Goal: Task Accomplishment & Management: Manage account settings

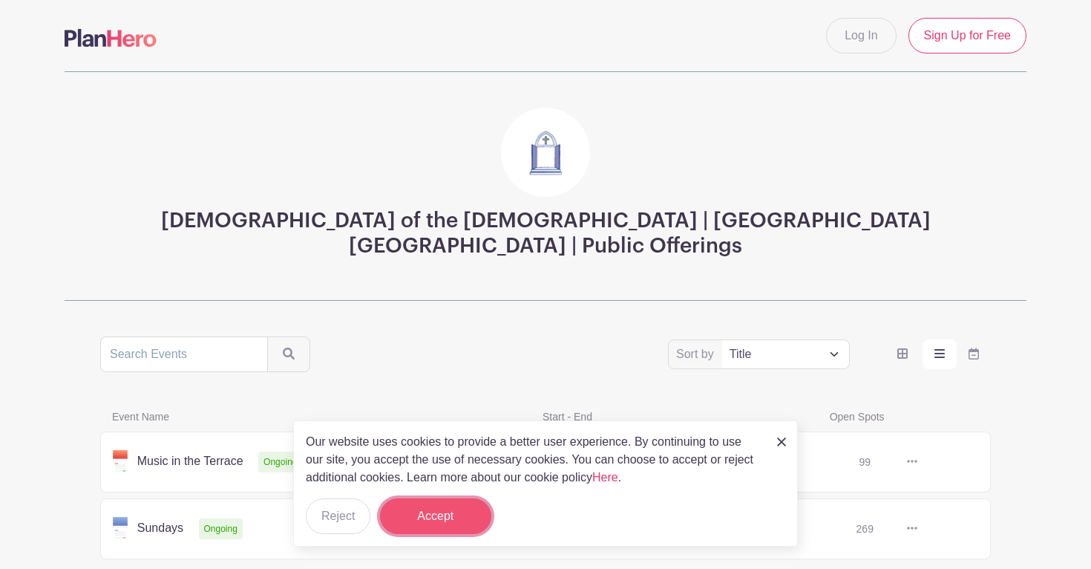
click at [432, 508] on button "Accept" at bounding box center [435, 516] width 111 height 36
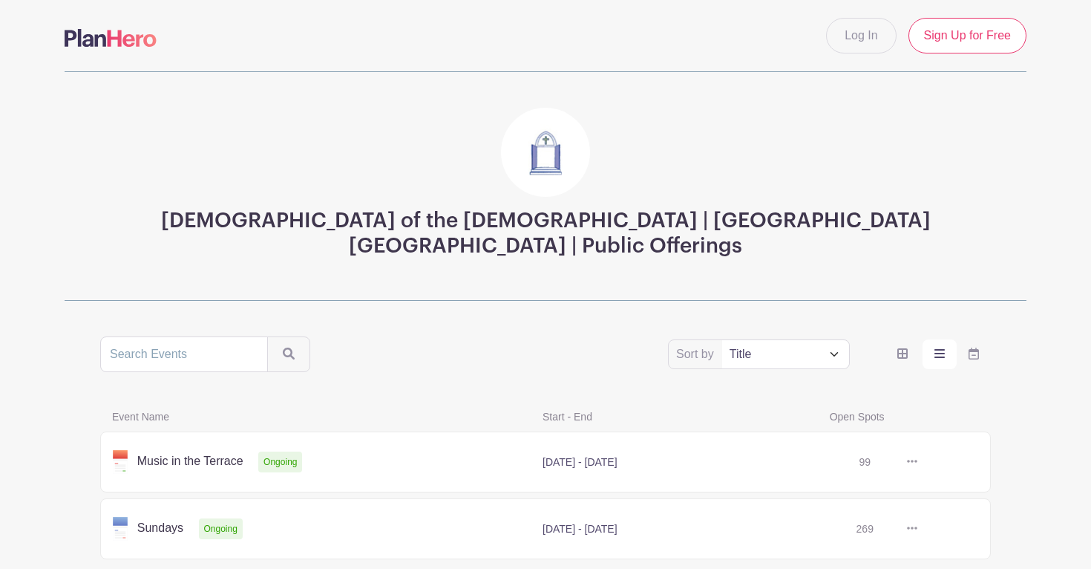
click at [915, 460] on icon at bounding box center [912, 461] width 10 height 3
click at [918, 462] on link at bounding box center [918, 462] width 0 height 0
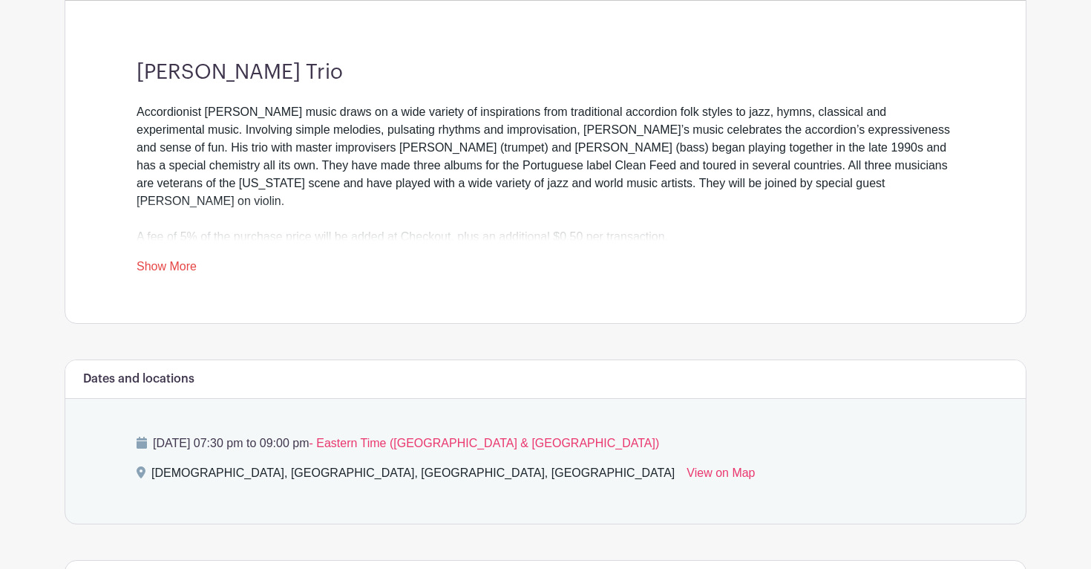
scroll to position [404, 0]
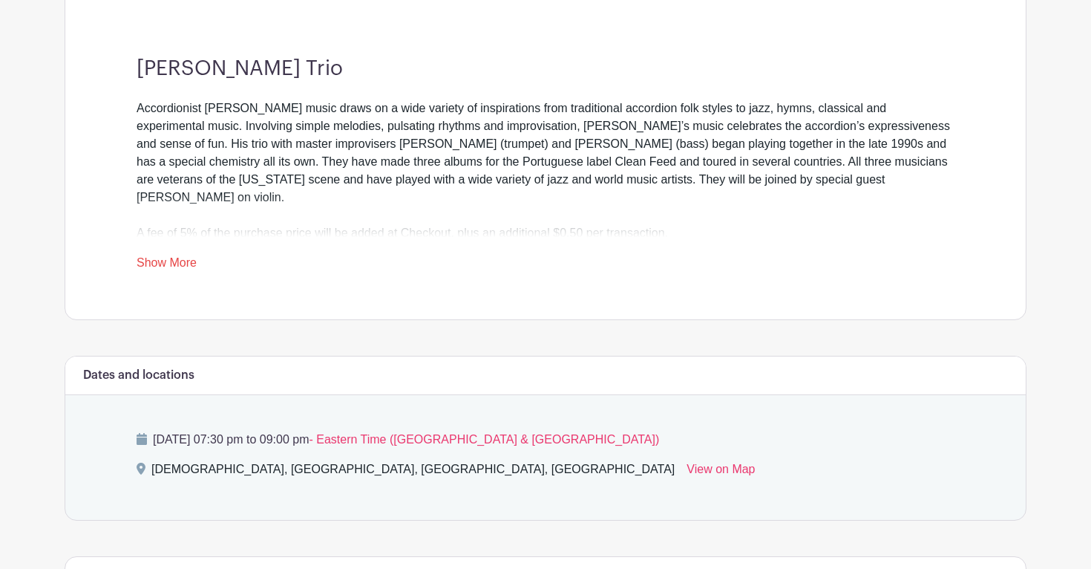
click at [163, 256] on link "Show More" at bounding box center [167, 265] width 60 height 19
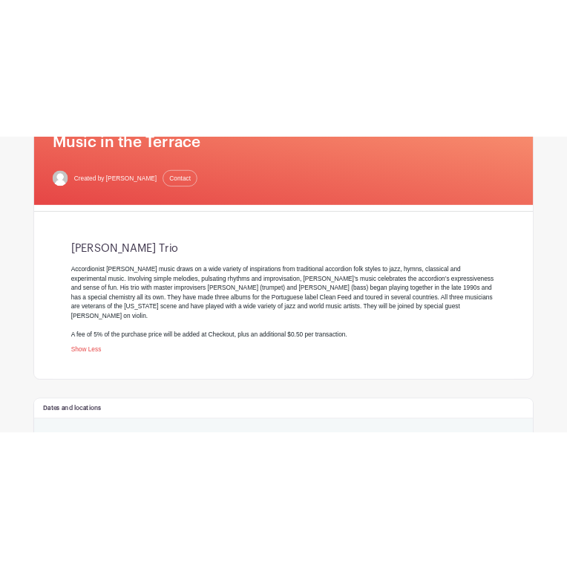
scroll to position [0, 0]
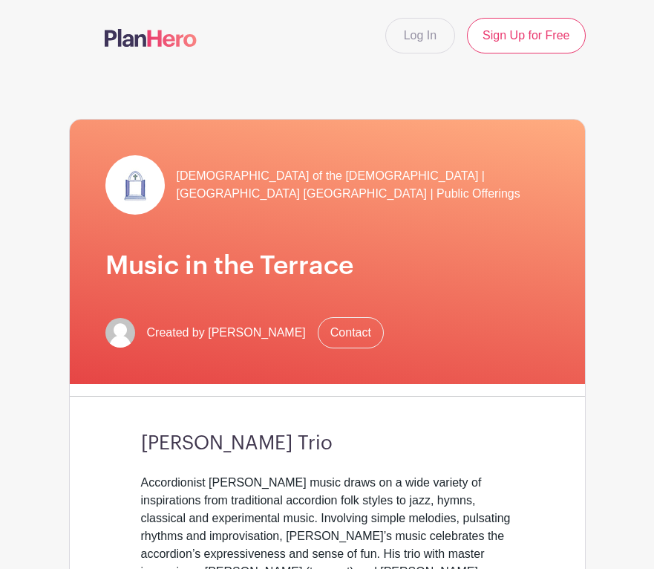
click at [134, 42] on img at bounding box center [151, 38] width 92 height 18
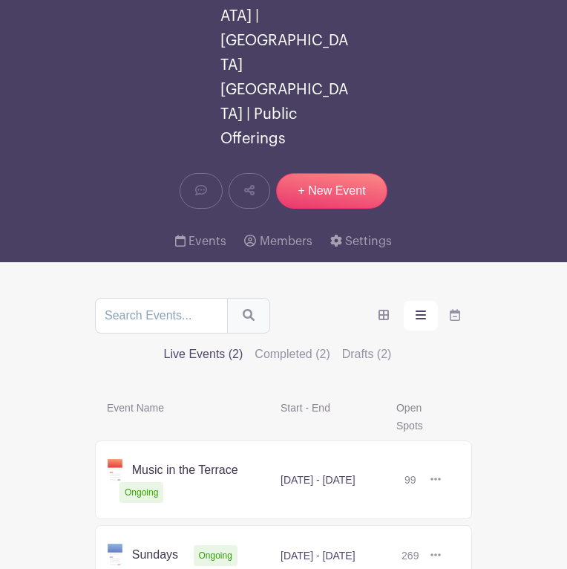
scroll to position [171, 0]
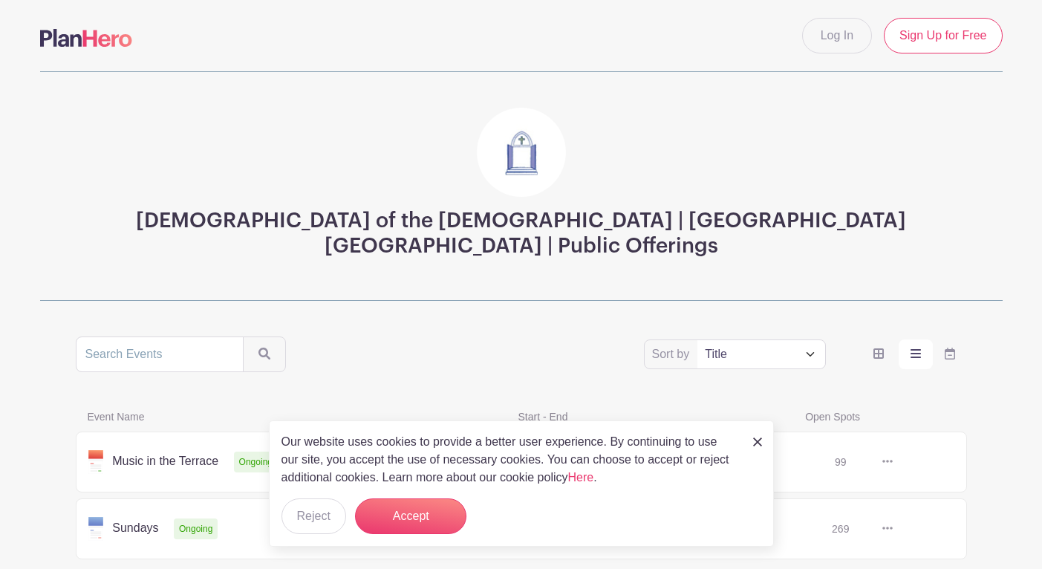
scroll to position [64, 0]
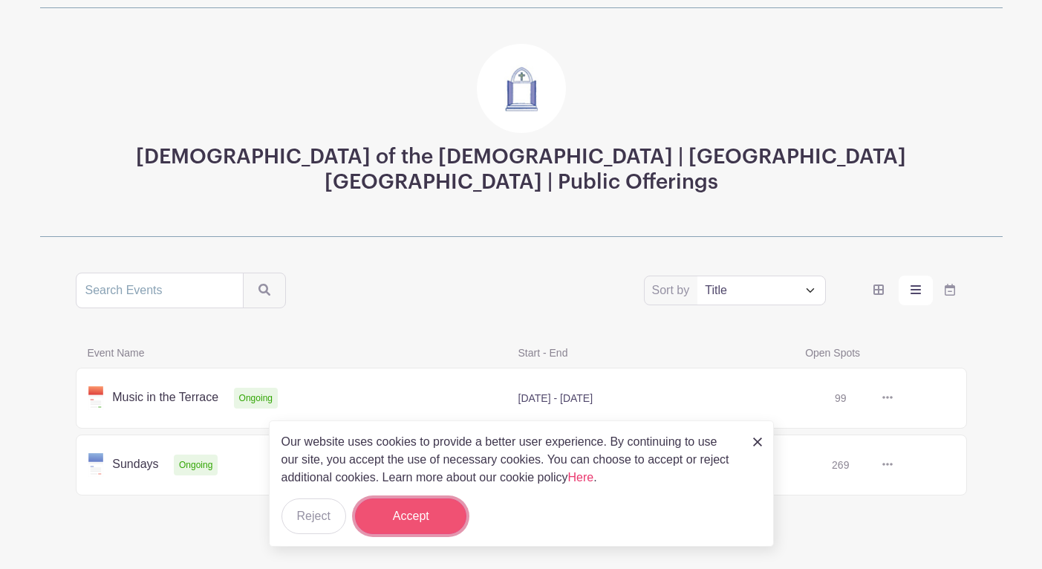
click at [416, 518] on button "Accept" at bounding box center [410, 516] width 111 height 36
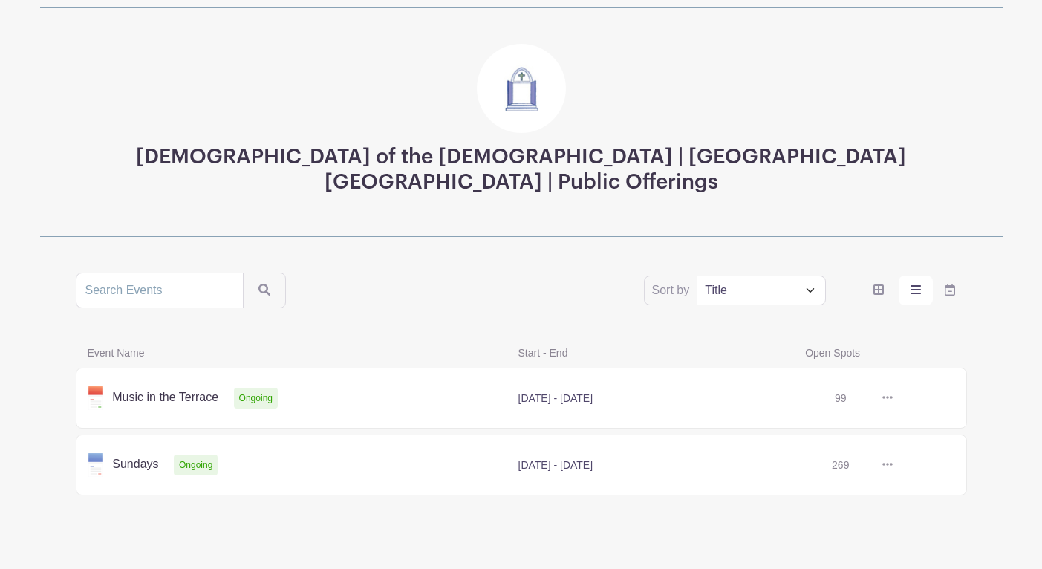
scroll to position [0, 0]
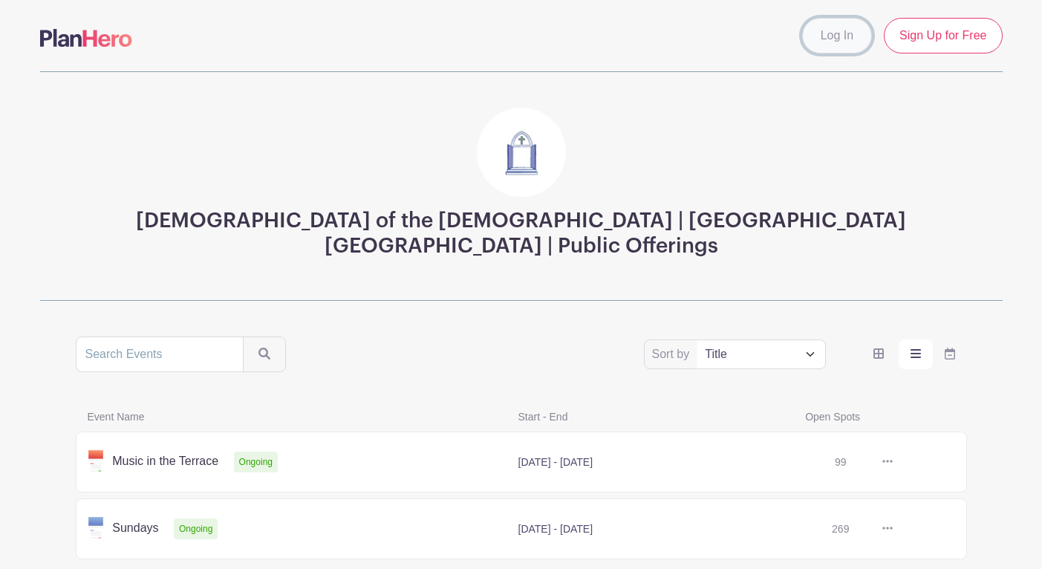
click at [838, 39] on link "Log In" at bounding box center [837, 36] width 70 height 36
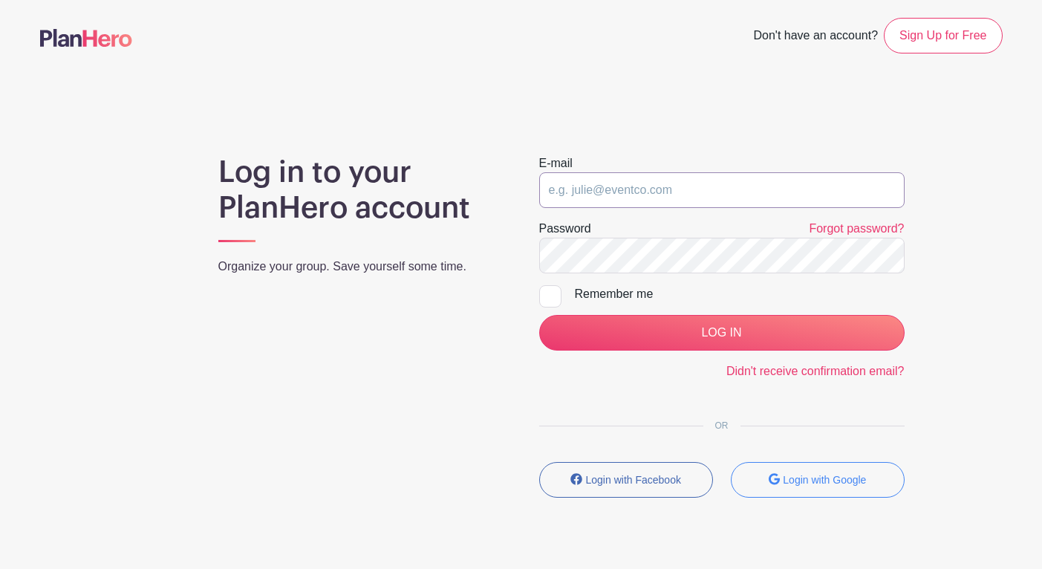
click at [633, 194] on input "email" at bounding box center [721, 190] width 365 height 36
type input "admin@holyapostlesbrooklyn.com"
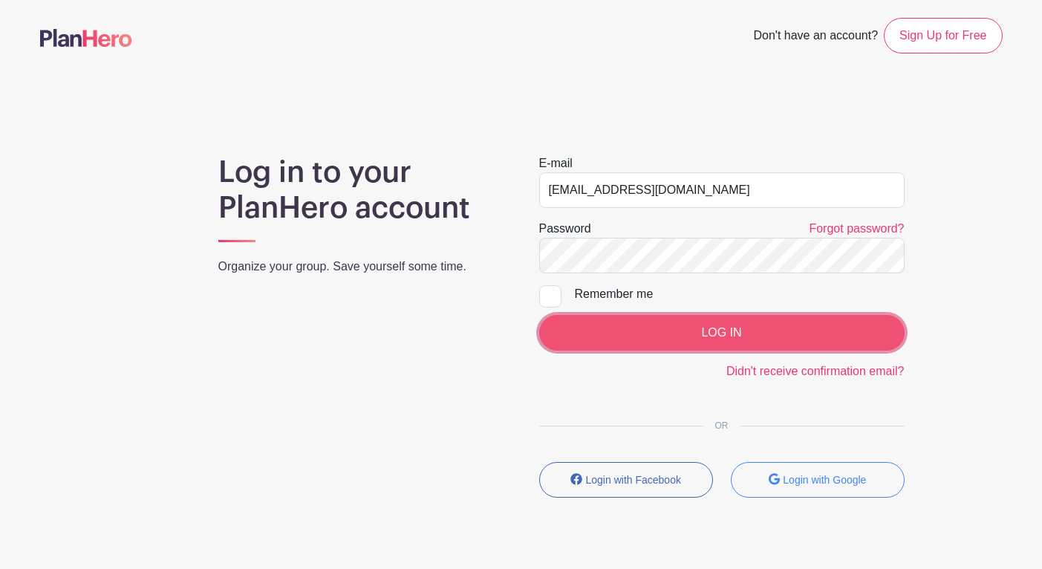
click at [656, 333] on input "LOG IN" at bounding box center [721, 333] width 365 height 36
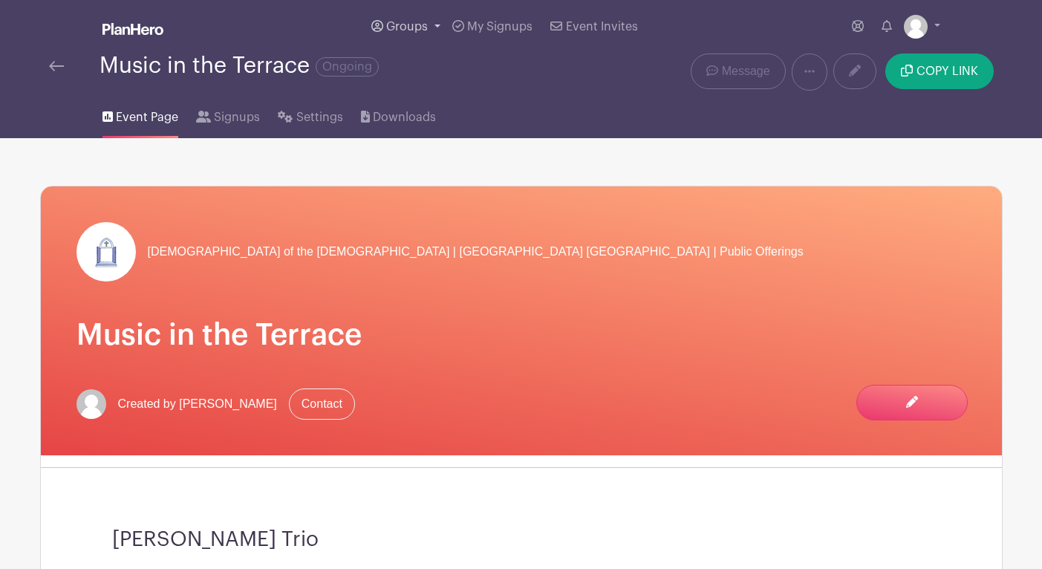
click at [417, 27] on span "Groups" at bounding box center [407, 27] width 42 height 12
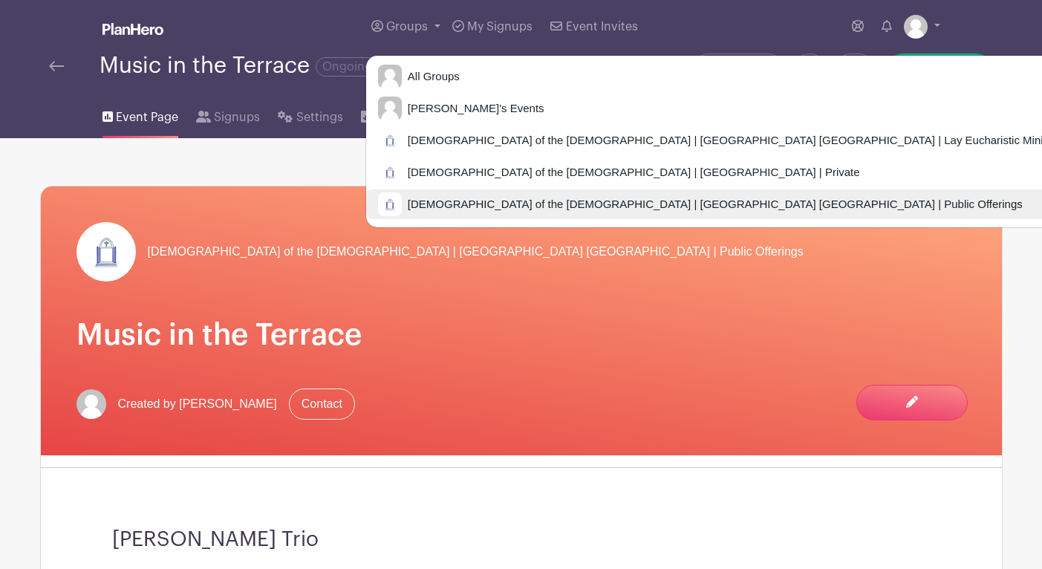
click at [461, 201] on span "[DEMOGRAPHIC_DATA] of the [DEMOGRAPHIC_DATA] | [GEOGRAPHIC_DATA] [GEOGRAPHIC_DA…" at bounding box center [712, 204] width 621 height 17
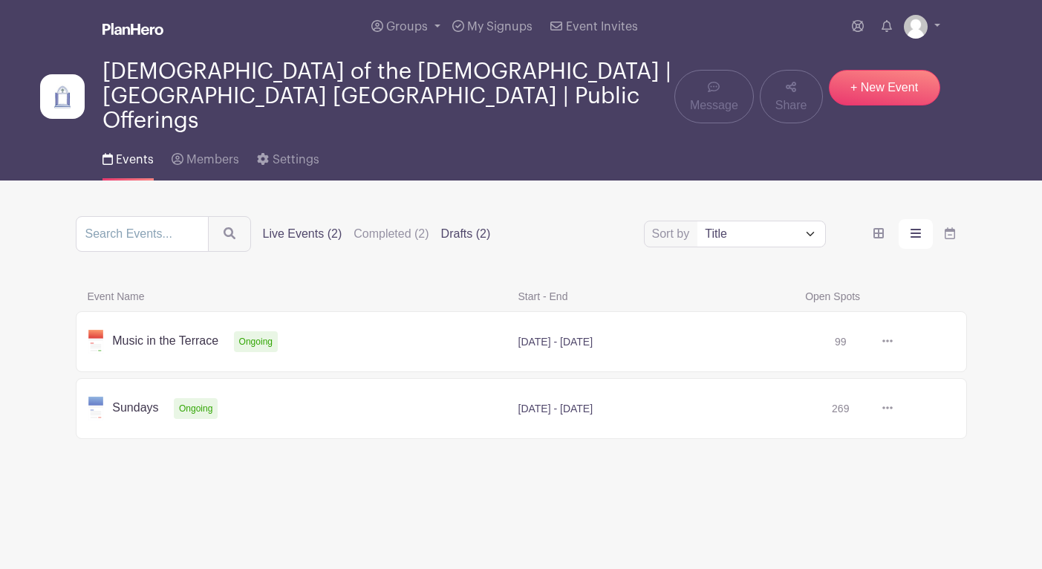
click at [441, 225] on label "Drafts (2)" at bounding box center [466, 234] width 50 height 18
click at [0, 0] on input "Drafts (2)" at bounding box center [0, 0] width 0 height 0
click at [892, 342] on link at bounding box center [892, 342] width 0 height 0
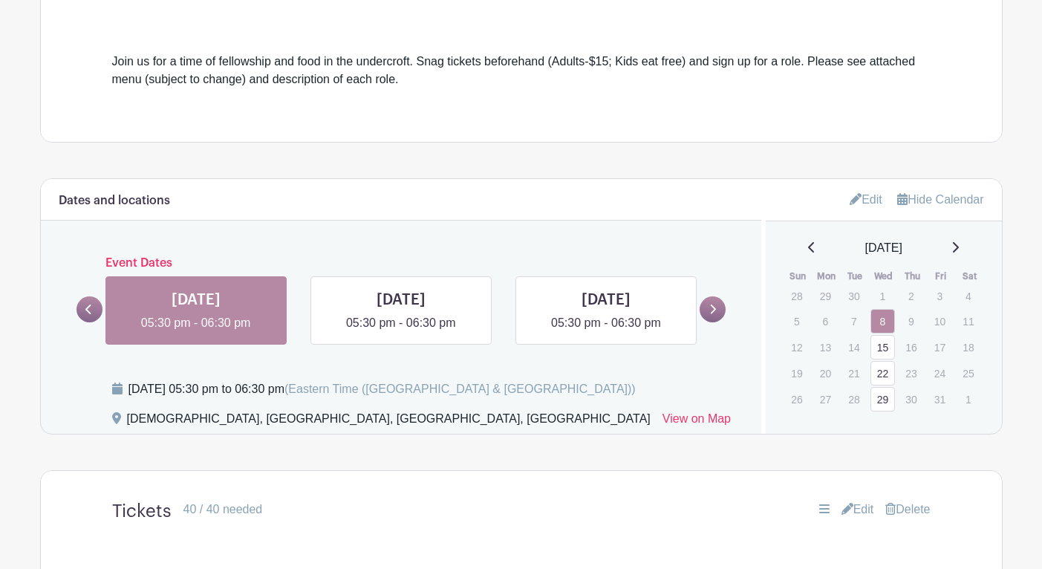
scroll to position [217, 0]
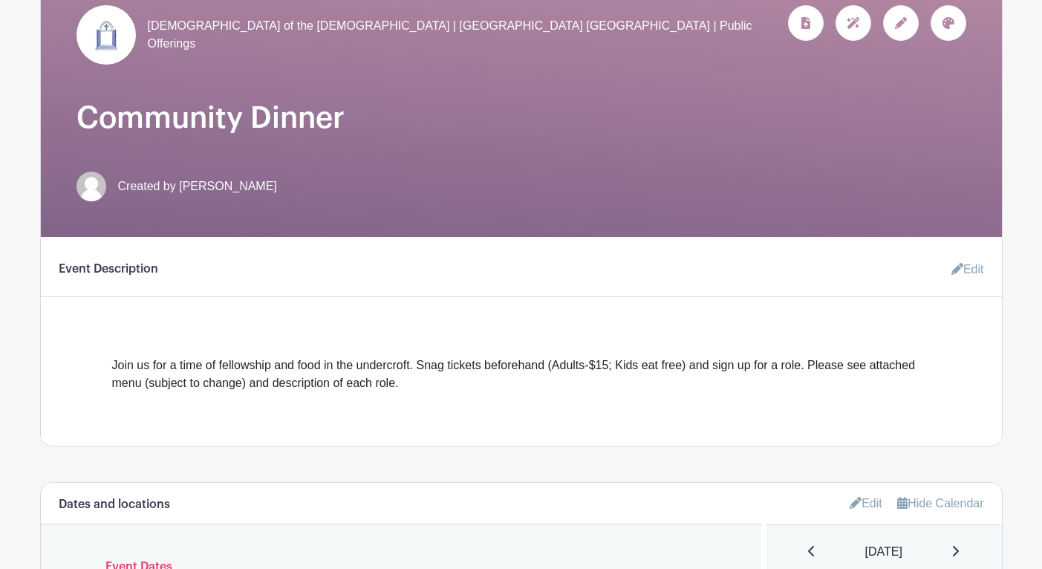
click at [974, 272] on link "Edit" at bounding box center [961, 270] width 45 height 30
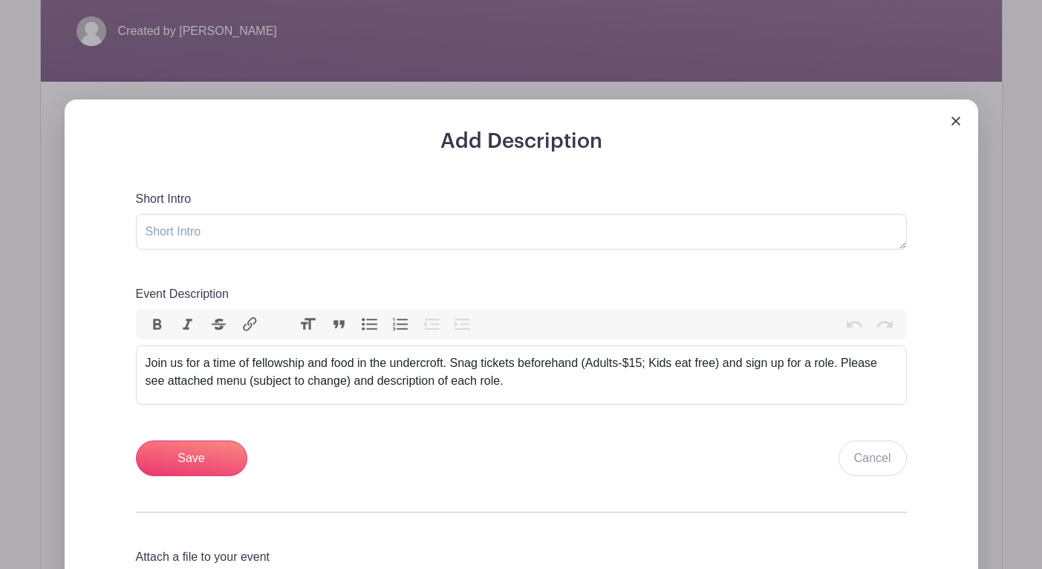
scroll to position [376, 0]
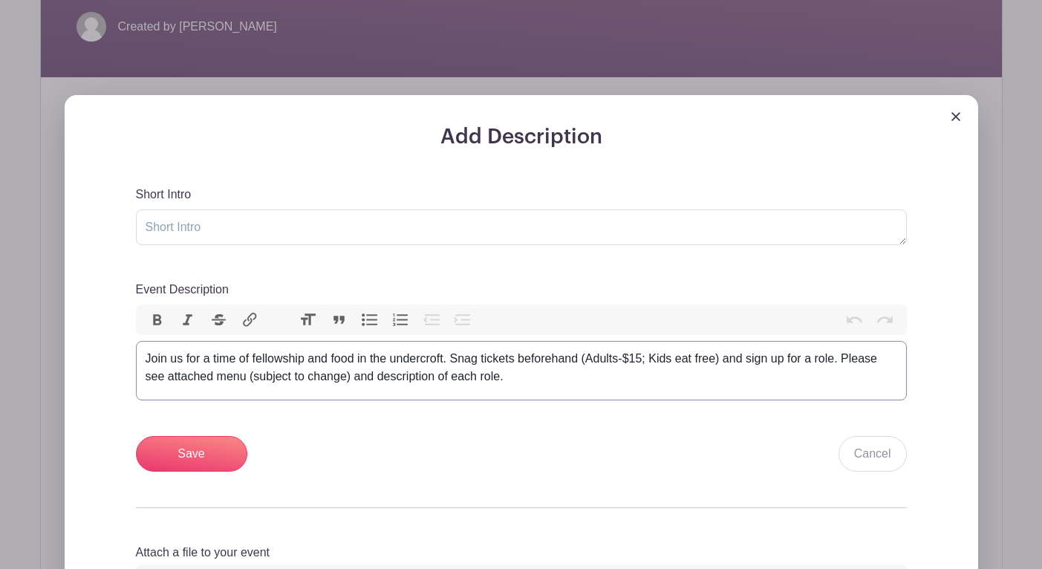
drag, startPoint x: 848, startPoint y: 356, endPoint x: 859, endPoint y: 375, distance: 21.6
click at [859, 375] on div "Join us for a time of fellowship and food in the undercroft. Snag tickets befor…" at bounding box center [521, 368] width 751 height 36
type trix-editor "<div>Join us for a time of fellowship and food in the undercroft. Snag tickets …"
drag, startPoint x: 821, startPoint y: 359, endPoint x: 840, endPoint y: 361, distance: 18.6
click at [840, 361] on div "Join us for a time of fellowship and food in the undercroft. Snag tickets befor…" at bounding box center [521, 359] width 751 height 18
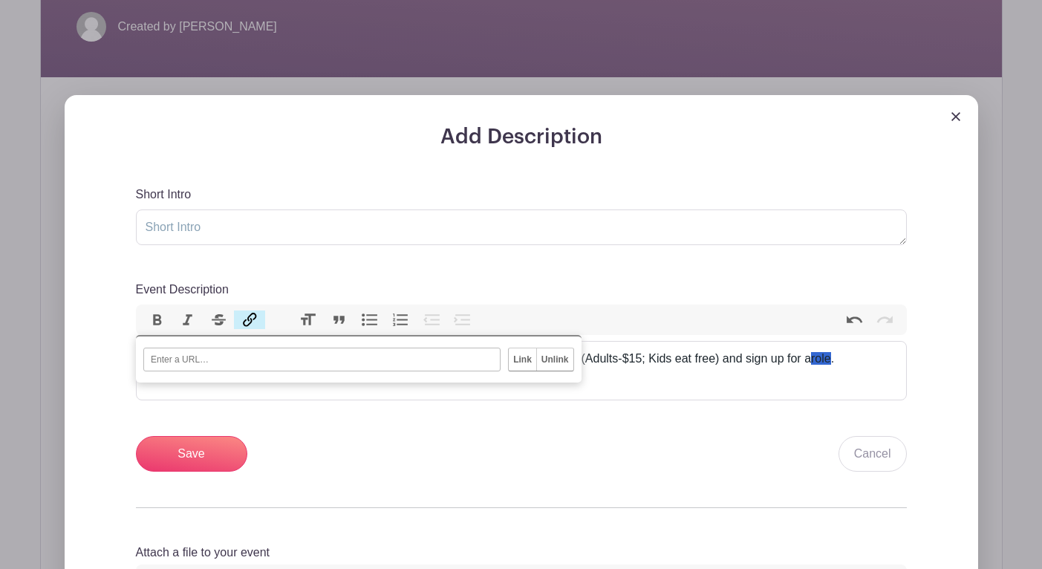
click at [244, 321] on button "Link" at bounding box center [249, 319] width 31 height 19
paste input "https://docs.google.com/document/d/1w3aLrtiWOU3yTNr8RzuL6t1SsUh3P2jK8hsIBLusaIE…"
type input "https://docs.google.com/document/d/1w3aLrtiWOU3yTNr8RzuL6t1SsUh3P2jK8hsIBLusaIE…"
click at [520, 361] on input "Link" at bounding box center [522, 359] width 27 height 22
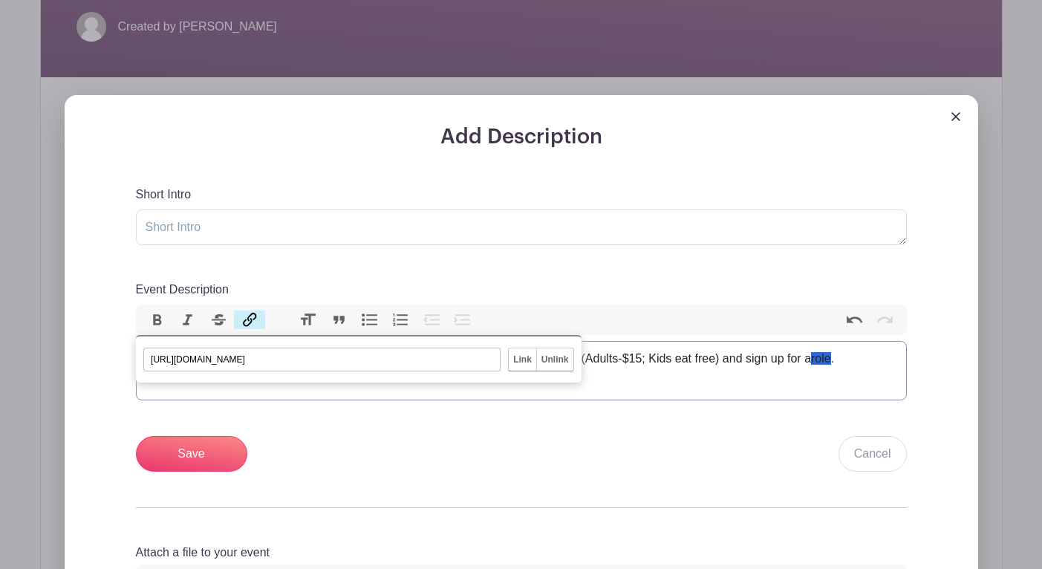
scroll to position [0, 0]
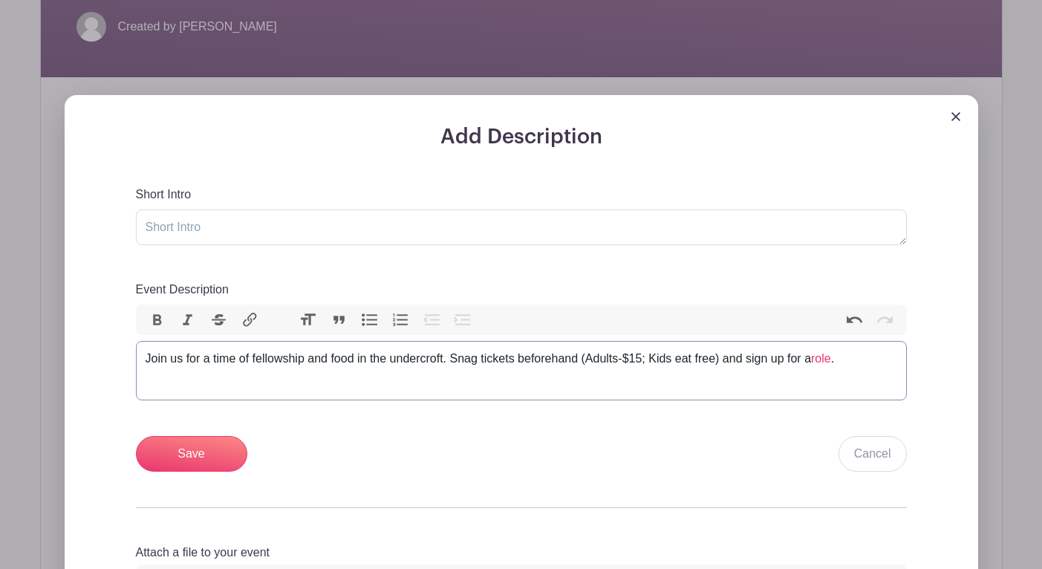
click at [724, 378] on trix-editor "Join us for a time of fellowship and food in the undercroft. Snag tickets befor…" at bounding box center [521, 370] width 771 height 59
click at [854, 325] on button "Undo" at bounding box center [853, 319] width 31 height 19
click at [831, 361] on span "role" at bounding box center [821, 358] width 20 height 13
type trix-editor "<div>Join us for a time of fellowship and food in the undercroft. Snag tickets …"
click at [232, 381] on div "Join us for a time of fellowship and food in the undercroft. Snag tickets befor…" at bounding box center [521, 368] width 751 height 36
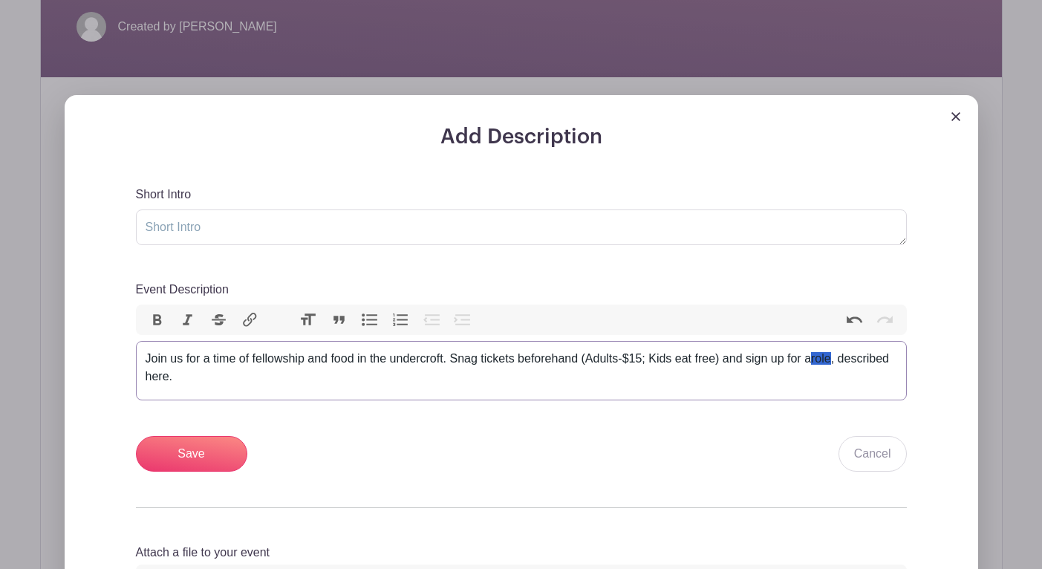
click at [232, 381] on div "Join us for a time of fellowship and food in the undercroft. Snag tickets befor…" at bounding box center [521, 368] width 751 height 36
drag, startPoint x: 223, startPoint y: 382, endPoint x: 203, endPoint y: 382, distance: 20.0
click at [203, 382] on div "Join us for a time of fellowship and food in the undercroft. Snag tickets befor…" at bounding box center [521, 368] width 751 height 36
click at [247, 322] on button "Link" at bounding box center [249, 319] width 31 height 19
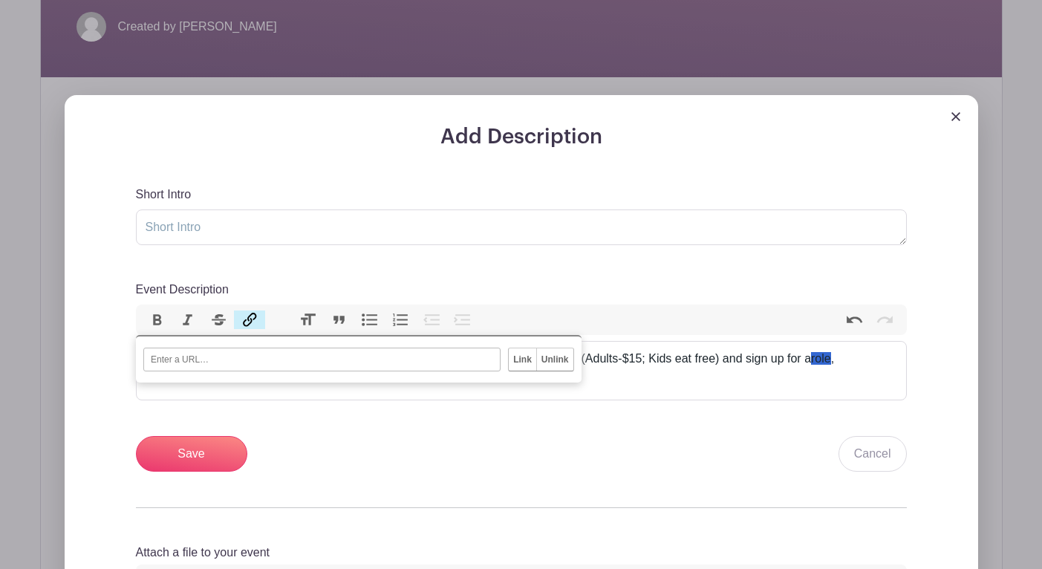
paste input "https://docs.google.com/document/d/1w3aLrtiWOU3yTNr8RzuL6t1SsUh3P2jK8hsIBLusaIE…"
type input "https://docs.google.com/document/d/1w3aLrtiWOU3yTNr8RzuL6t1SsUh3P2jK8hsIBLusaIE…"
click at [529, 362] on input "Link" at bounding box center [522, 359] width 27 height 22
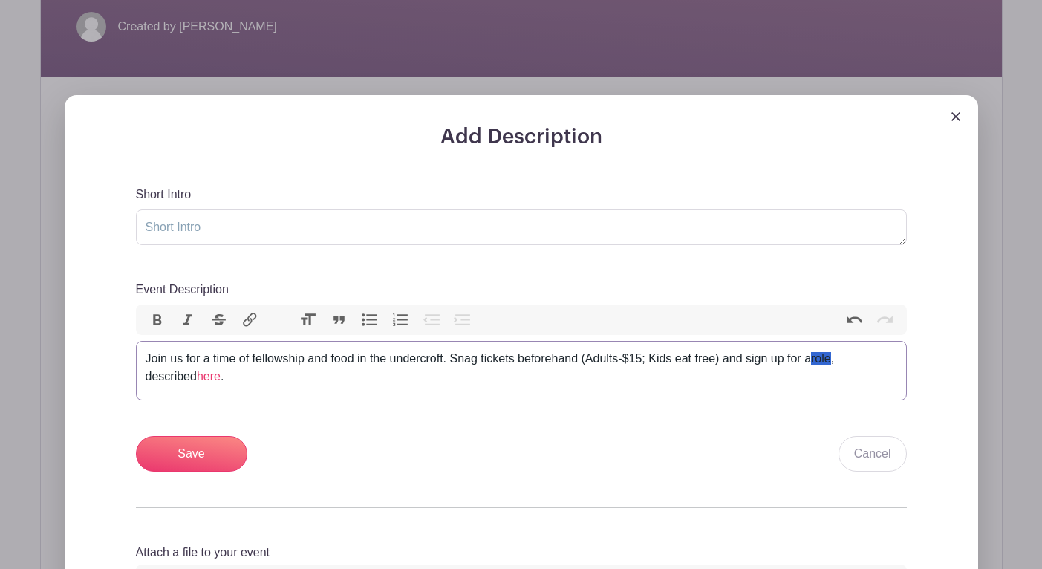
click at [388, 376] on div "Join us for a time of fellowship and food in the undercroft. Snag tickets befor…" at bounding box center [521, 368] width 751 height 36
click at [209, 456] on input "Save" at bounding box center [191, 454] width 111 height 36
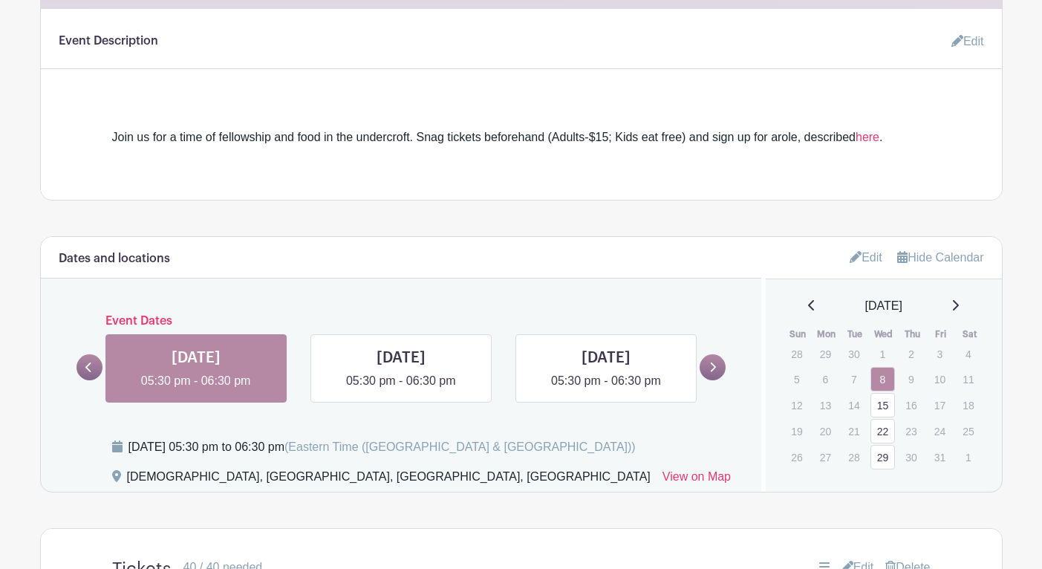
scroll to position [560, 0]
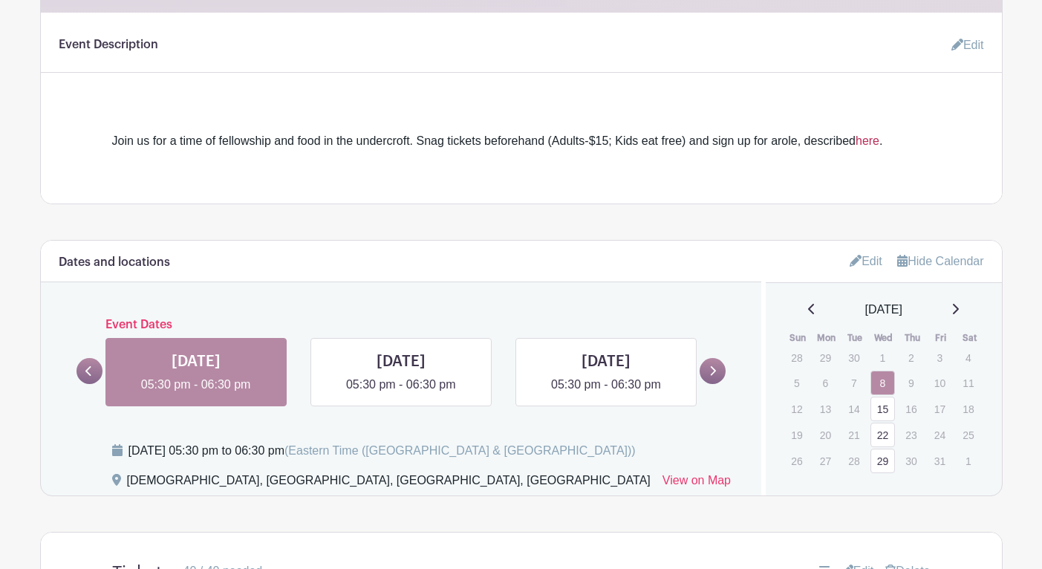
click at [877, 143] on link "here" at bounding box center [867, 140] width 24 height 13
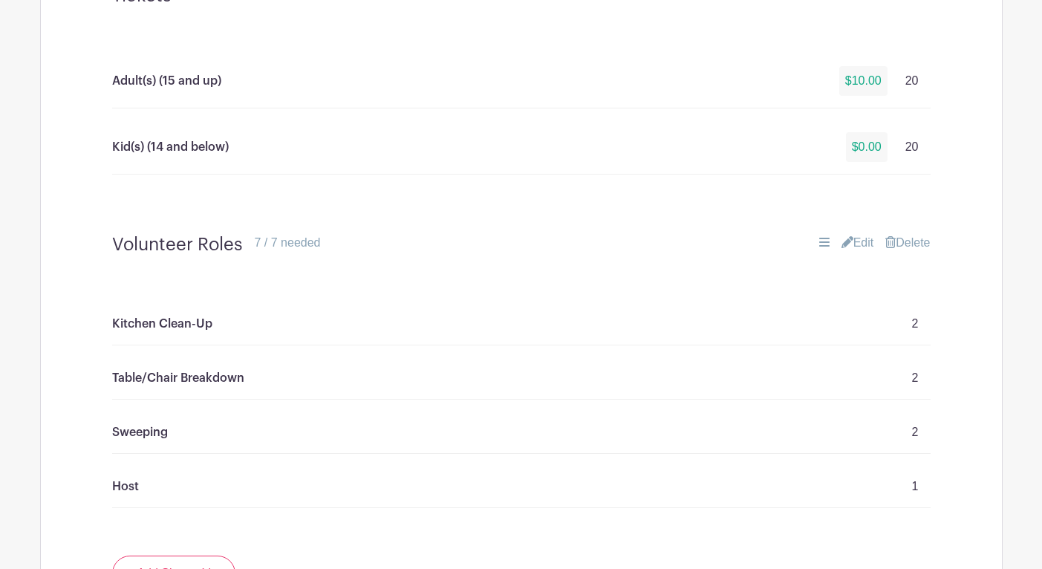
scroll to position [1014, 0]
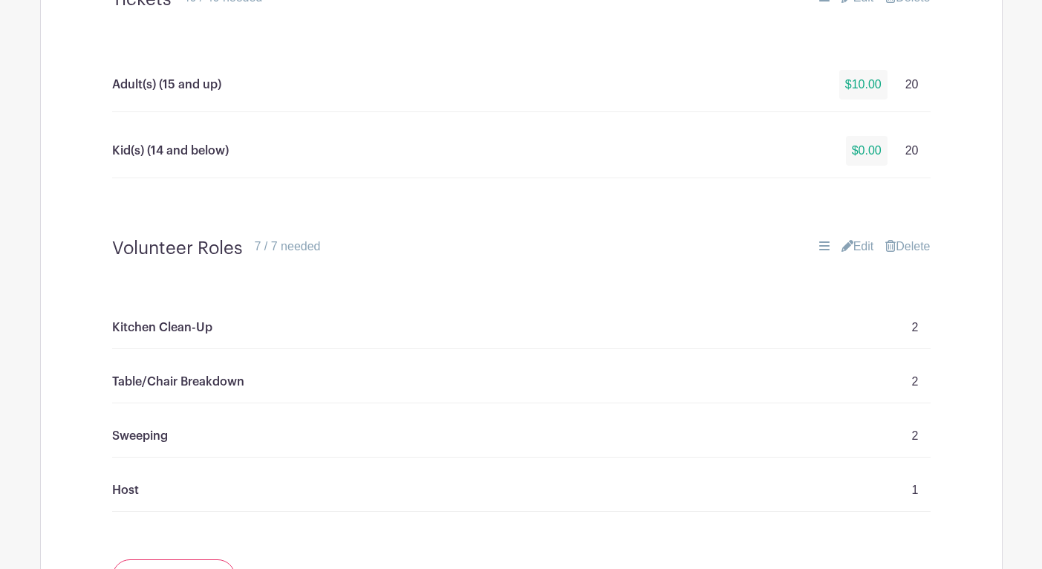
click at [855, 248] on link "Edit" at bounding box center [857, 247] width 33 height 18
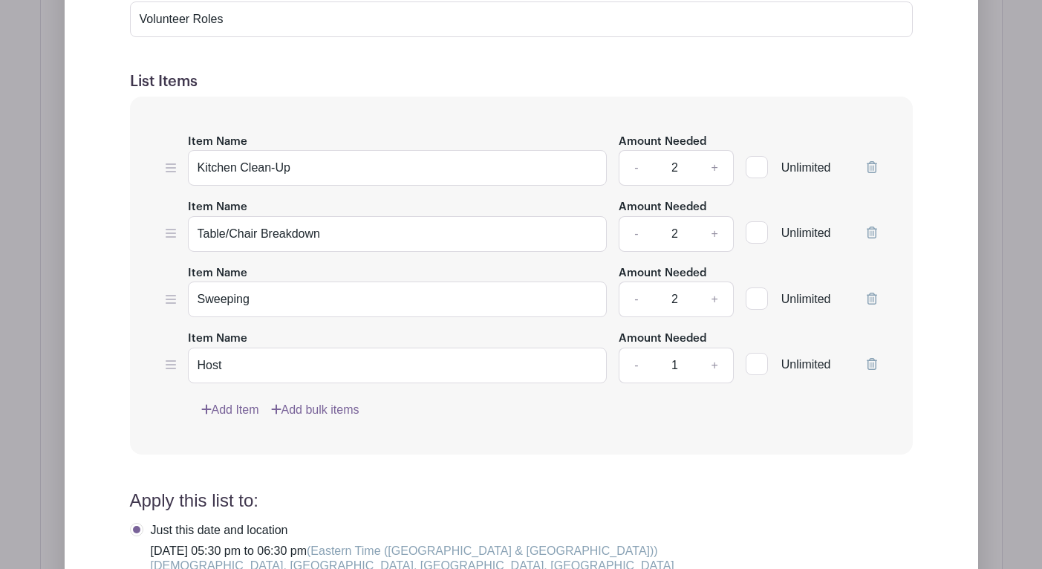
click at [233, 411] on link "Add Item" at bounding box center [230, 410] width 58 height 18
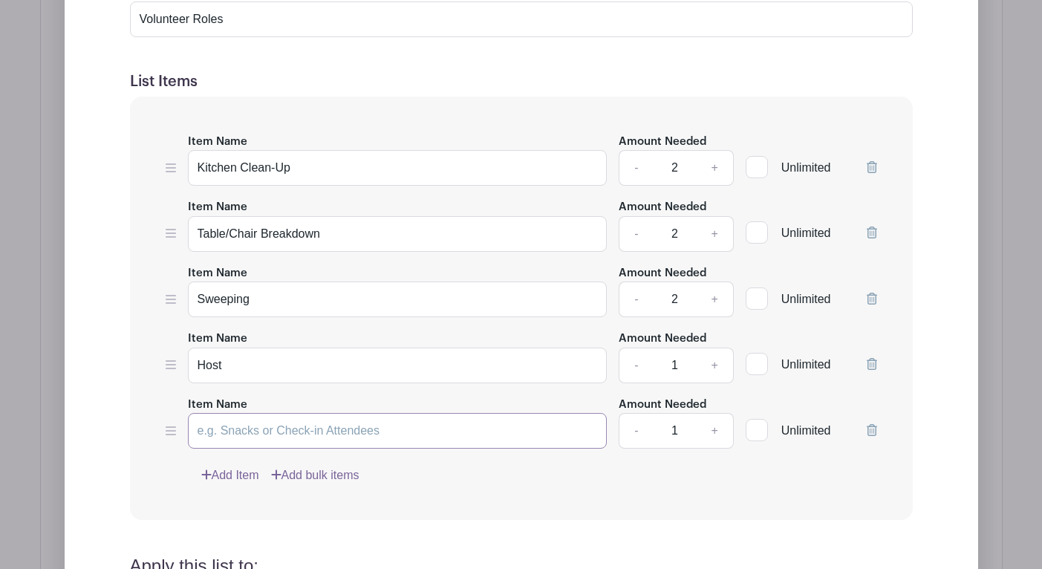
click at [243, 427] on input "Item Name" at bounding box center [397, 431] width 419 height 36
click at [244, 429] on input "Table Wipedown" at bounding box center [397, 431] width 419 height 36
paste input "wipe"
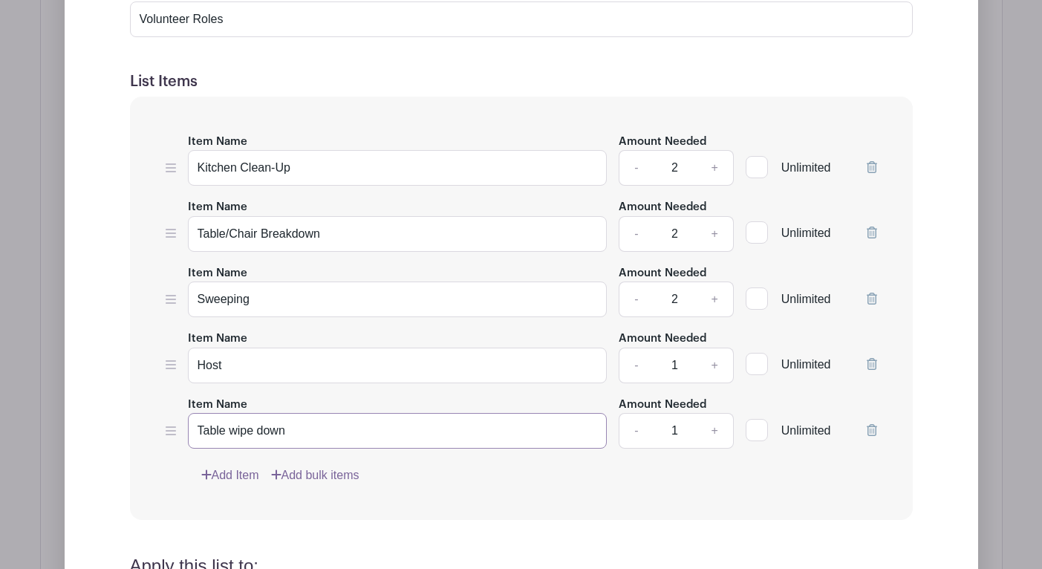
type input "Table wipe down"
click at [231, 236] on input "Table/Chair Breakdown" at bounding box center [397, 234] width 419 height 36
click at [295, 236] on input "Table/Chair Breakdown" at bounding box center [397, 234] width 419 height 36
type input "Table/Chair Break down"
click at [235, 432] on input "Table wipe down" at bounding box center [397, 431] width 419 height 36
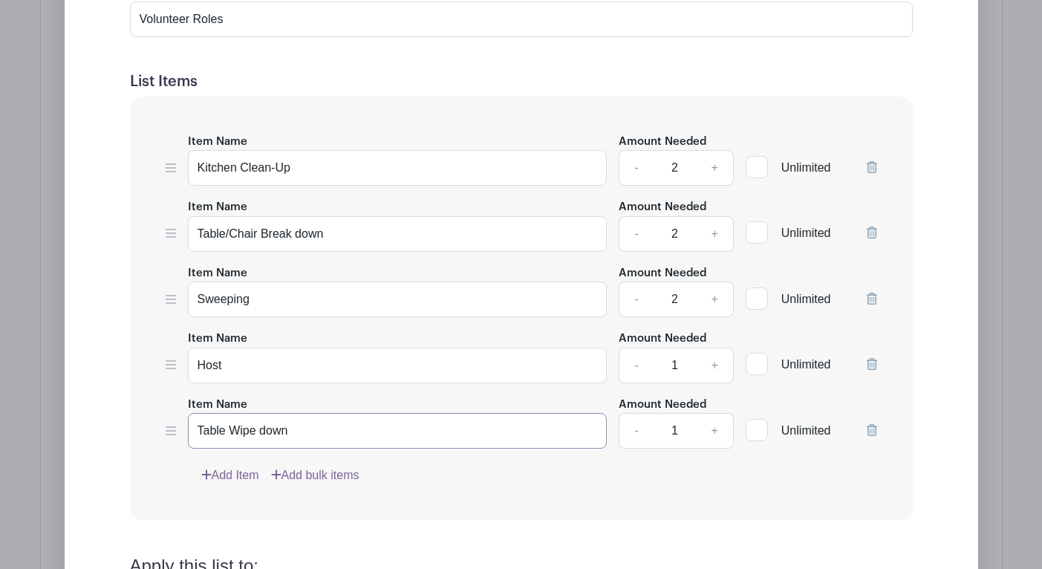
click at [264, 431] on input "Table Wipe down" at bounding box center [397, 431] width 419 height 36
type input "Table Wipe Down"
click at [301, 237] on input "Table/Chair Break down" at bounding box center [397, 234] width 419 height 36
type input "Table/Chair Break Down"
click at [342, 304] on input "Sweeping" at bounding box center [397, 299] width 419 height 36
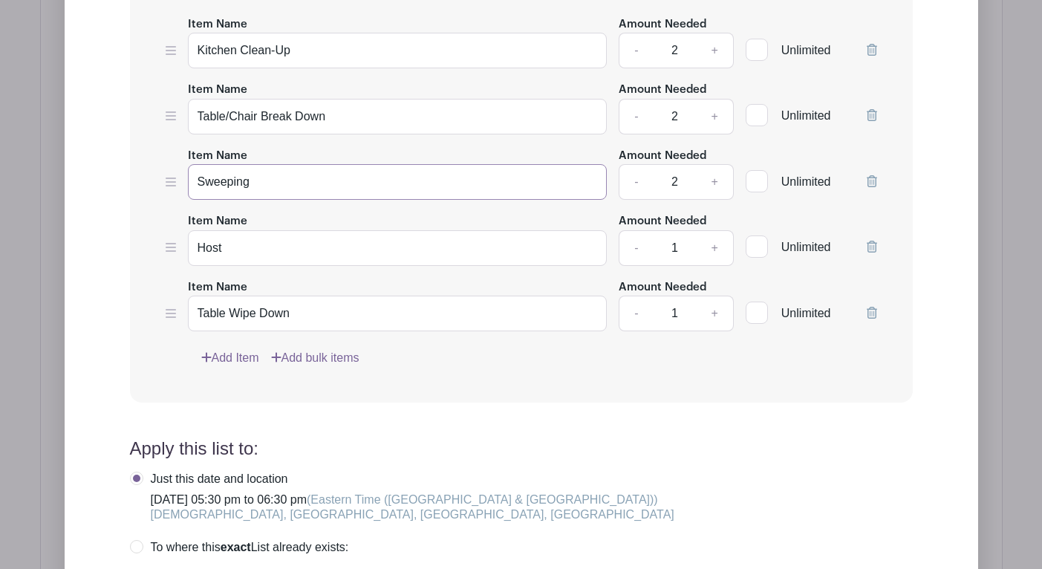
scroll to position [1613, 0]
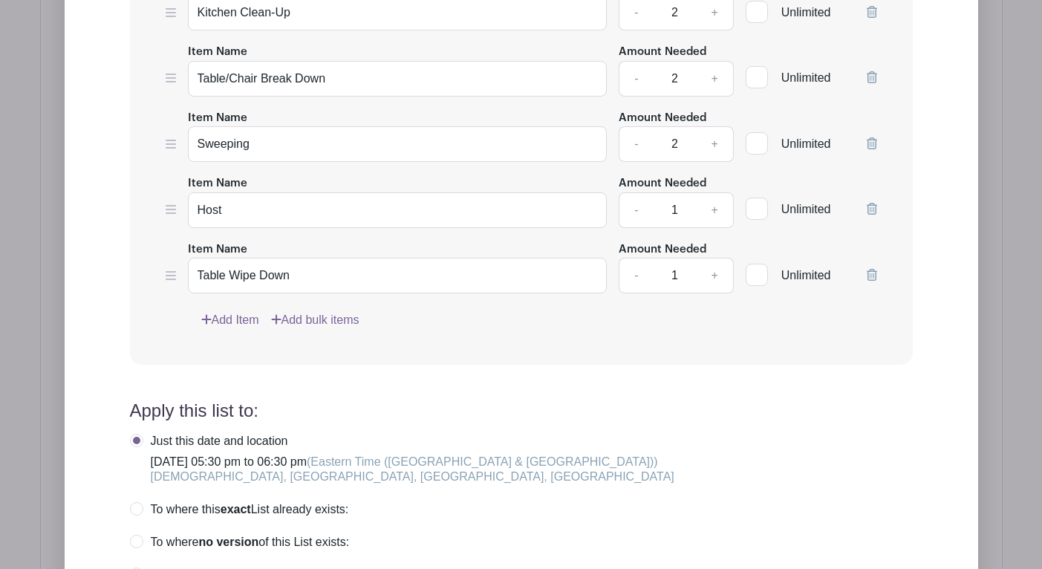
click at [505, 342] on div "Item Name Kitchen Clean-Up Amount Needed - 2 + Unlimited Item Name Table/Chair …" at bounding box center [521, 153] width 783 height 424
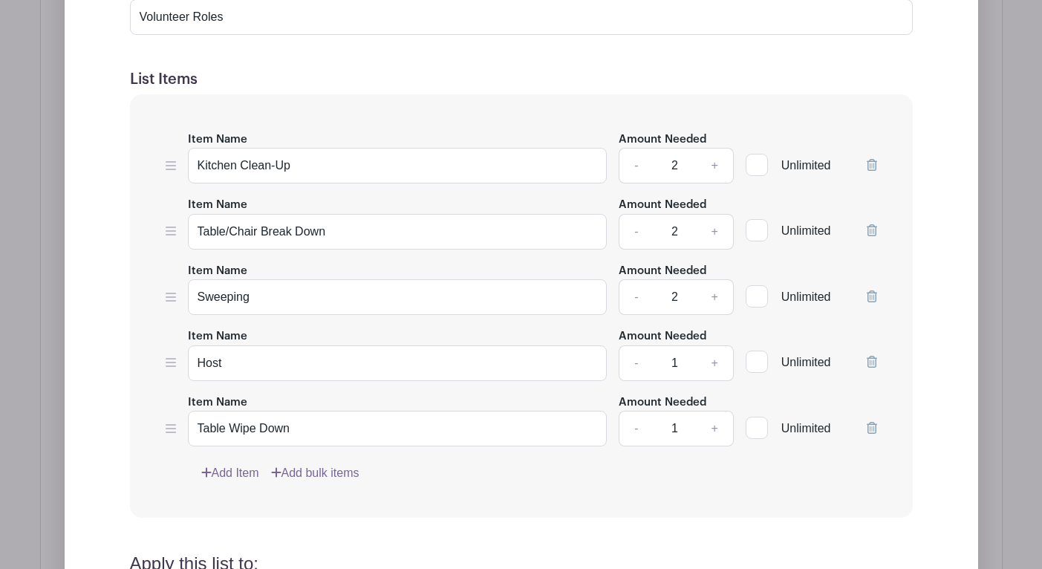
scroll to position [1453, 0]
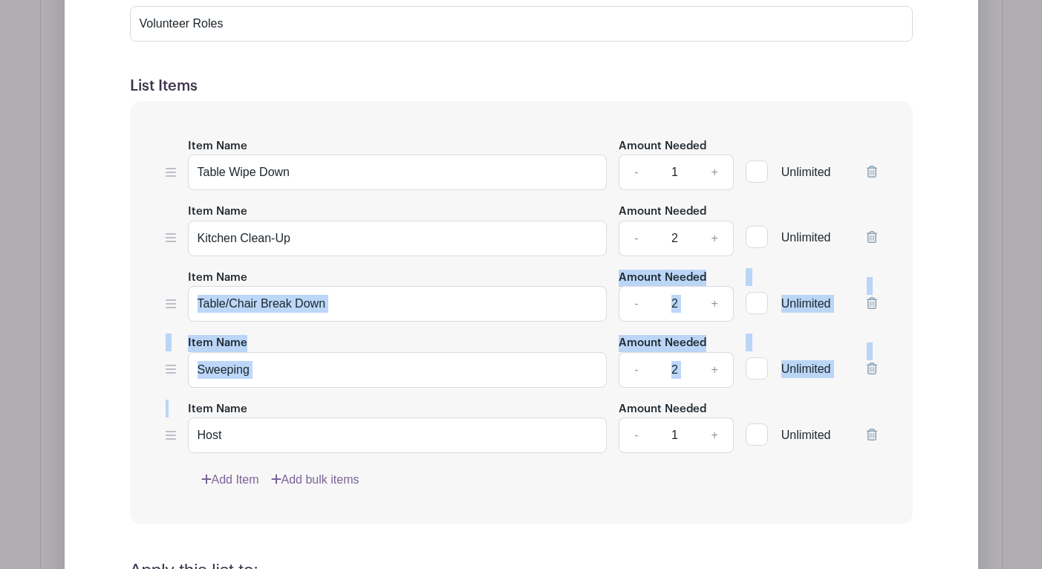
drag, startPoint x: 177, startPoint y: 429, endPoint x: 206, endPoint y: 302, distance: 130.4
click at [206, 301] on div "Item Name Table Wipe Down Amount Needed - 1 + Unlimited Item Name Kitchen Clean…" at bounding box center [521, 313] width 783 height 424
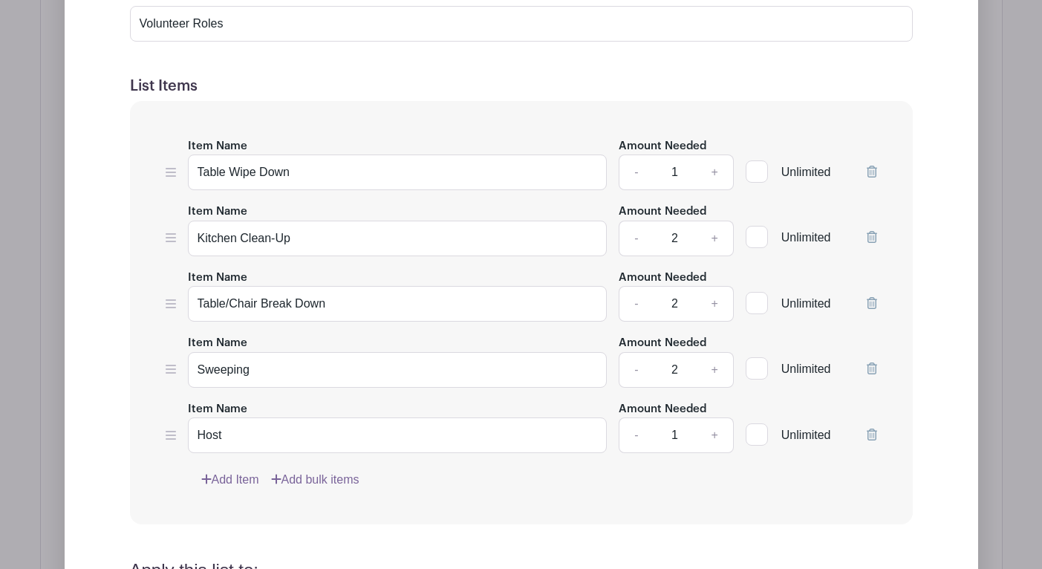
click at [168, 438] on icon at bounding box center [171, 435] width 10 height 9
click at [125, 246] on form "List Name Volunteer Roles List Items Item Name Kitchen Clean-Up Amount Needed -…" at bounding box center [521, 468] width 818 height 1008
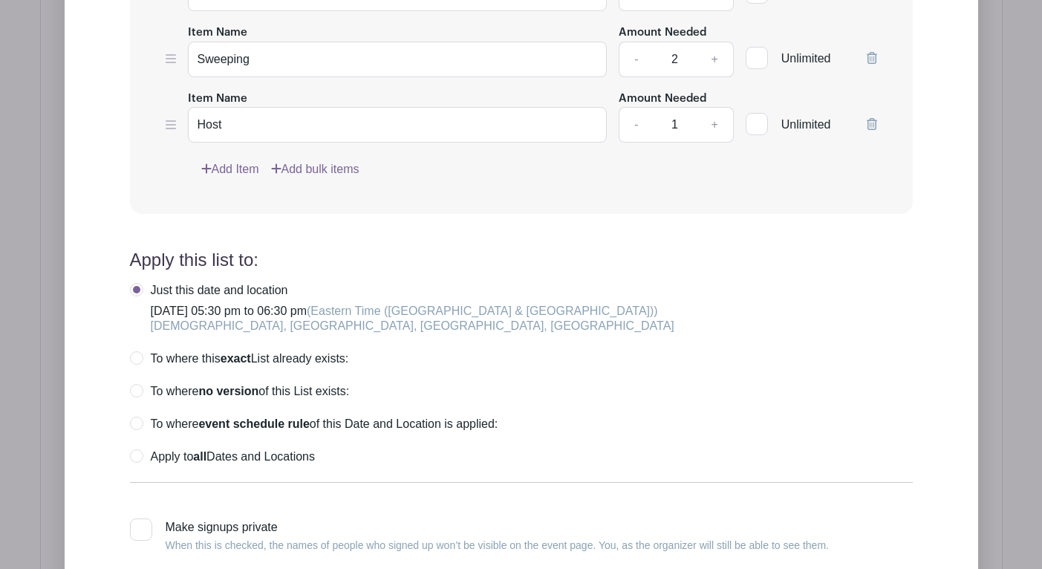
scroll to position [1765, 0]
click at [139, 456] on label "Apply to all Dates and Locations" at bounding box center [222, 455] width 185 height 15
radio input "true"
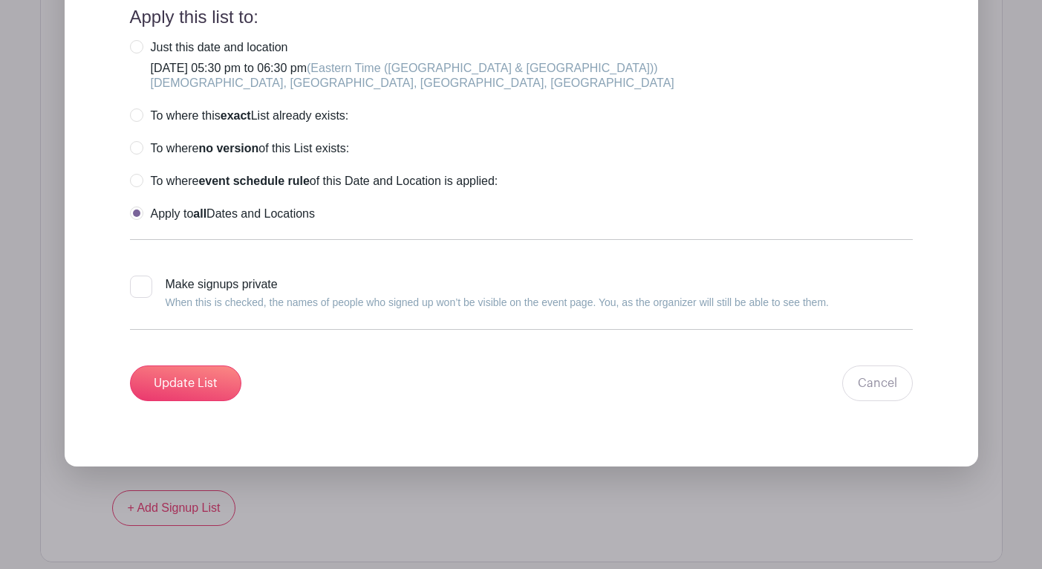
scroll to position [2008, 0]
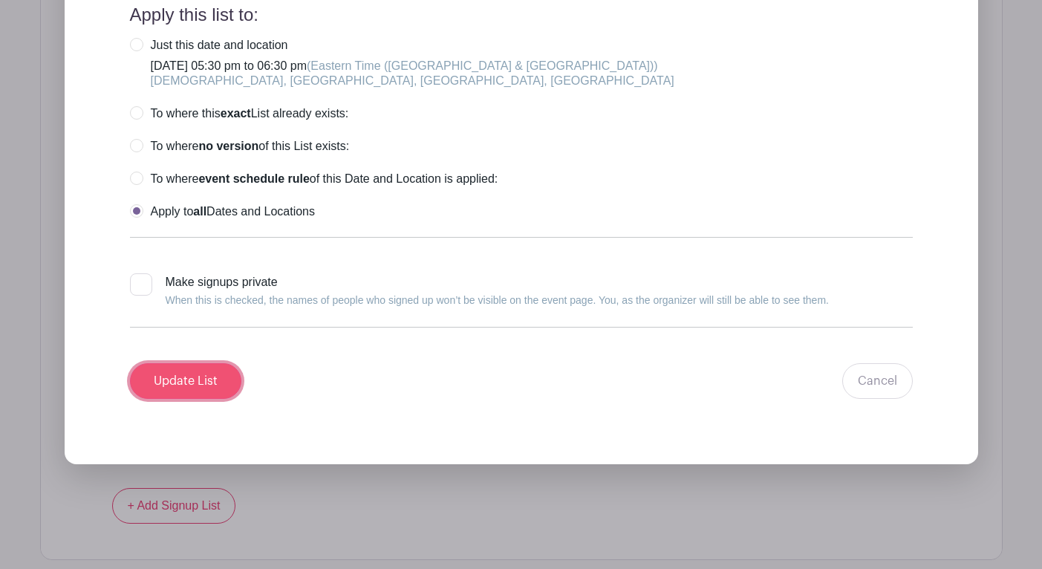
click at [202, 379] on input "Update List" at bounding box center [185, 381] width 111 height 36
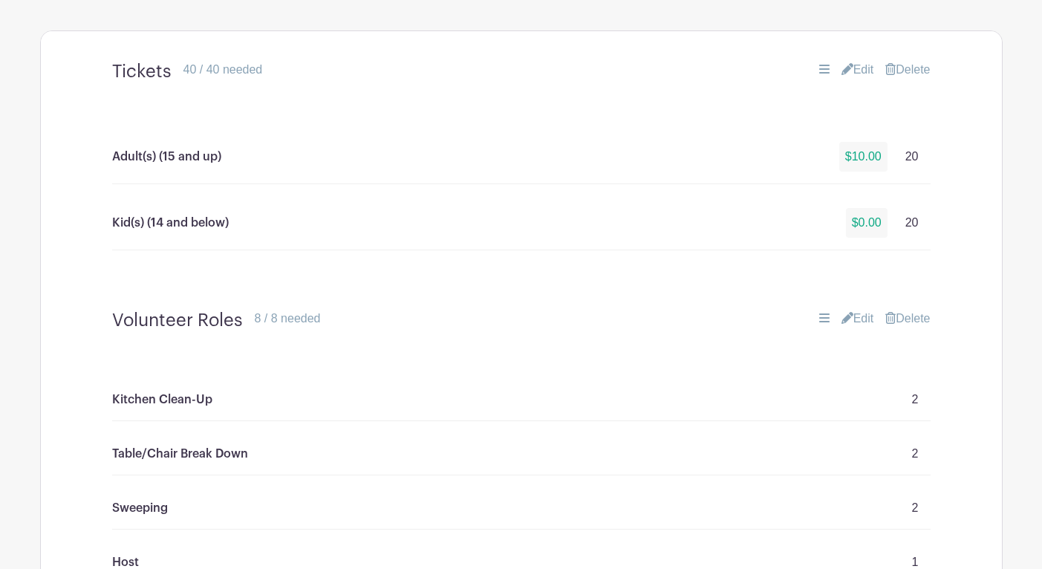
scroll to position [925, 0]
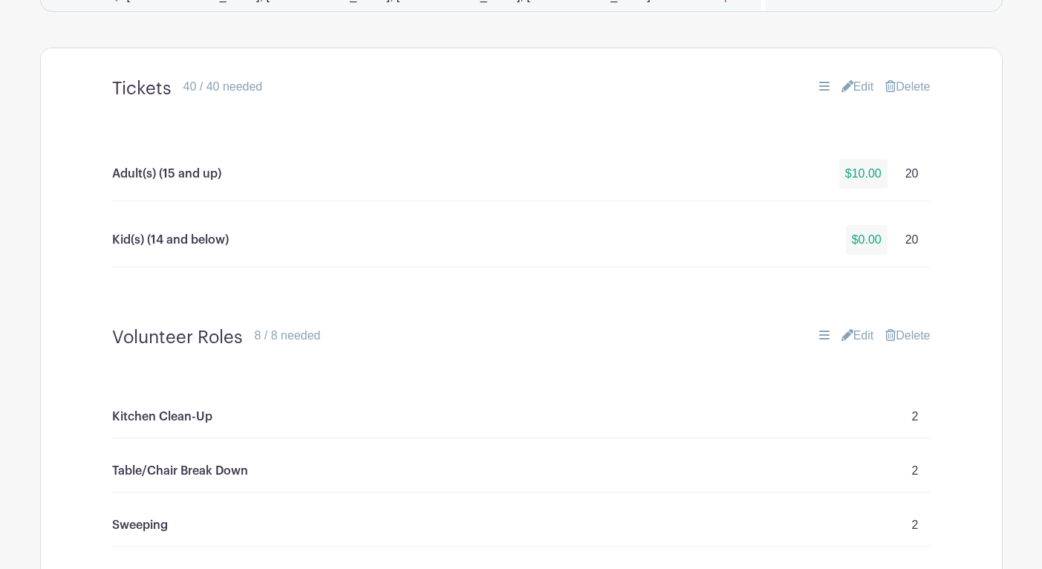
click at [857, 88] on link "Edit" at bounding box center [857, 87] width 33 height 18
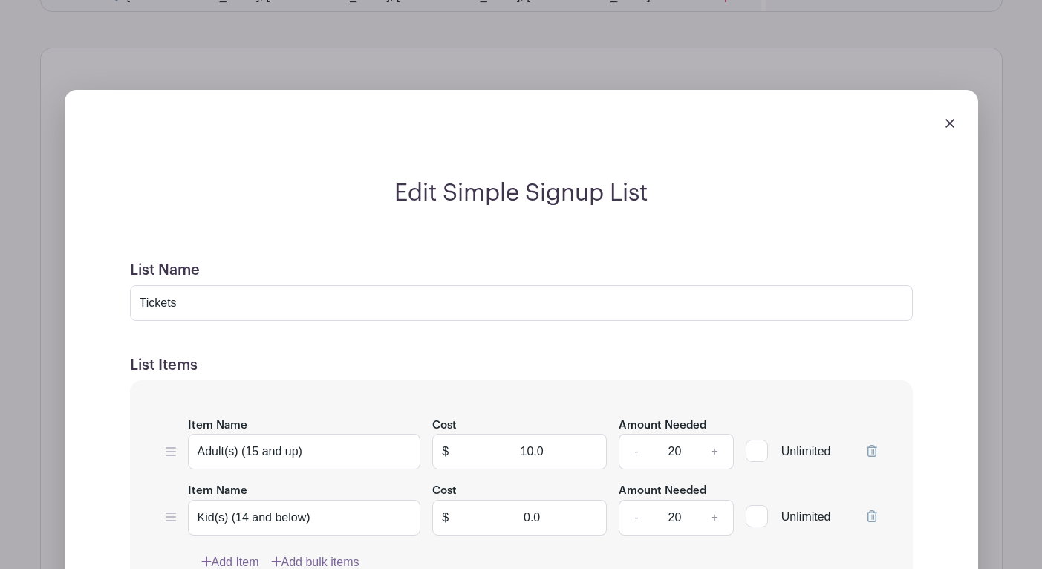
scroll to position [1009, 0]
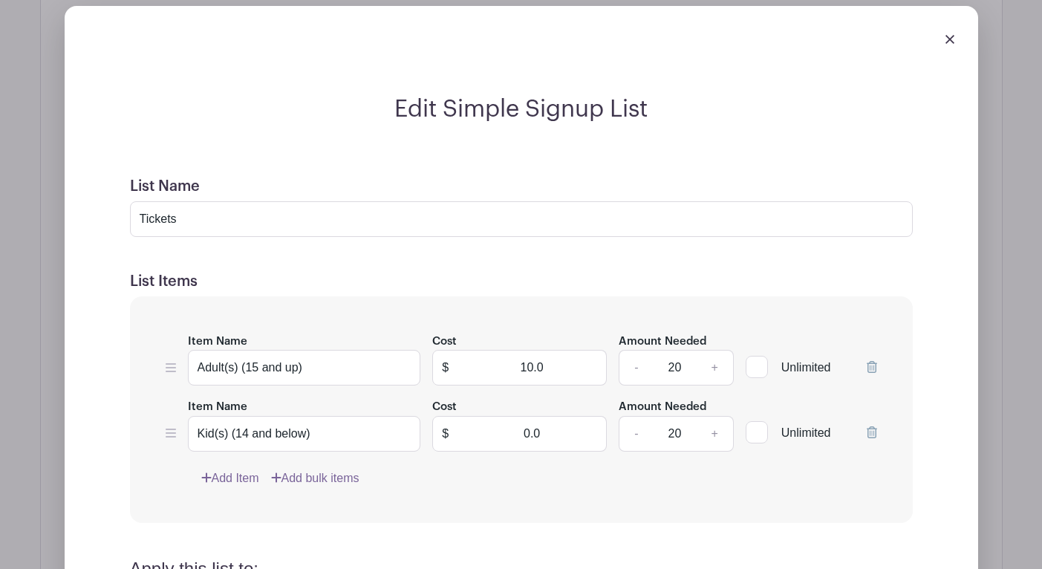
click at [758, 370] on div at bounding box center [756, 367] width 22 height 22
click at [755, 368] on input "Unlimited" at bounding box center [750, 364] width 10 height 10
checkbox input "true"
click at [755, 431] on div at bounding box center [756, 432] width 22 height 22
click at [755, 431] on input "Unlimited" at bounding box center [750, 429] width 10 height 10
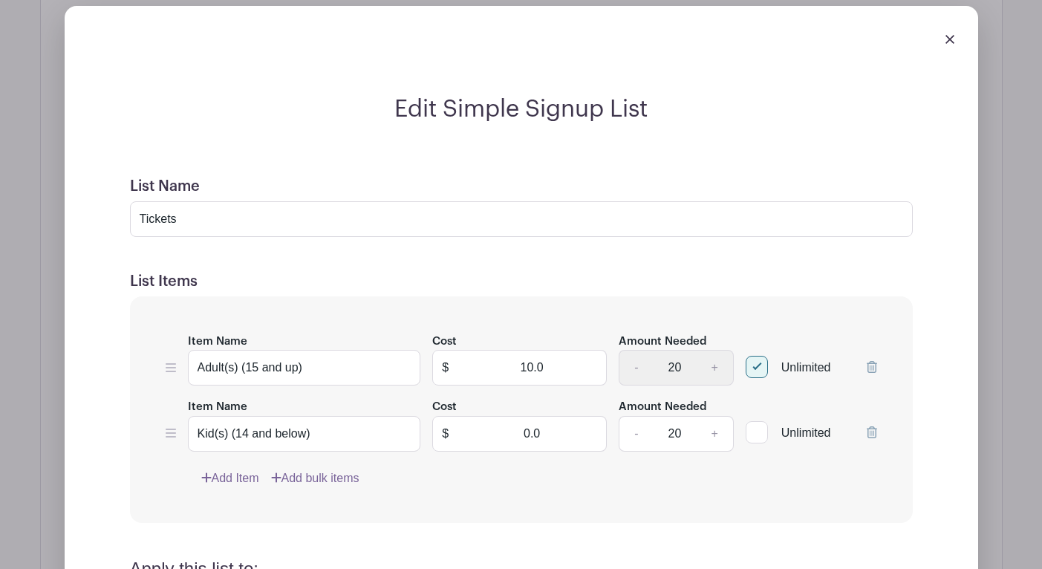
checkbox input "true"
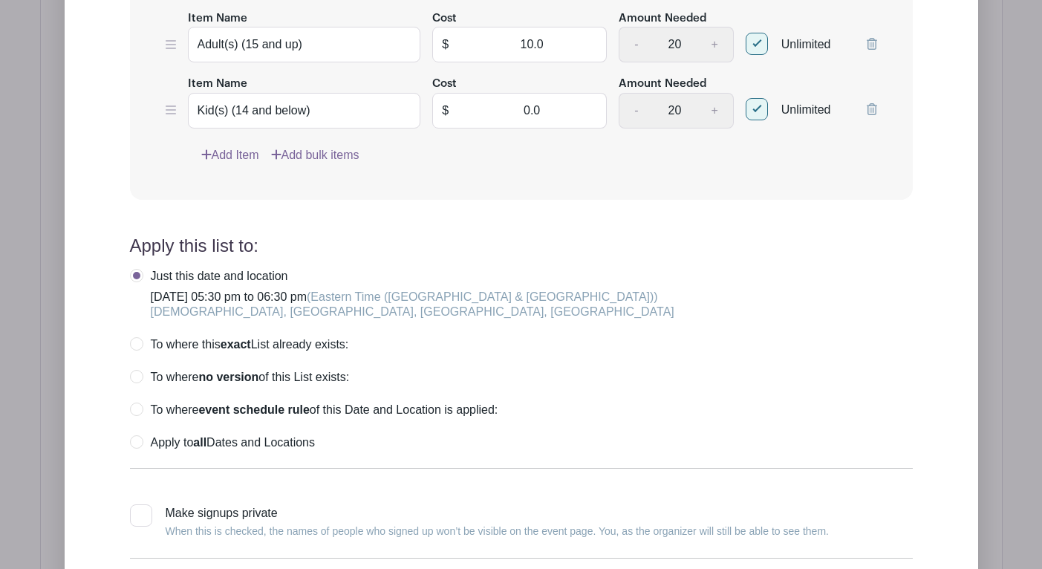
scroll to position [1333, 0]
click at [140, 444] on label "Apply to all Dates and Locations" at bounding box center [222, 441] width 185 height 15
radio input "true"
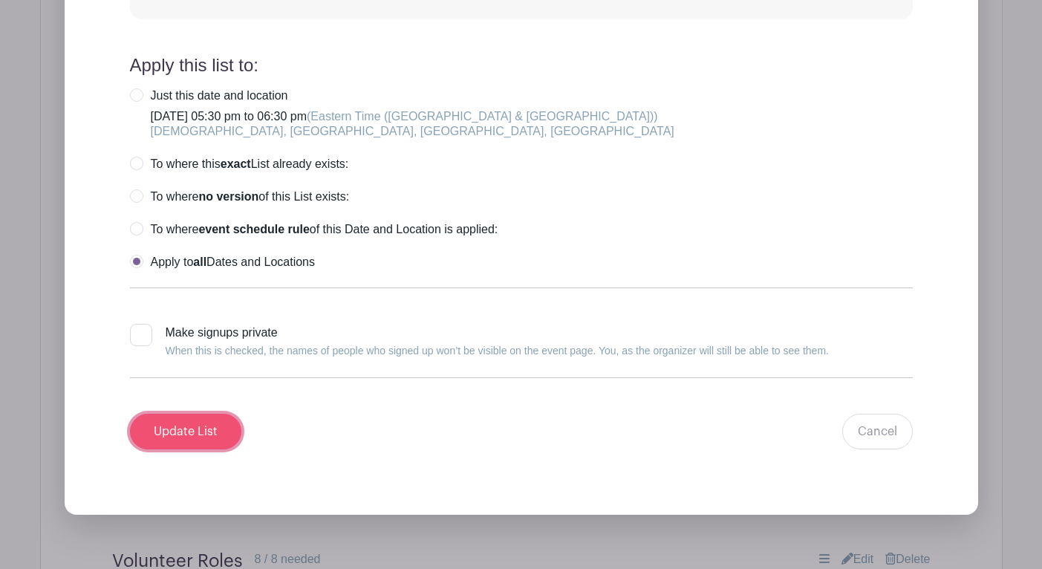
click at [197, 426] on input "Update List" at bounding box center [185, 432] width 111 height 36
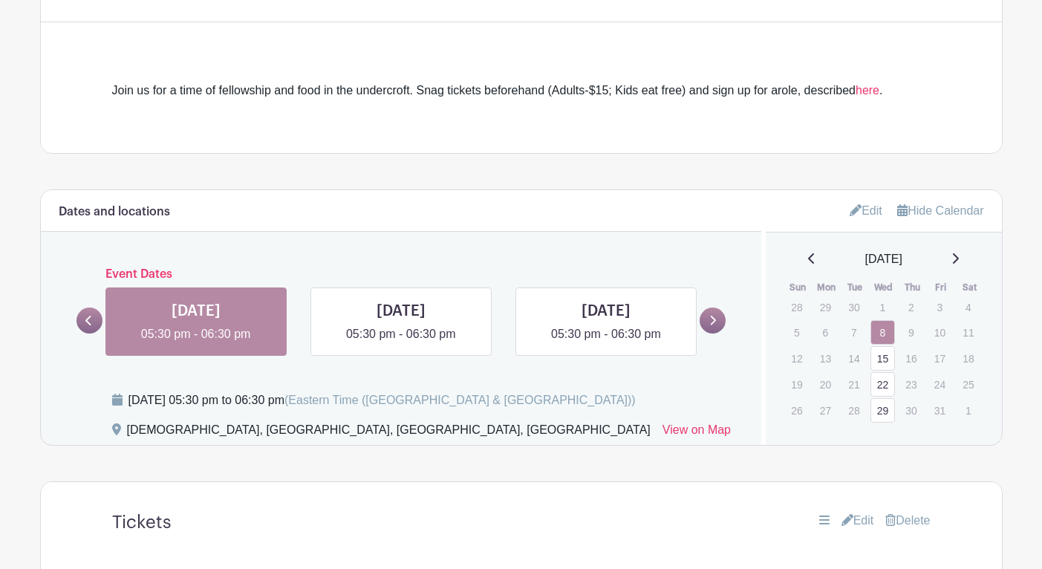
scroll to position [504, 0]
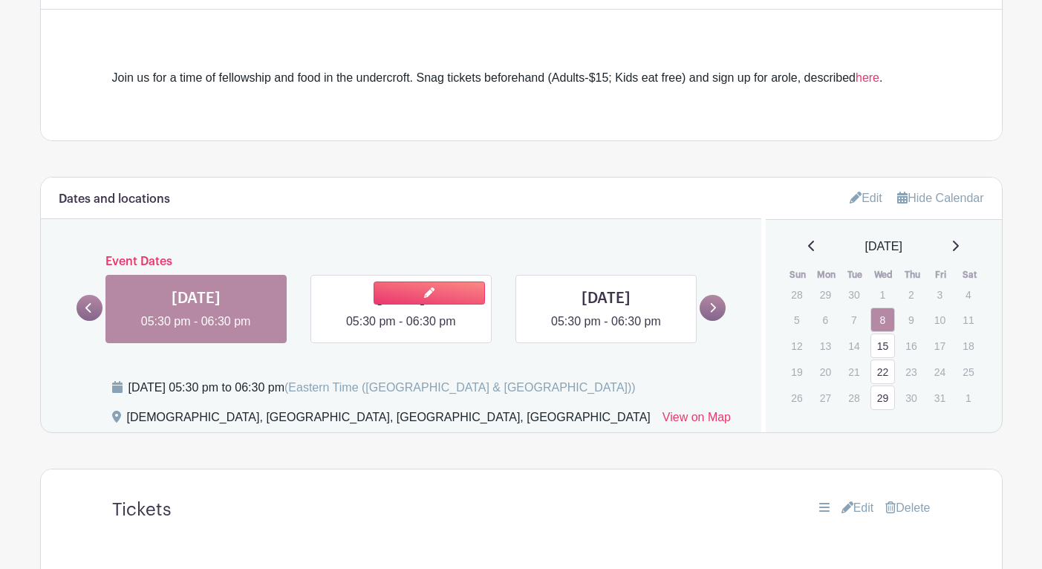
click at [401, 330] on link at bounding box center [401, 330] width 0 height 0
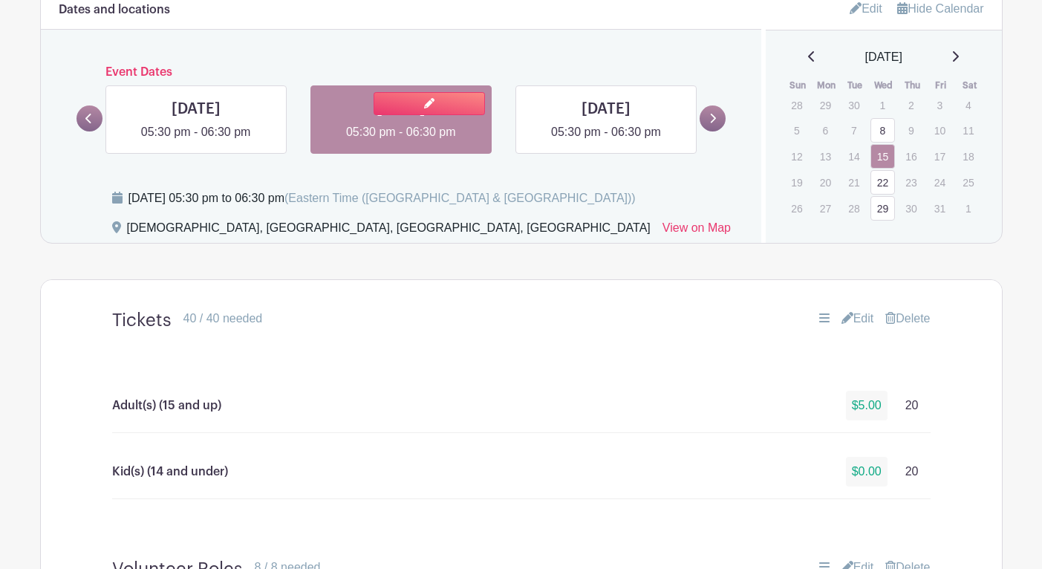
scroll to position [696, 0]
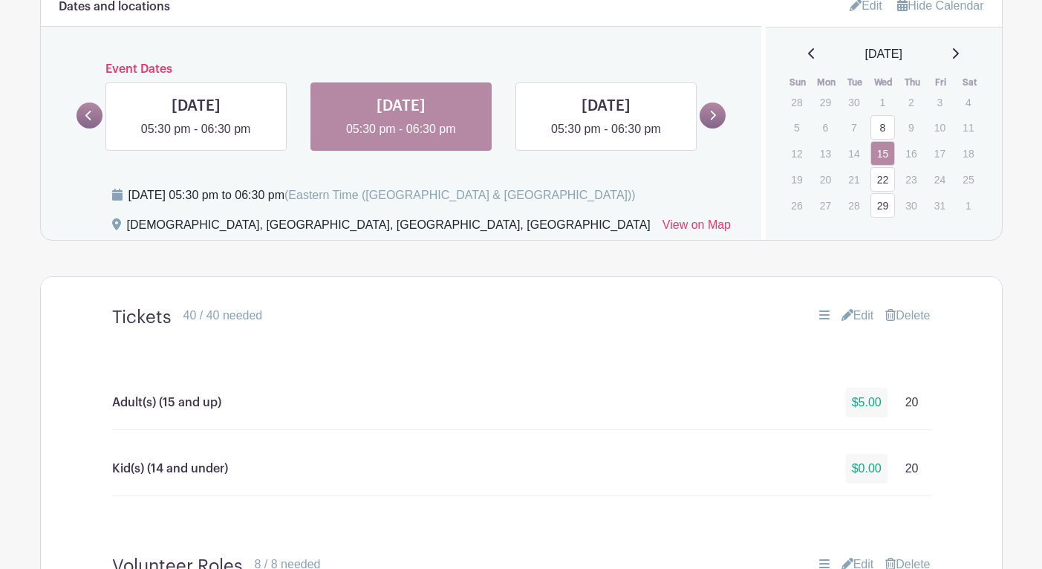
click at [859, 318] on link "Edit" at bounding box center [857, 316] width 33 height 18
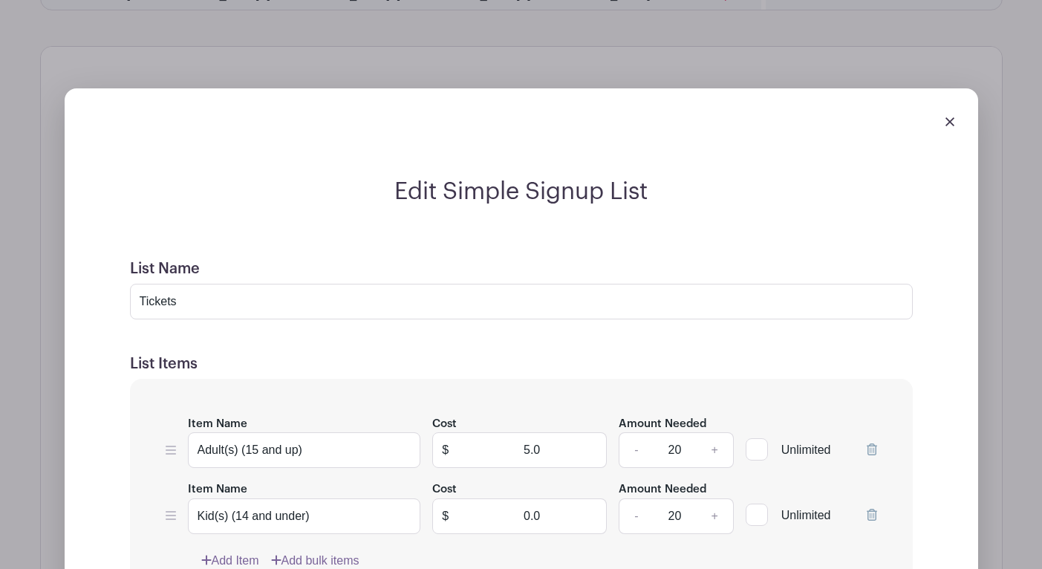
scroll to position [925, 0]
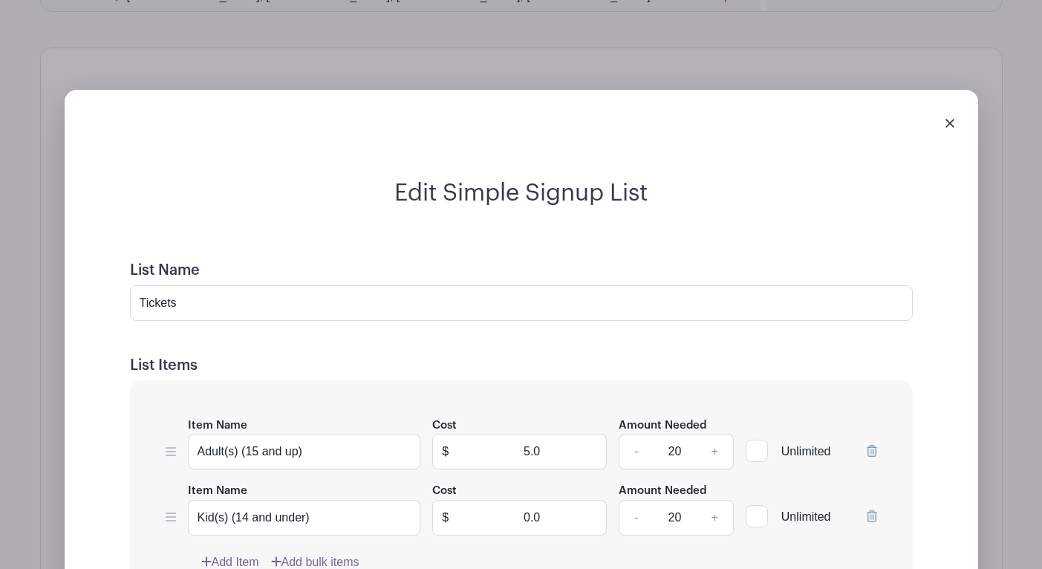
click at [761, 457] on div at bounding box center [756, 451] width 22 height 22
click at [755, 452] on input "Unlimited" at bounding box center [750, 448] width 10 height 10
checkbox input "true"
click at [757, 518] on div at bounding box center [756, 516] width 22 height 22
click at [755, 518] on input "Unlimited" at bounding box center [750, 513] width 10 height 10
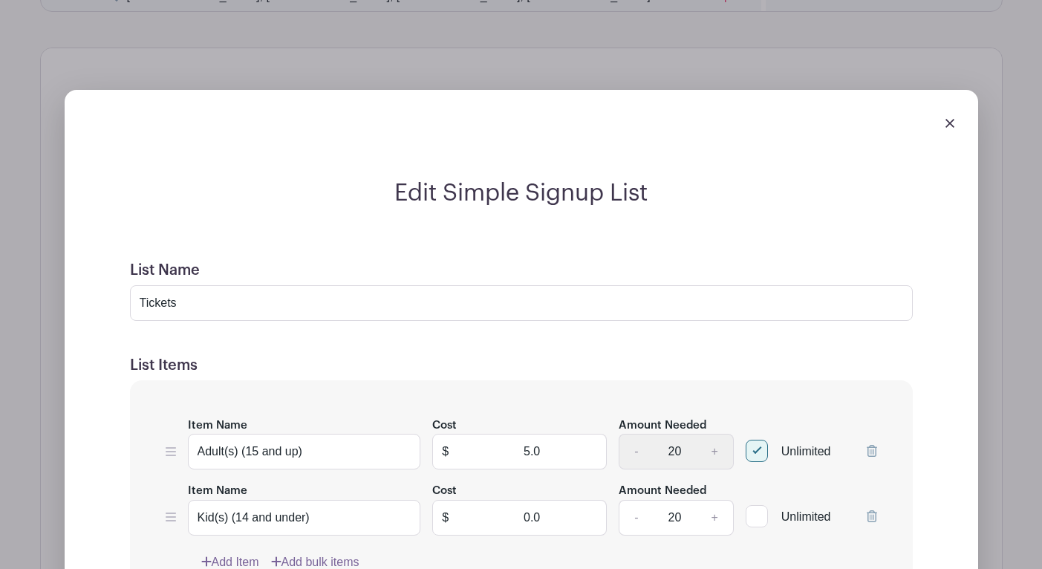
checkbox input "true"
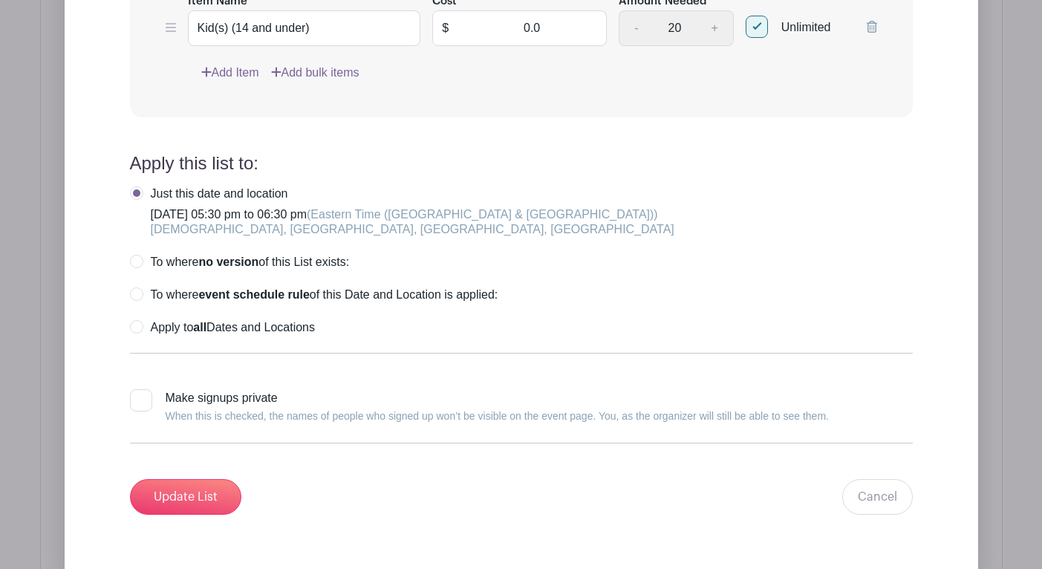
scroll to position [1414, 0]
click at [145, 333] on label "Apply to all Dates and Locations" at bounding box center [222, 328] width 185 height 15
radio input "true"
click at [192, 502] on input "Update List" at bounding box center [185, 498] width 111 height 36
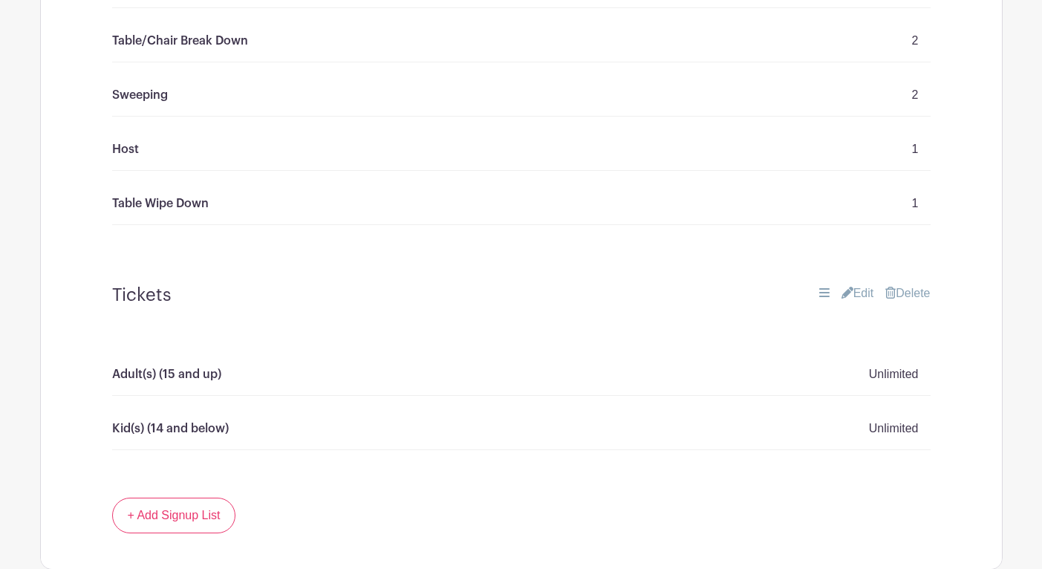
scroll to position [1357, 0]
click at [913, 290] on link "Delete" at bounding box center [907, 291] width 45 height 18
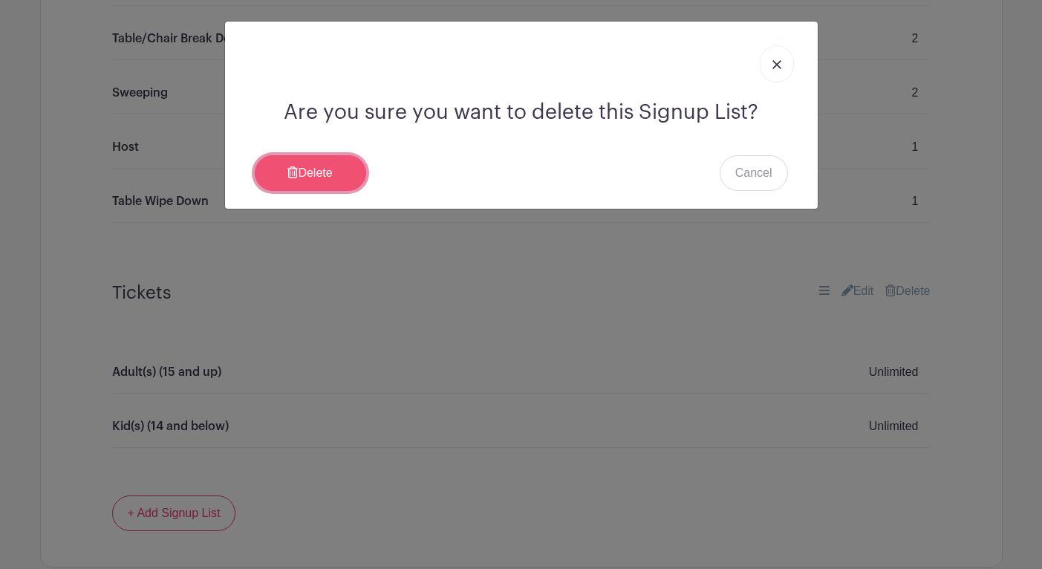
click at [333, 180] on link "Delete" at bounding box center [310, 173] width 111 height 36
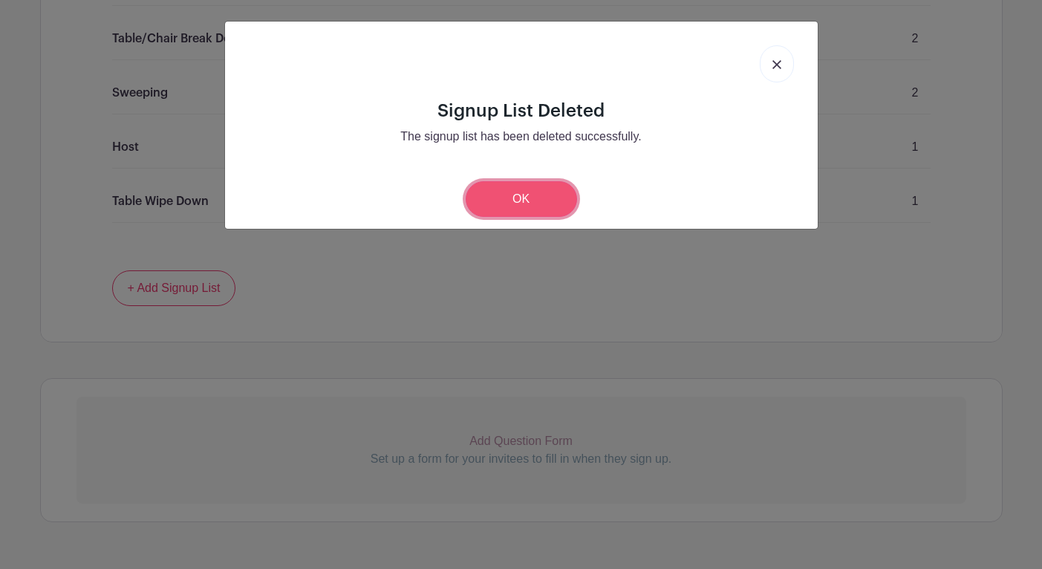
click at [486, 207] on link "OK" at bounding box center [521, 199] width 111 height 36
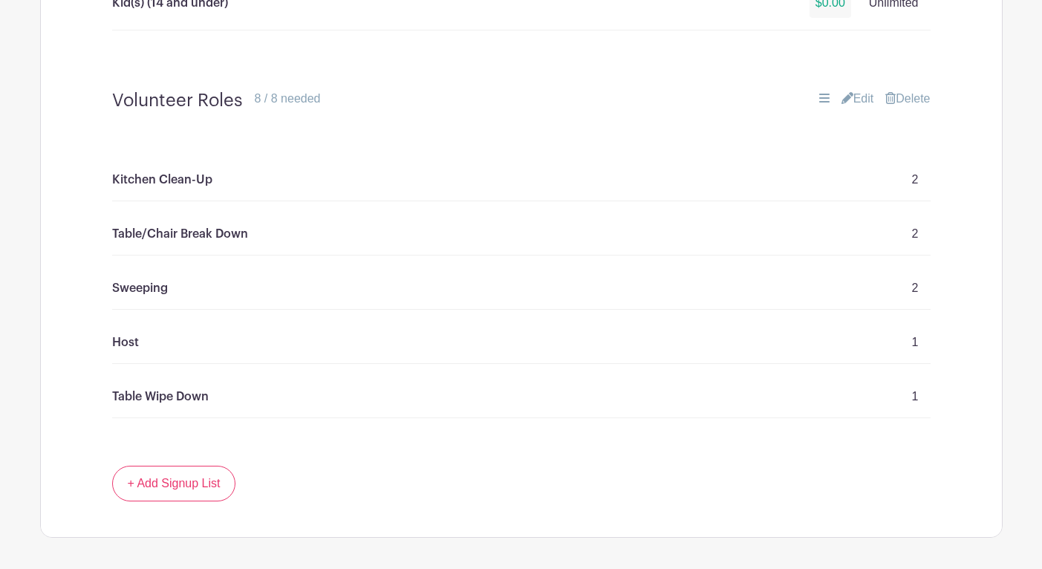
scroll to position [1094, 0]
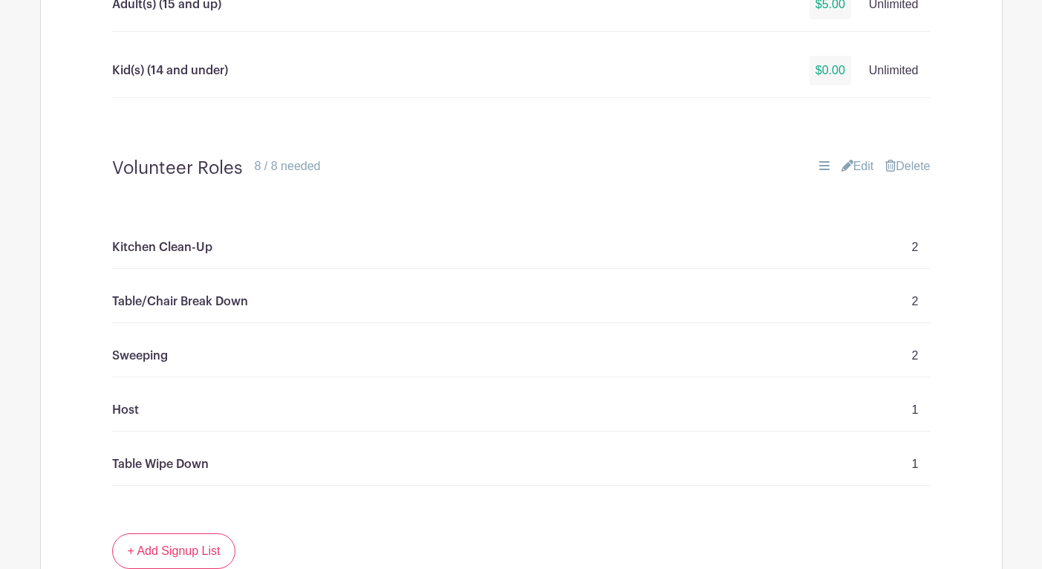
click at [858, 171] on link "Edit" at bounding box center [857, 166] width 33 height 18
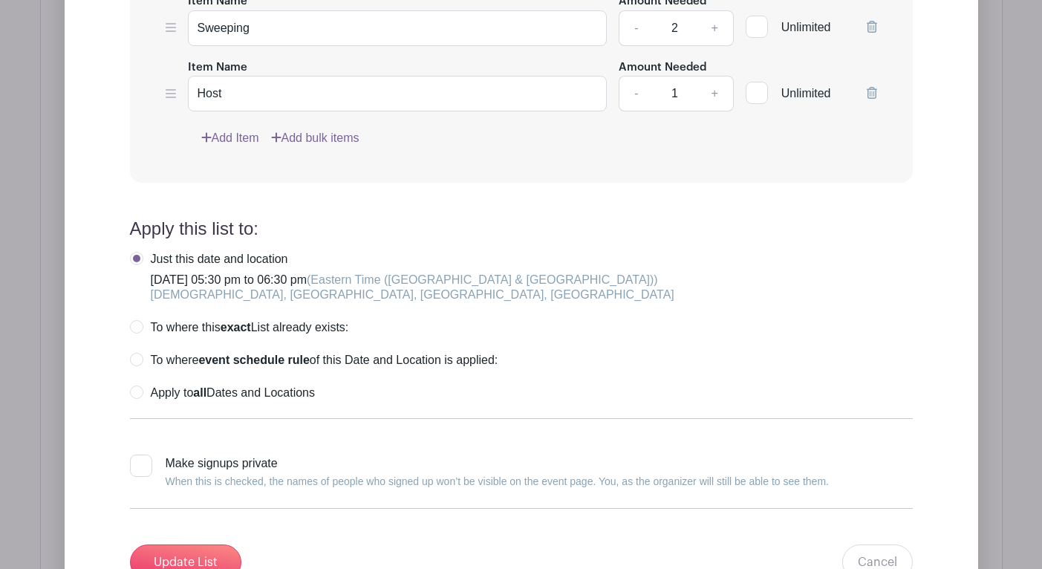
scroll to position [1798, 0]
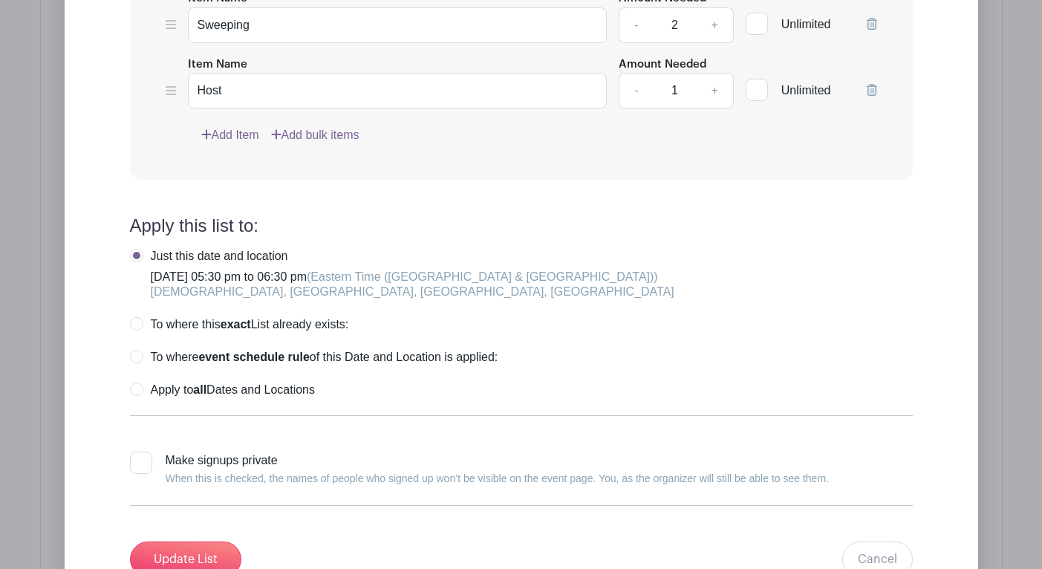
click at [134, 390] on label "Apply to all Dates and Locations" at bounding box center [222, 389] width 185 height 15
radio input "true"
click at [174, 559] on input "Update List" at bounding box center [185, 559] width 111 height 36
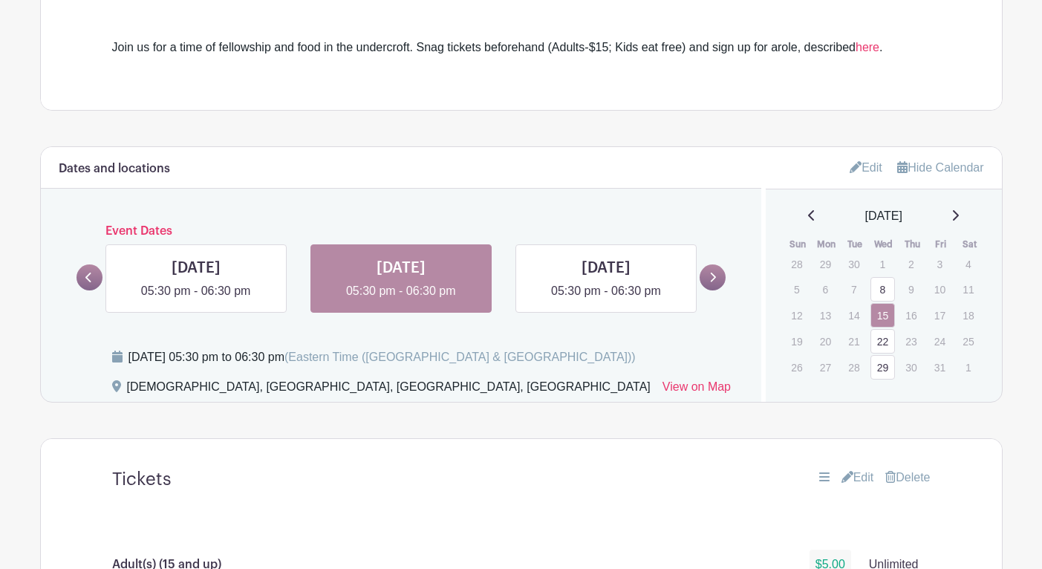
scroll to position [530, 0]
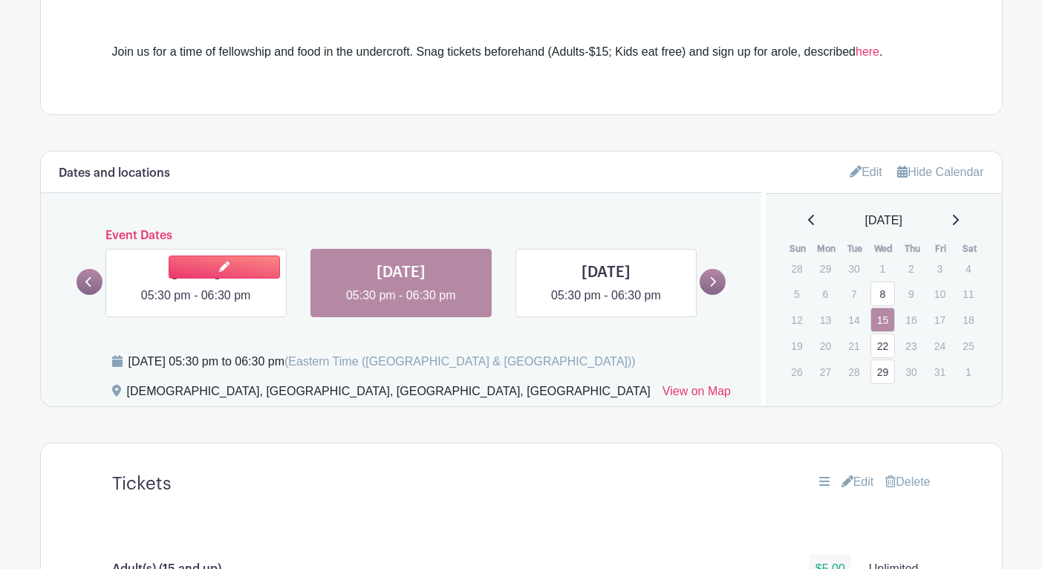
click at [196, 304] on link at bounding box center [196, 304] width 0 height 0
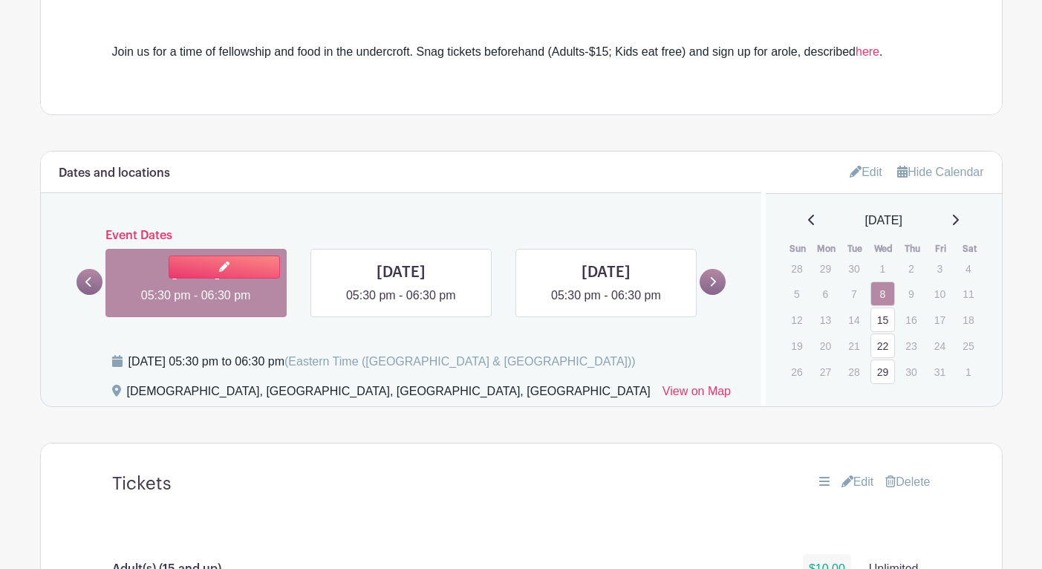
click at [196, 304] on link at bounding box center [196, 304] width 0 height 0
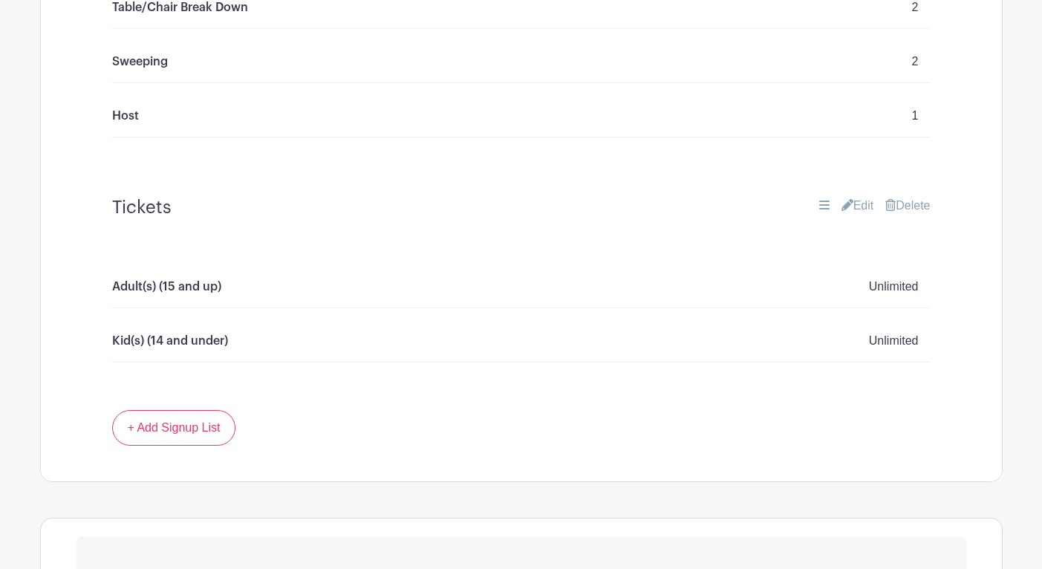
scroll to position [1446, 0]
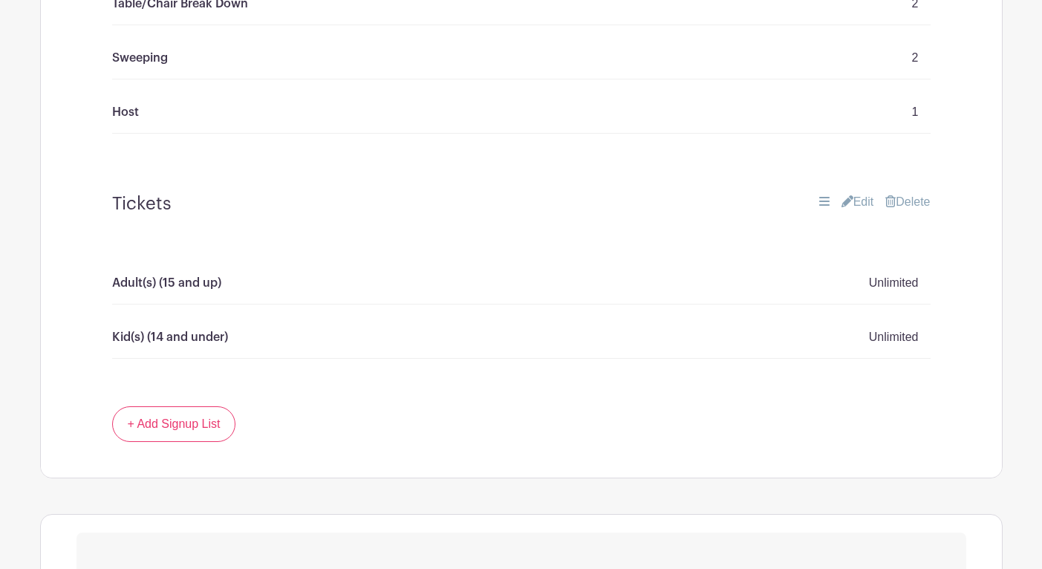
click at [899, 199] on link "Delete" at bounding box center [907, 202] width 45 height 18
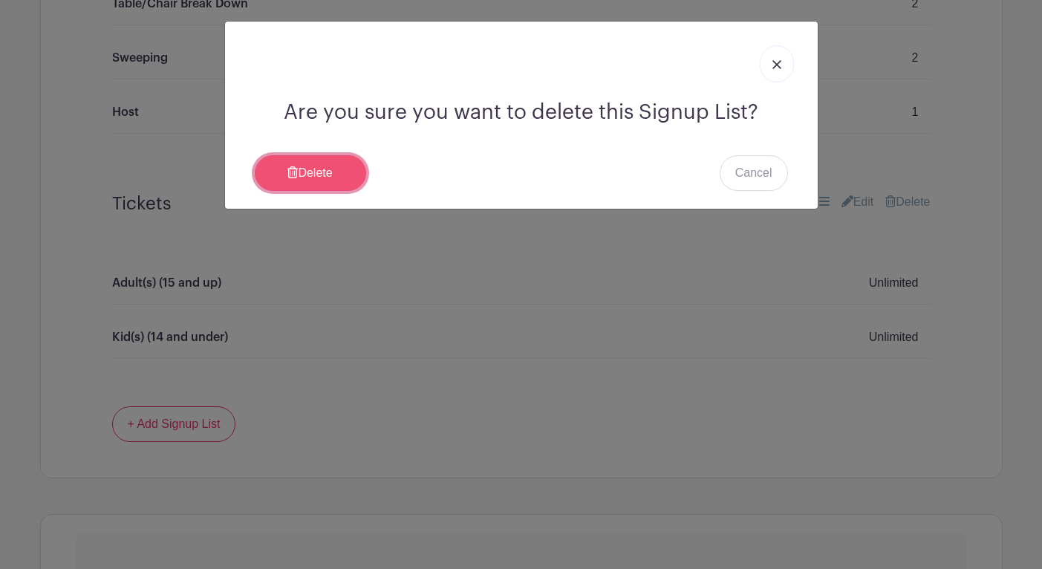
click at [328, 180] on link "Delete" at bounding box center [310, 173] width 111 height 36
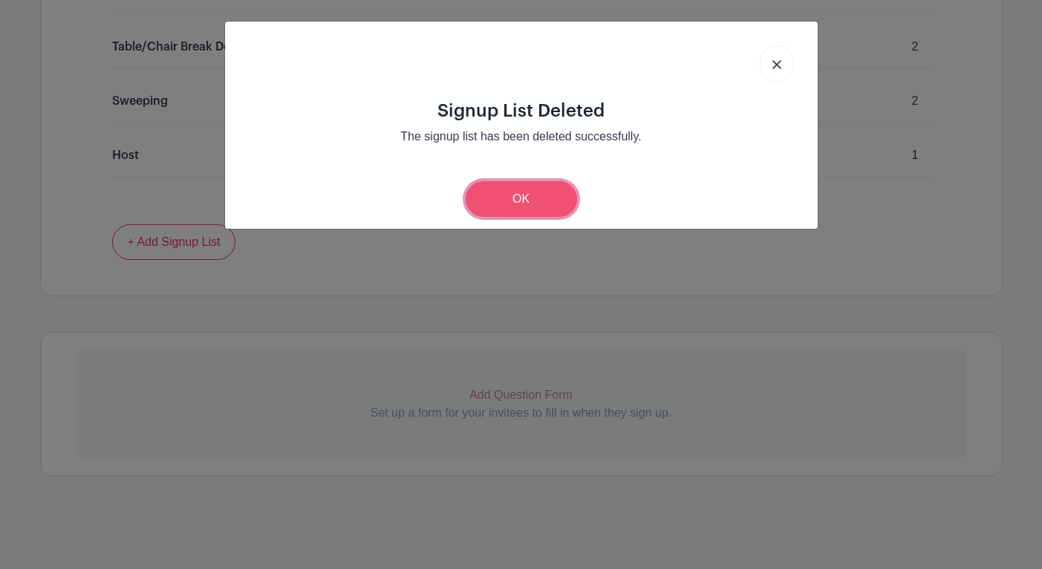
click at [506, 197] on link "OK" at bounding box center [521, 199] width 111 height 36
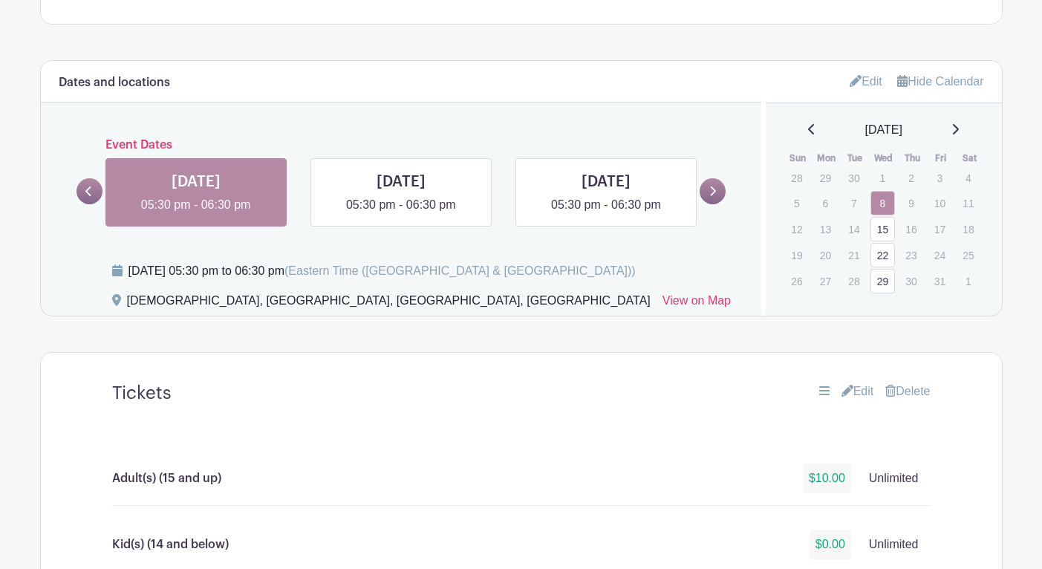
scroll to position [620, 0]
click at [401, 215] on link at bounding box center [401, 215] width 0 height 0
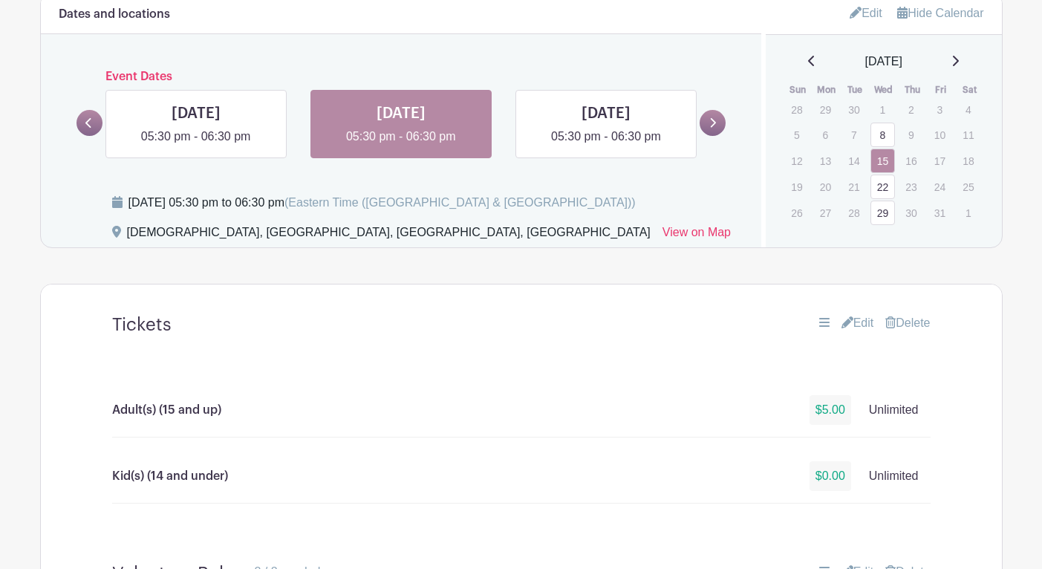
scroll to position [672, 0]
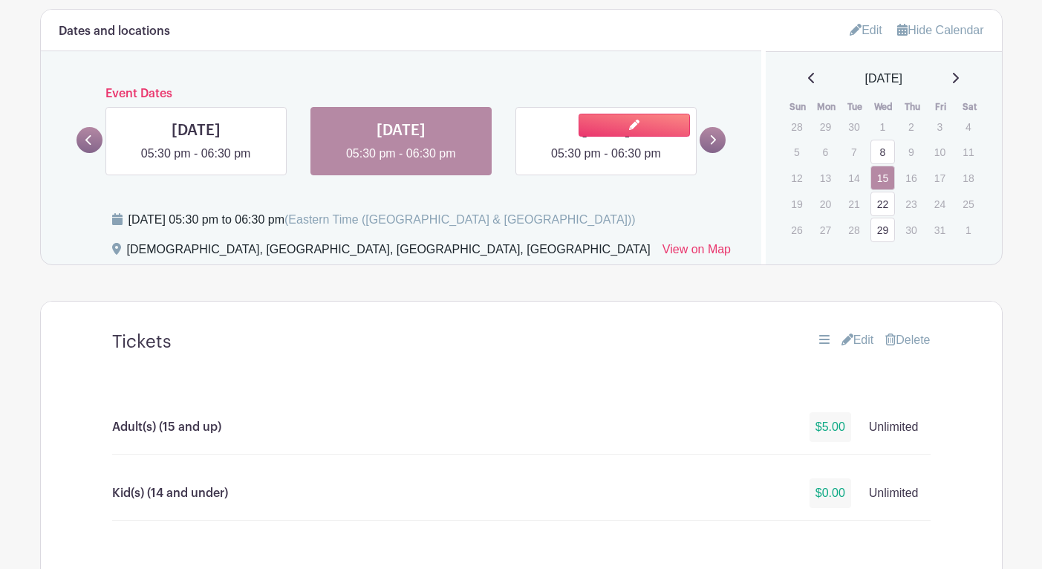
click at [606, 163] on link at bounding box center [606, 163] width 0 height 0
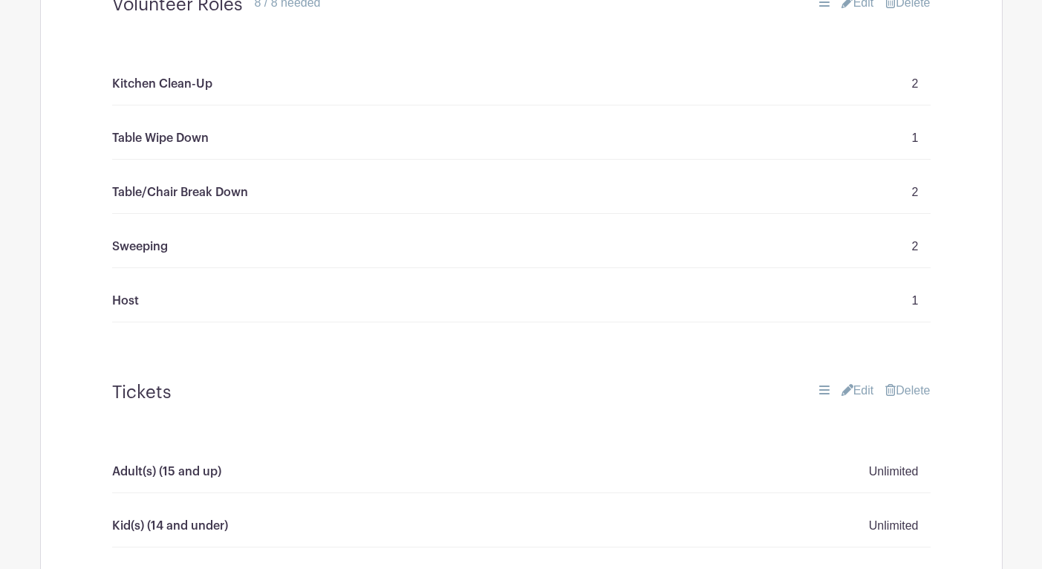
scroll to position [1406, 0]
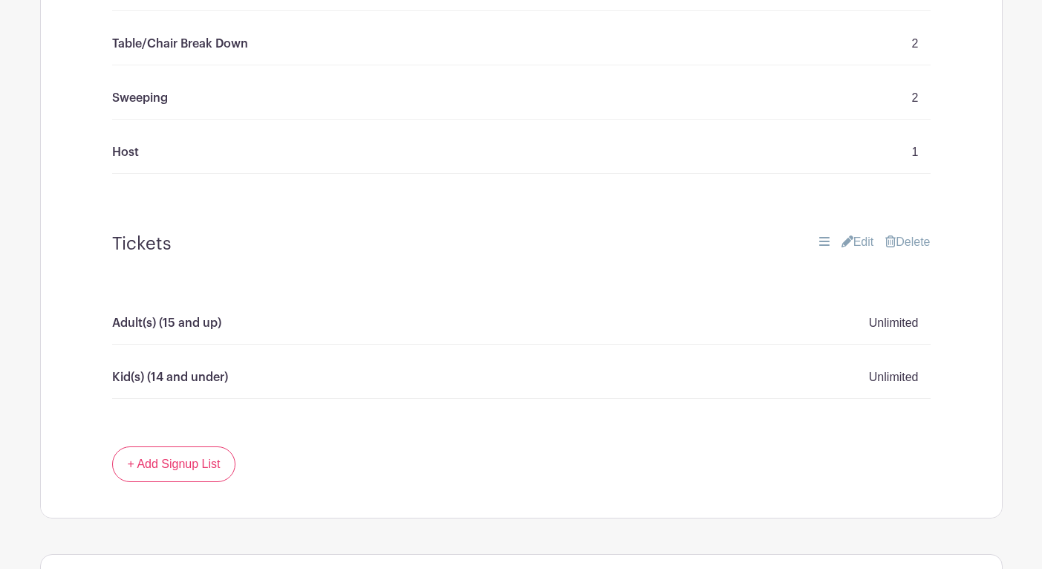
click at [902, 244] on link "Delete" at bounding box center [907, 242] width 45 height 18
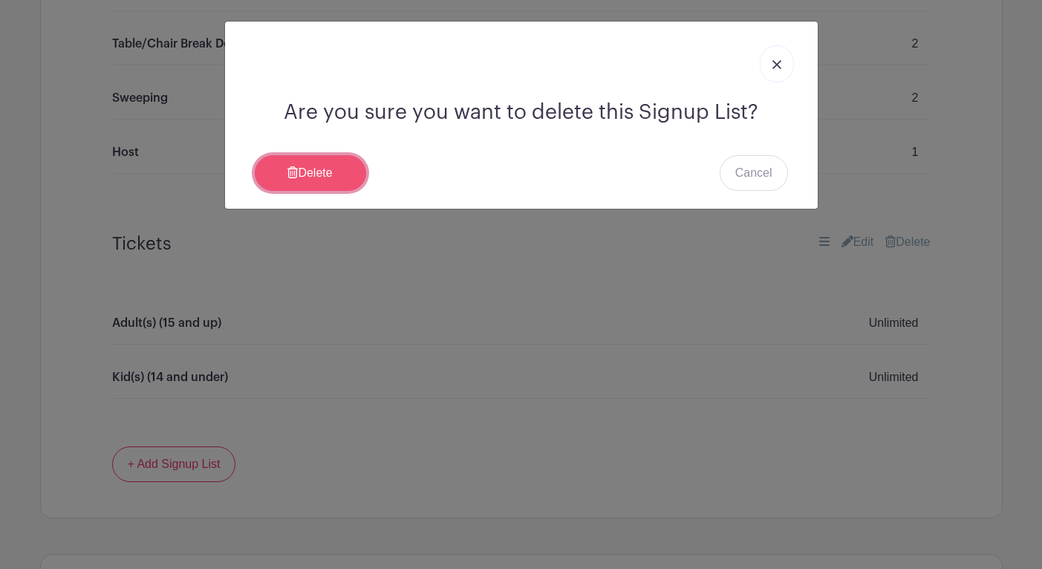
click at [311, 177] on link "Delete" at bounding box center [310, 173] width 111 height 36
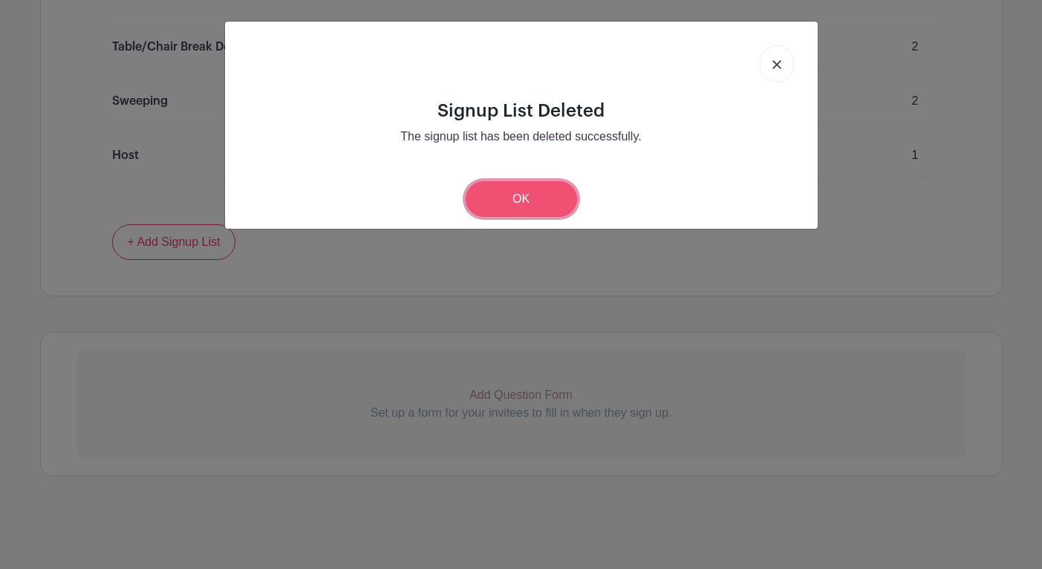
click at [509, 201] on link "OK" at bounding box center [521, 199] width 111 height 36
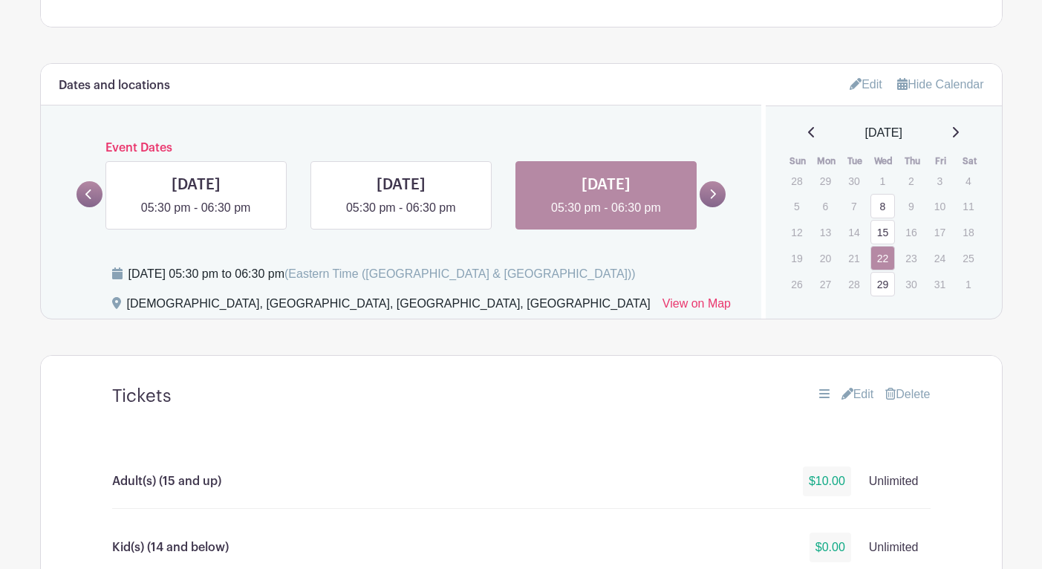
scroll to position [616, 0]
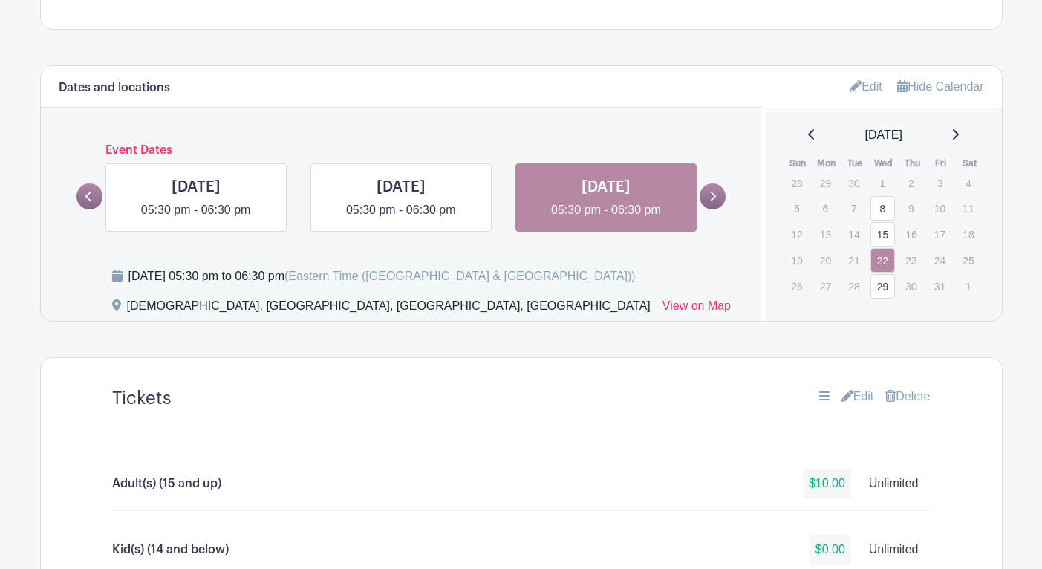
click at [714, 197] on icon at bounding box center [712, 196] width 7 height 11
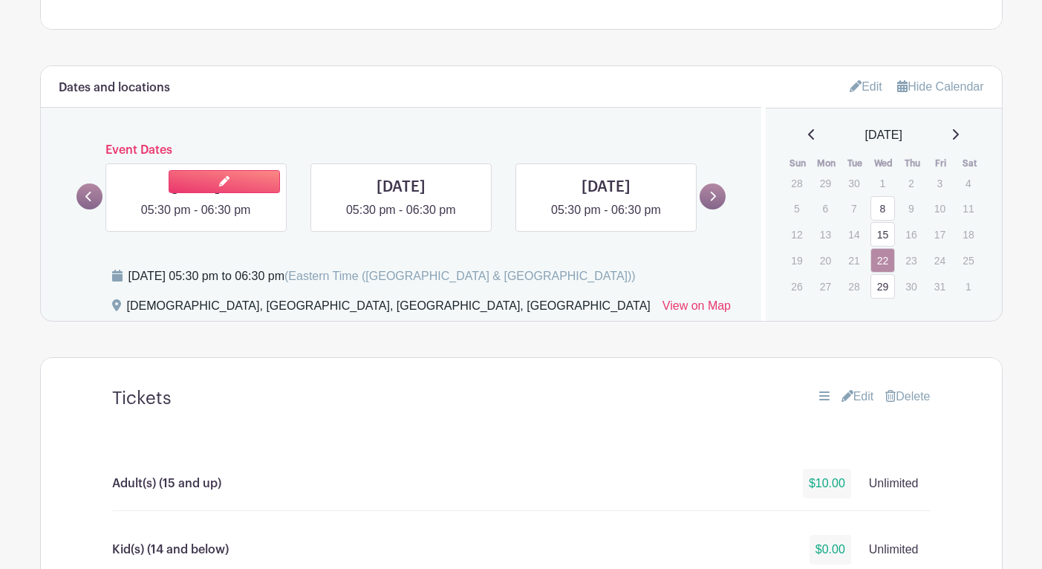
click at [196, 219] on link at bounding box center [196, 219] width 0 height 0
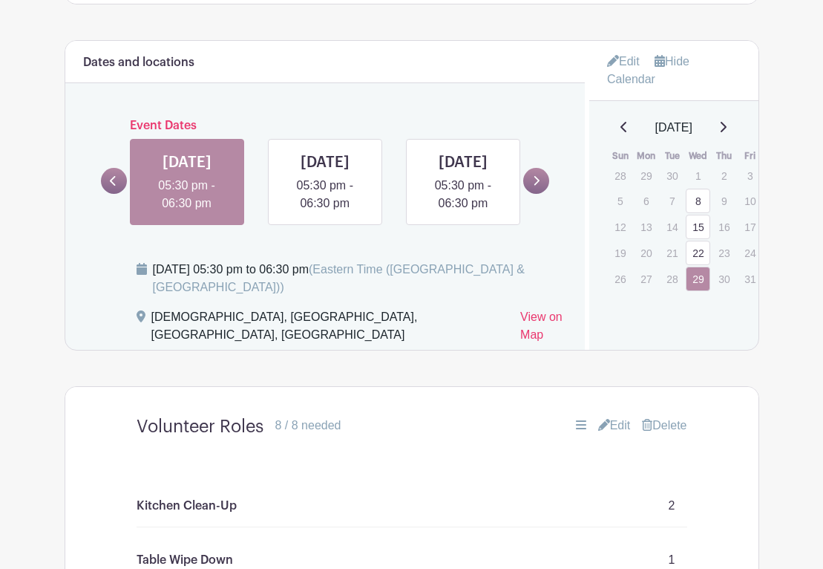
scroll to position [656, 0]
click at [196, 160] on link at bounding box center [181, 157] width 111 height 23
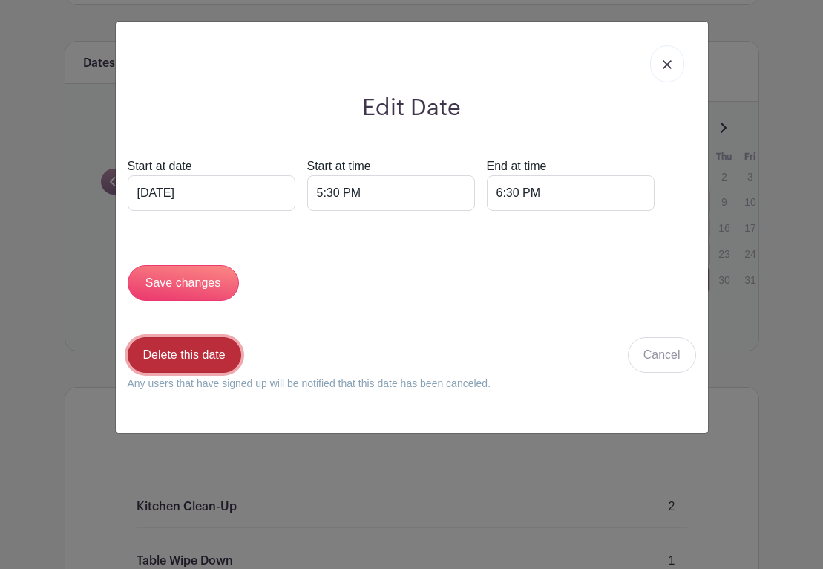
click at [190, 366] on link "Delete this date" at bounding box center [185, 355] width 114 height 36
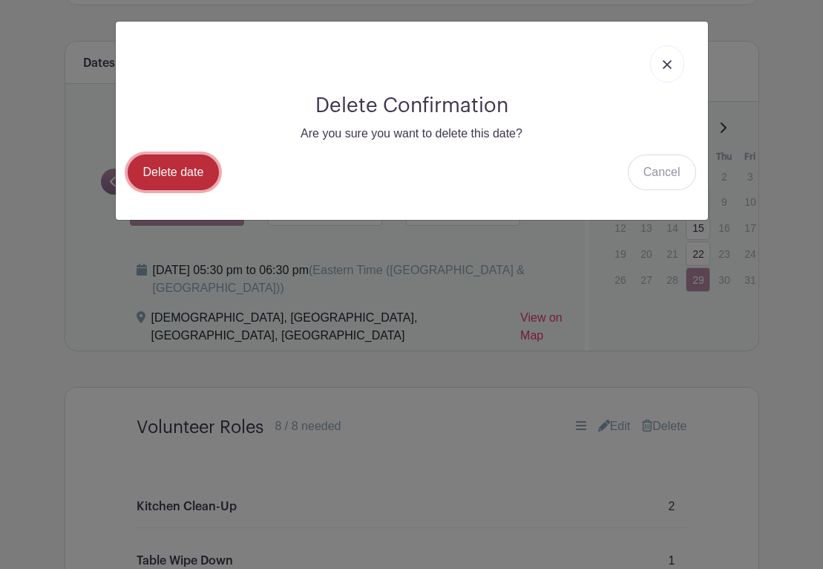
click at [169, 172] on link "Delete date" at bounding box center [174, 172] width 92 height 36
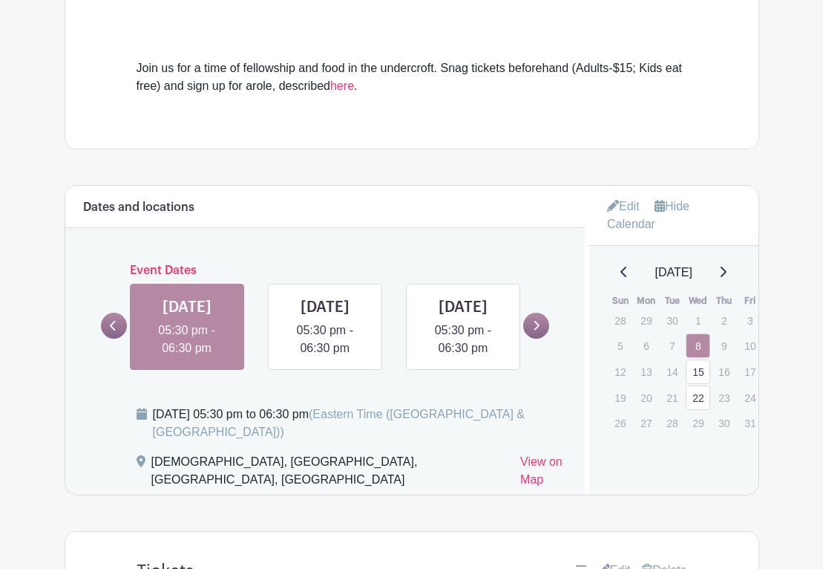
scroll to position [553, 0]
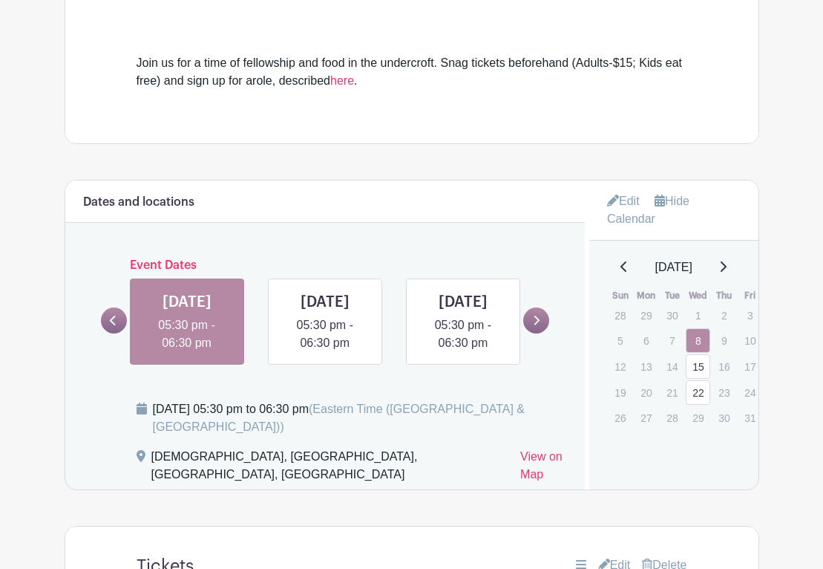
click at [539, 326] on icon at bounding box center [536, 320] width 7 height 11
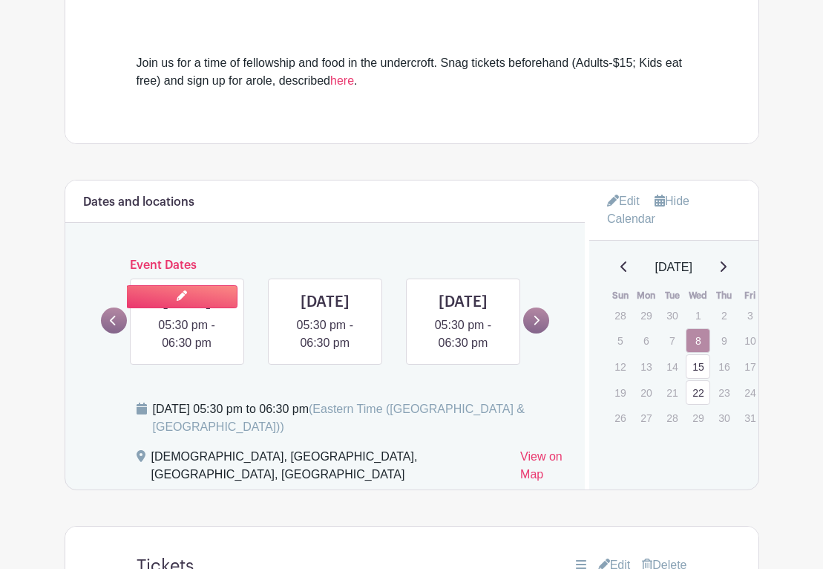
click at [187, 352] on link at bounding box center [187, 352] width 0 height 0
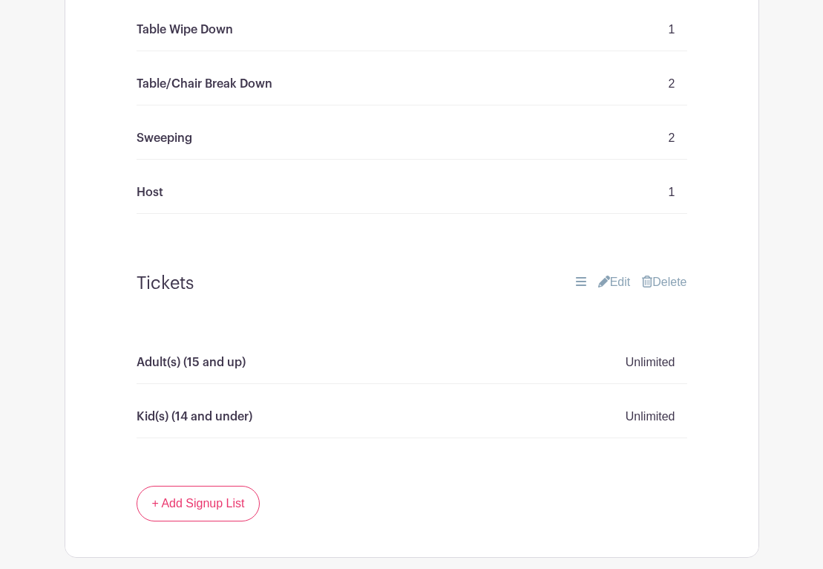
scroll to position [1493, 0]
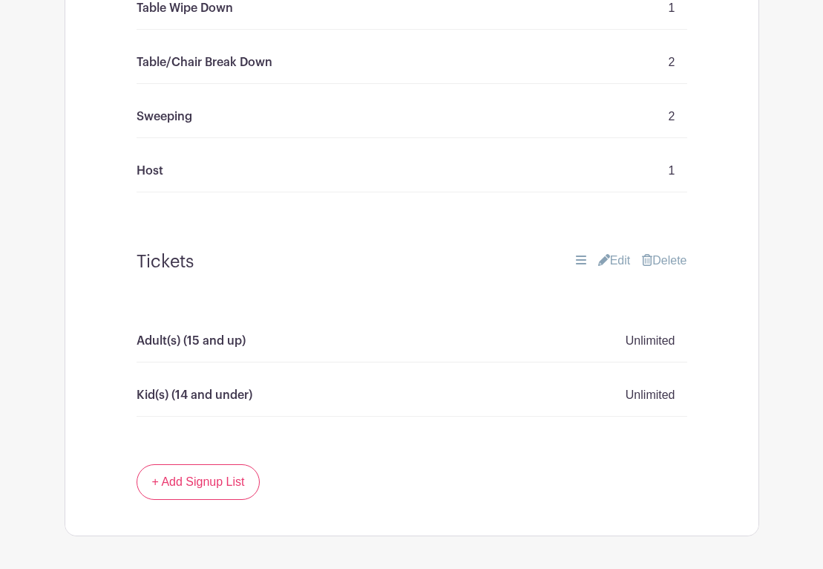
click at [663, 270] on link "Delete" at bounding box center [664, 261] width 45 height 18
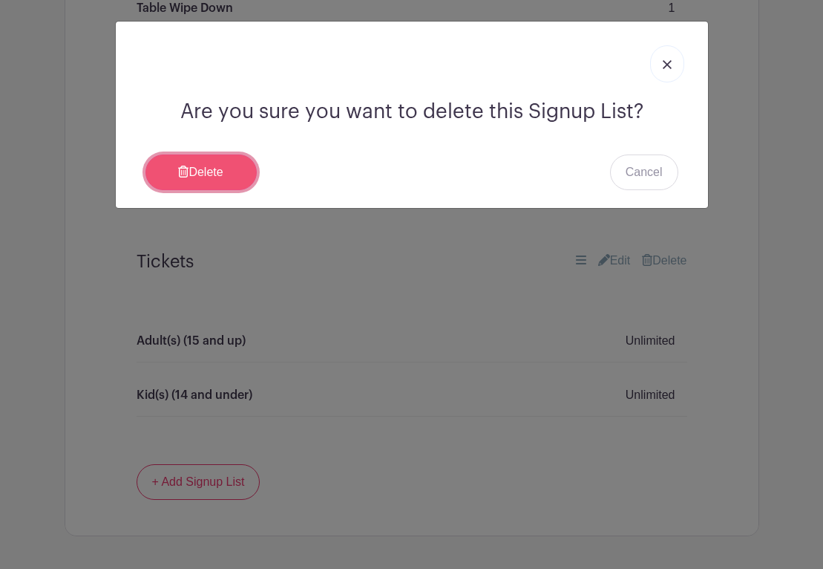
click at [221, 174] on link "Delete" at bounding box center [201, 172] width 111 height 36
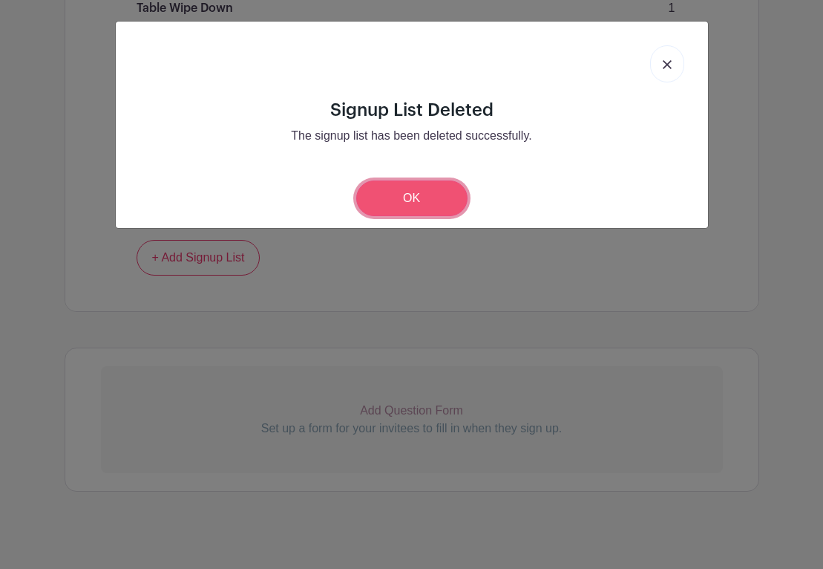
click at [422, 197] on link "OK" at bounding box center [411, 198] width 111 height 36
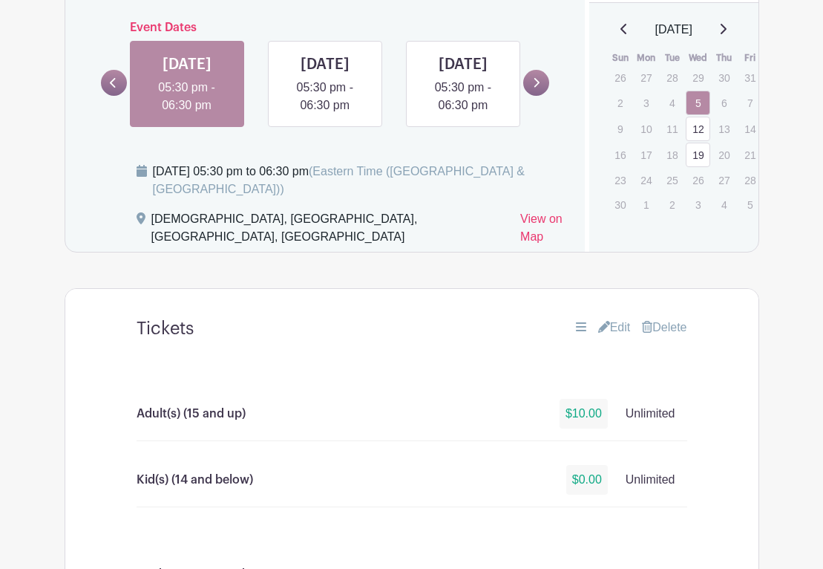
scroll to position [783, 0]
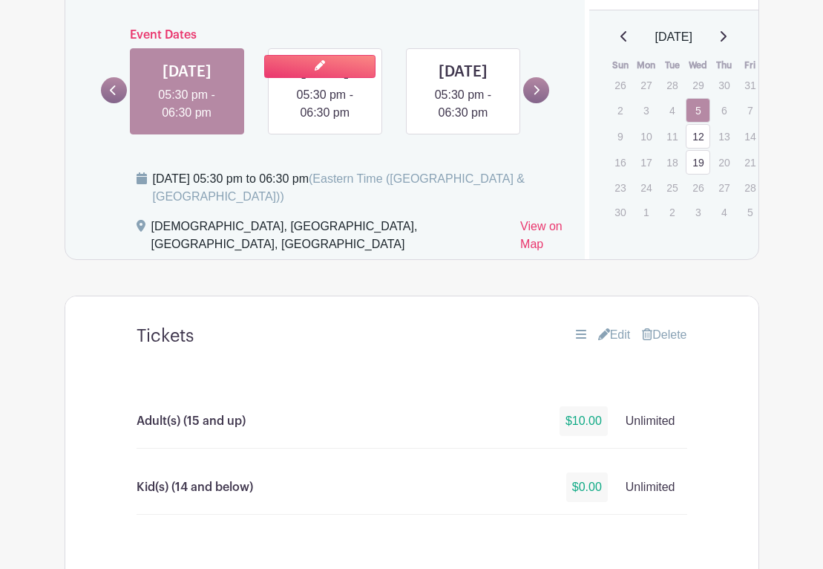
click at [325, 122] on link at bounding box center [325, 122] width 0 height 0
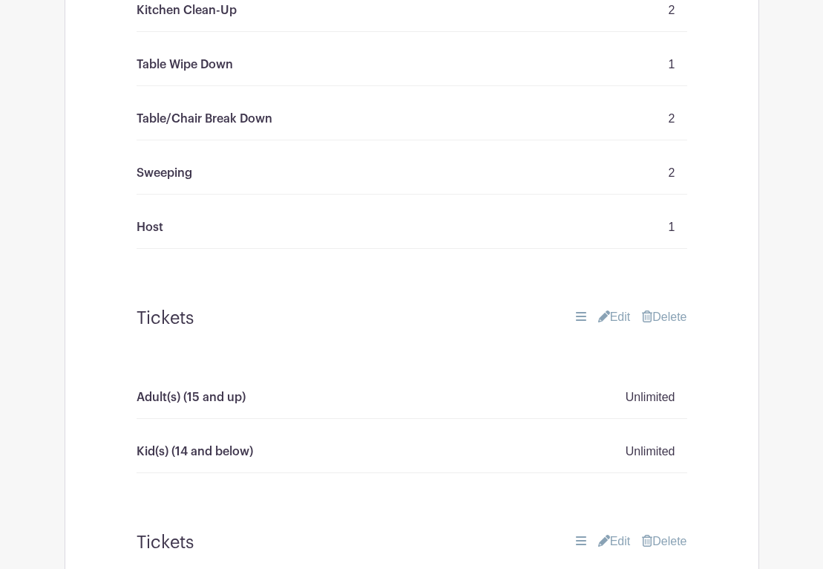
scroll to position [1437, 0]
click at [668, 325] on link "Delete" at bounding box center [664, 316] width 45 height 18
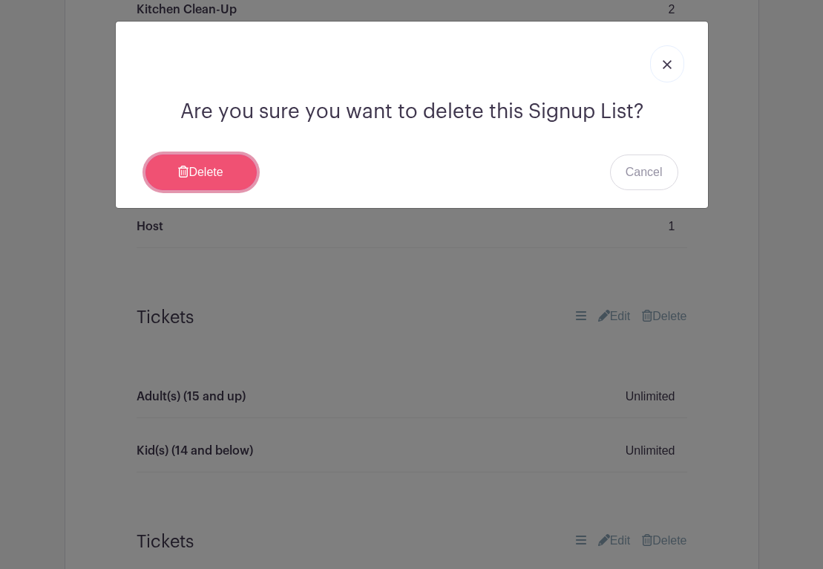
click at [210, 173] on link "Delete" at bounding box center [201, 172] width 111 height 36
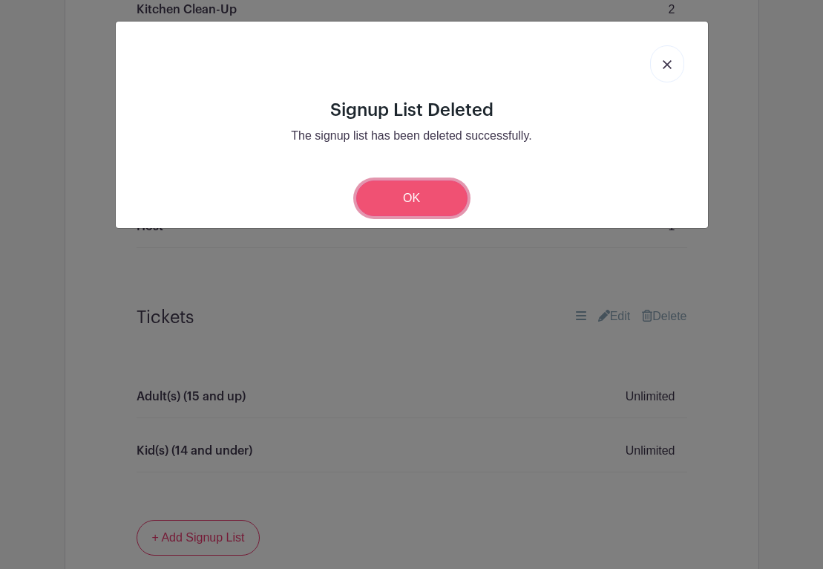
click at [402, 190] on link "OK" at bounding box center [411, 198] width 111 height 36
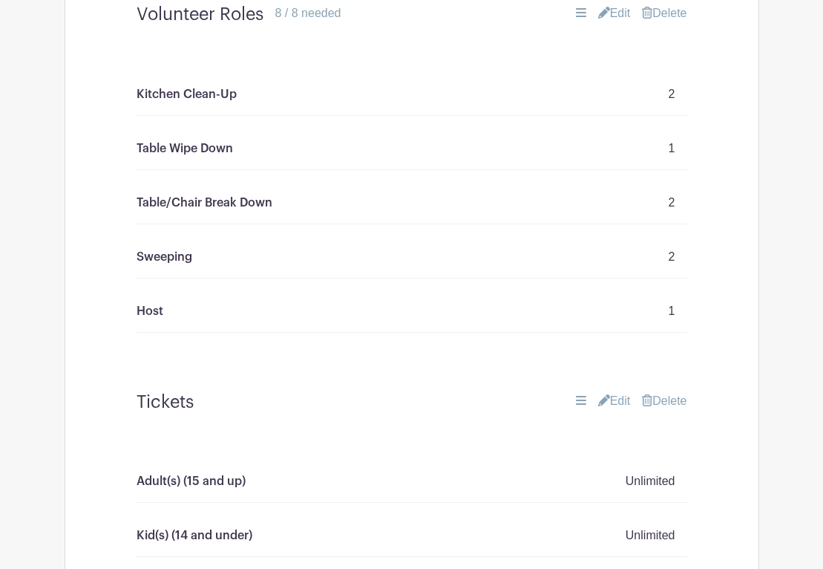
scroll to position [1362, 0]
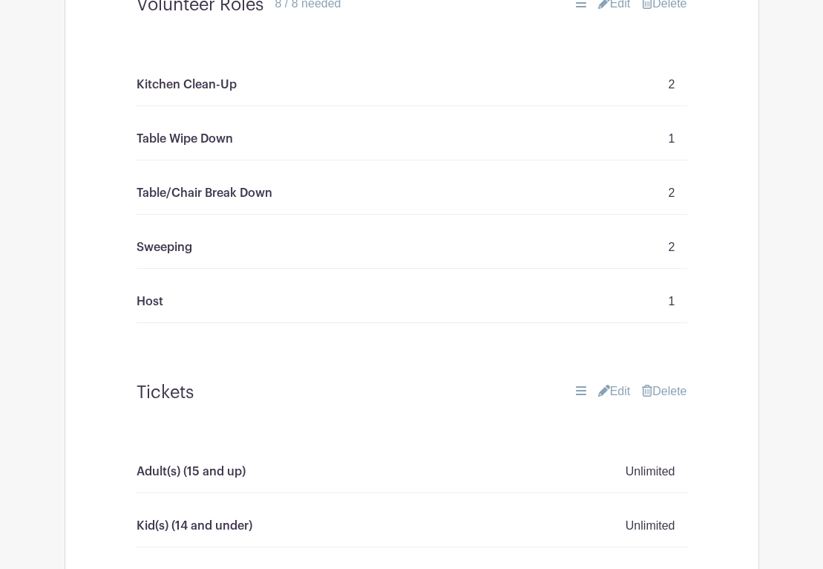
click at [680, 400] on link "Delete" at bounding box center [664, 391] width 45 height 18
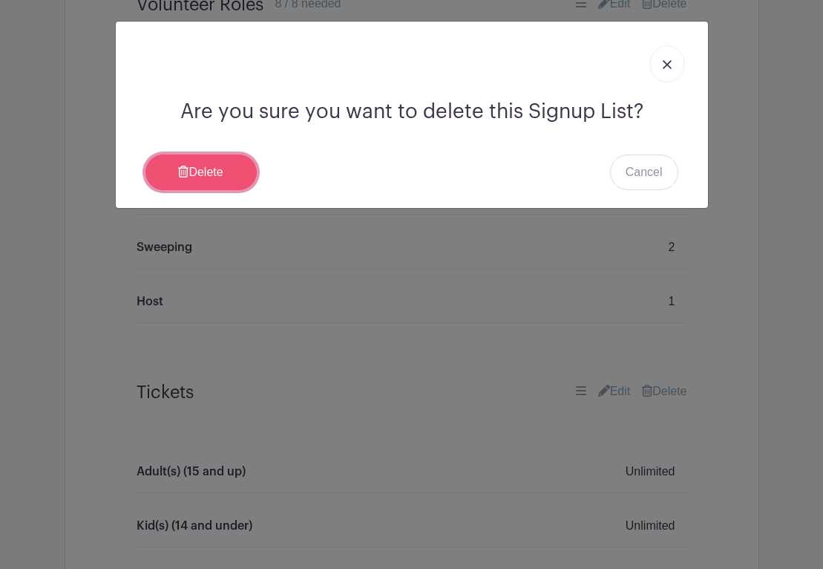
click at [189, 172] on link "Delete" at bounding box center [201, 172] width 111 height 36
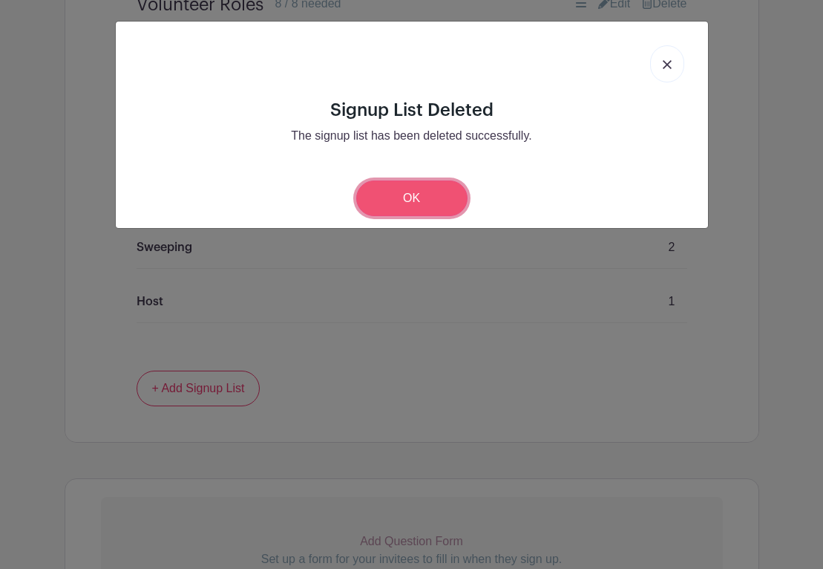
click at [391, 191] on link "OK" at bounding box center [411, 198] width 111 height 36
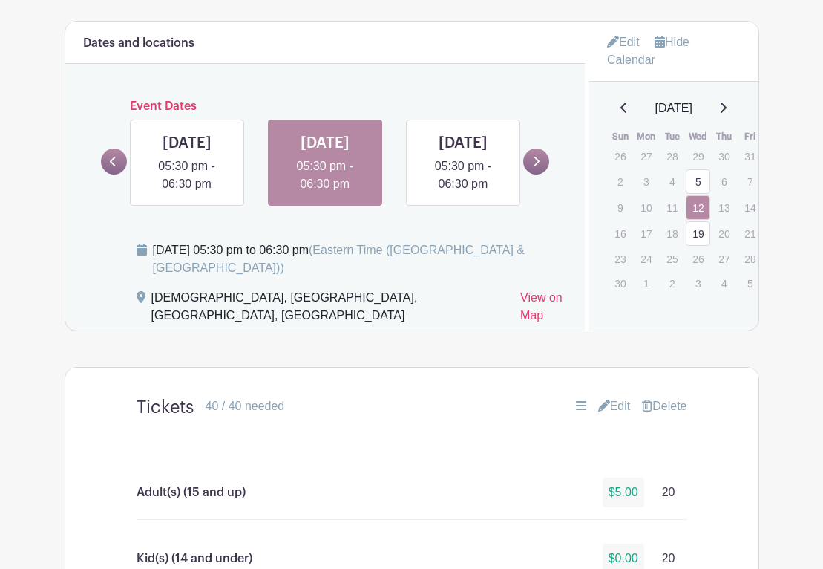
scroll to position [669, 0]
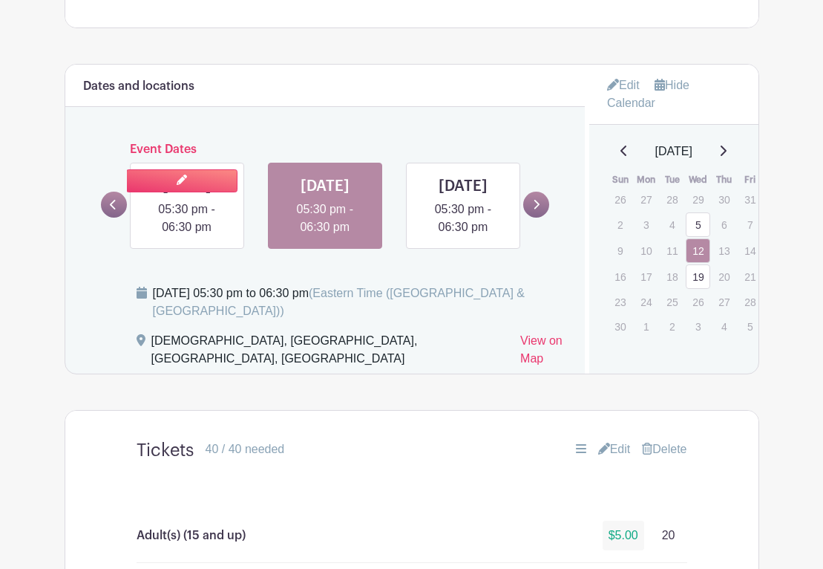
click at [187, 236] on link at bounding box center [187, 236] width 0 height 0
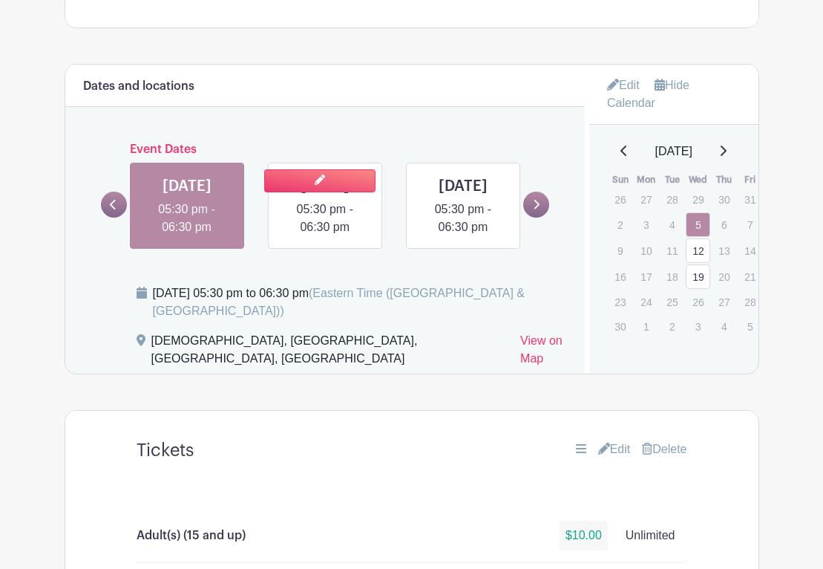
click at [325, 236] on link at bounding box center [325, 236] width 0 height 0
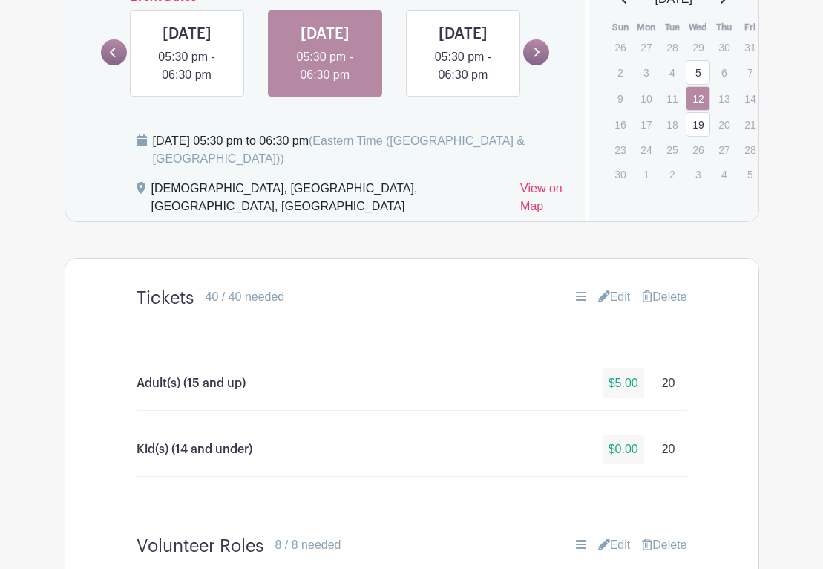
scroll to position [823, 0]
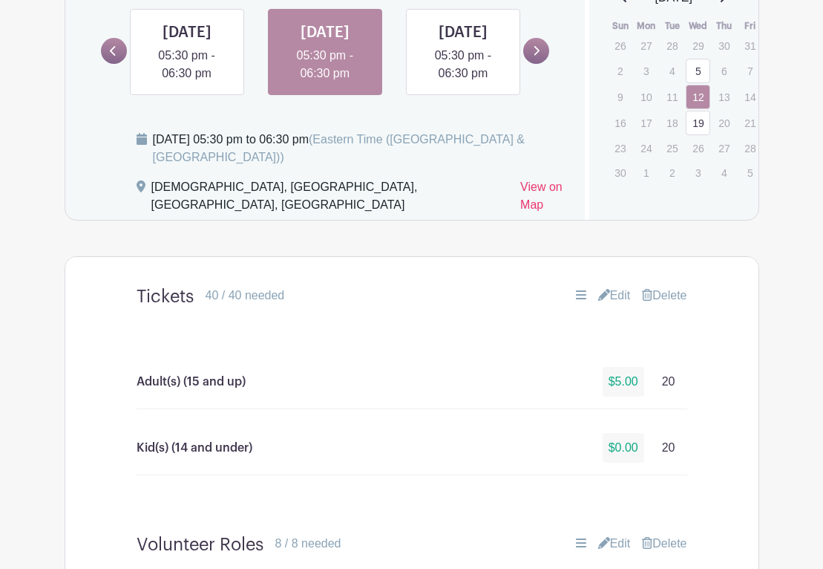
click at [616, 304] on link "Edit" at bounding box center [614, 296] width 33 height 18
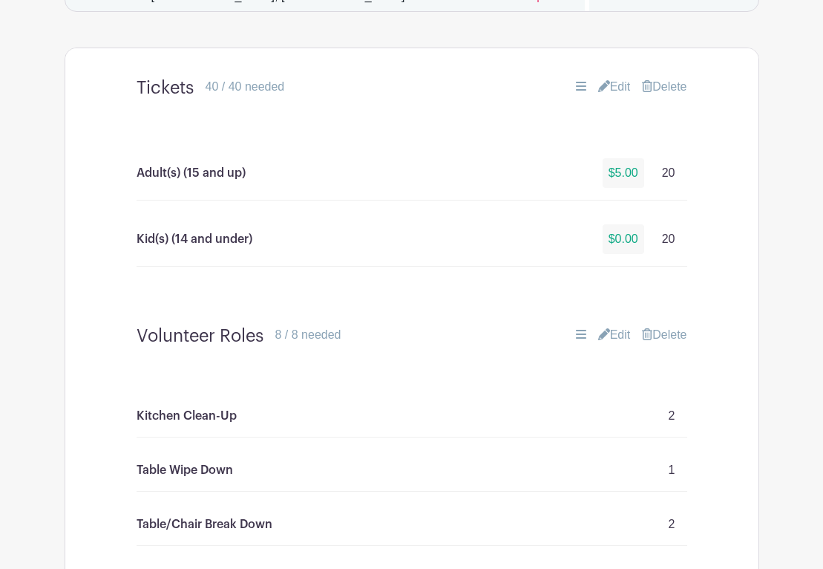
scroll to position [1040, 0]
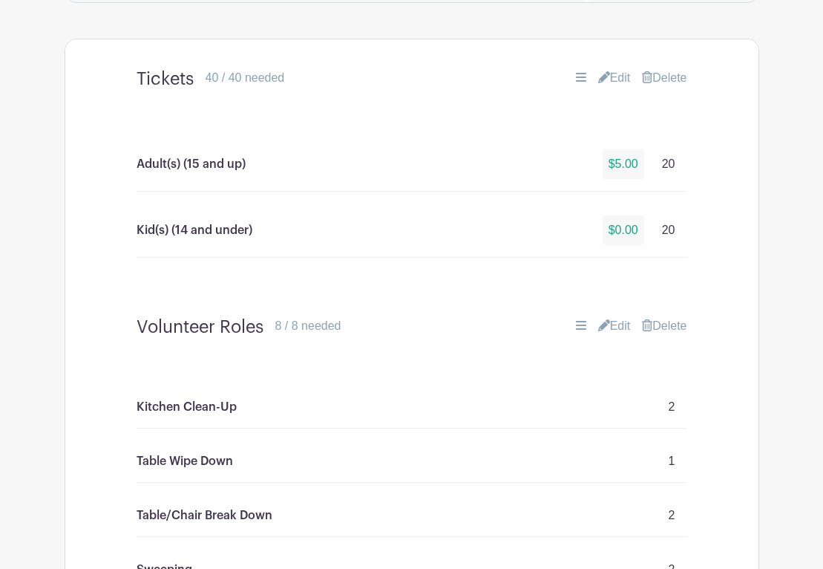
click at [598, 83] on icon at bounding box center [604, 77] width 12 height 12
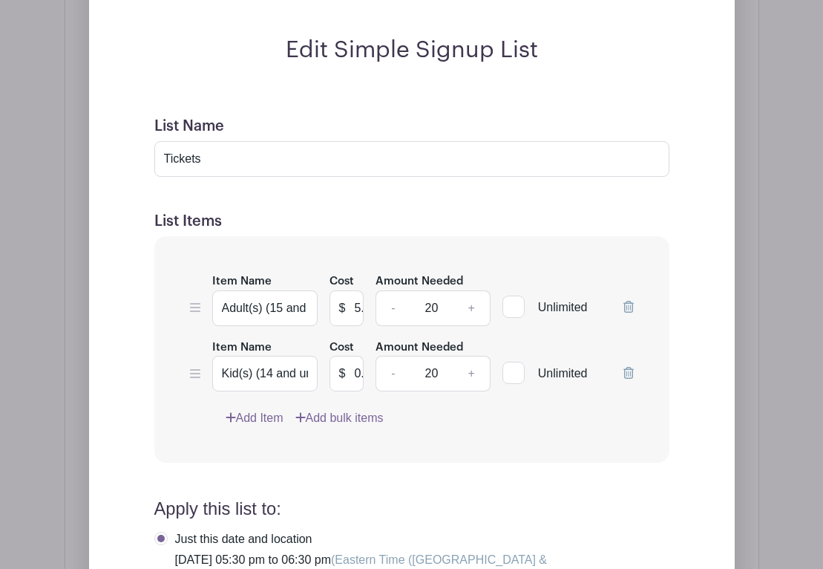
scroll to position [1192, 0]
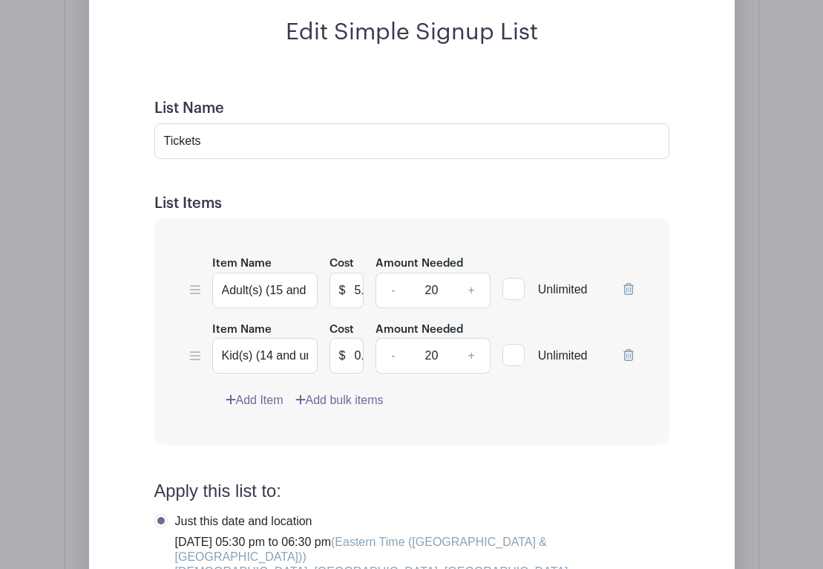
click at [513, 300] on div at bounding box center [514, 289] width 22 height 22
click at [512, 290] on input "Unlimited" at bounding box center [508, 286] width 10 height 10
checkbox input "true"
click at [513, 366] on div at bounding box center [514, 355] width 22 height 22
click at [512, 356] on input "Unlimited" at bounding box center [508, 352] width 10 height 10
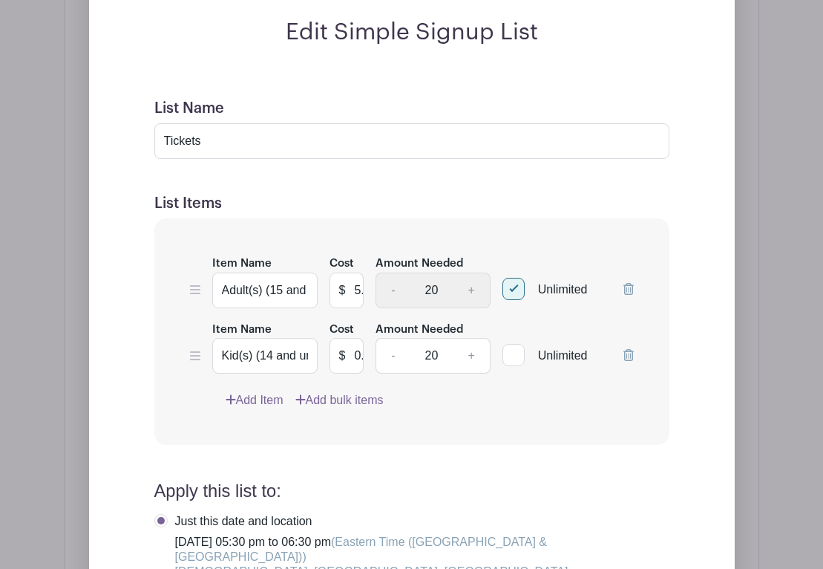
checkbox input "true"
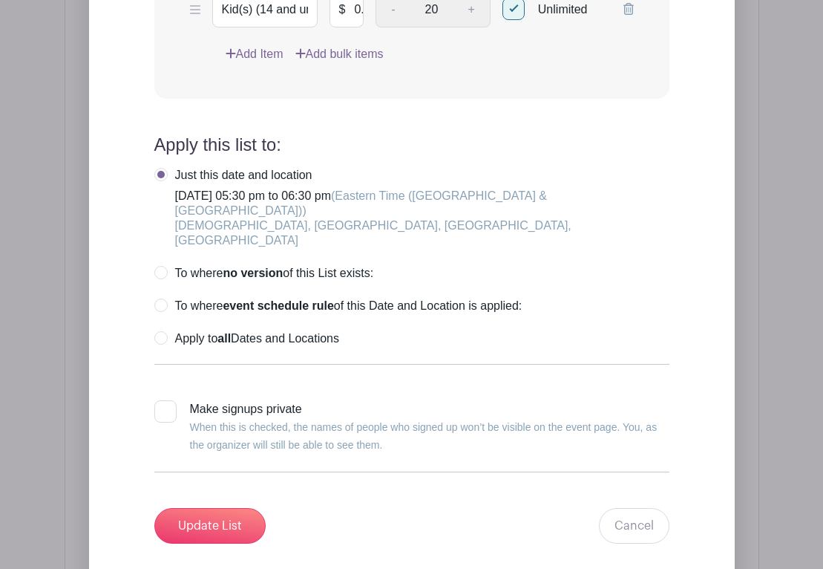
scroll to position [1539, 0]
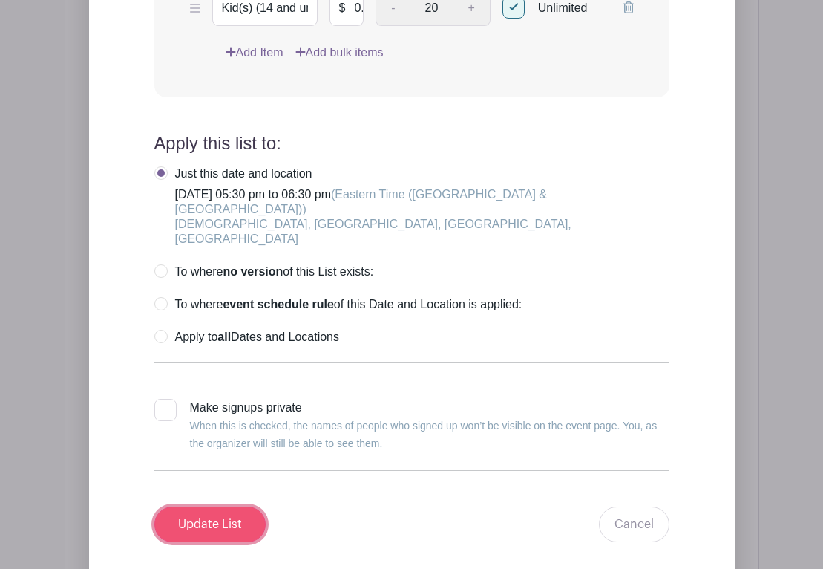
click at [218, 512] on input "Update List" at bounding box center [209, 524] width 111 height 36
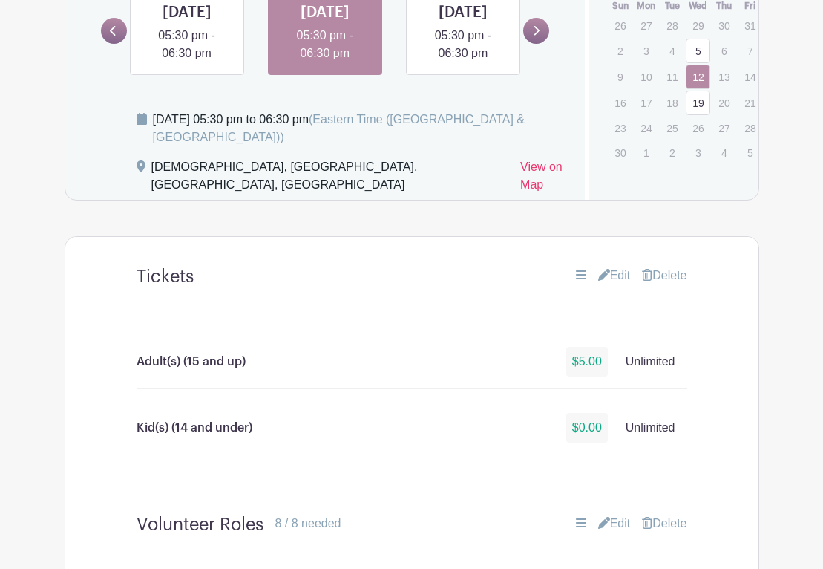
scroll to position [774, 0]
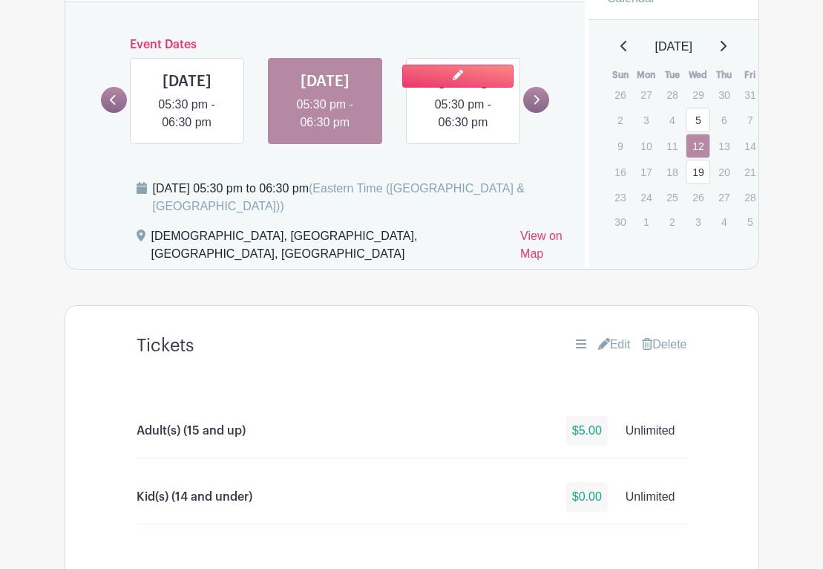
click at [463, 131] on link at bounding box center [463, 131] width 0 height 0
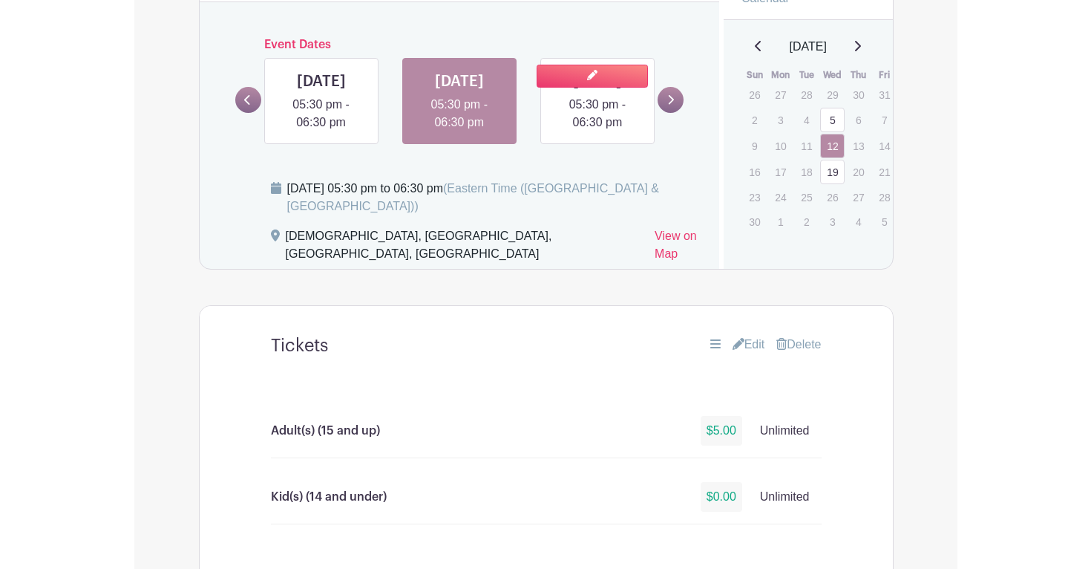
scroll to position [0, 0]
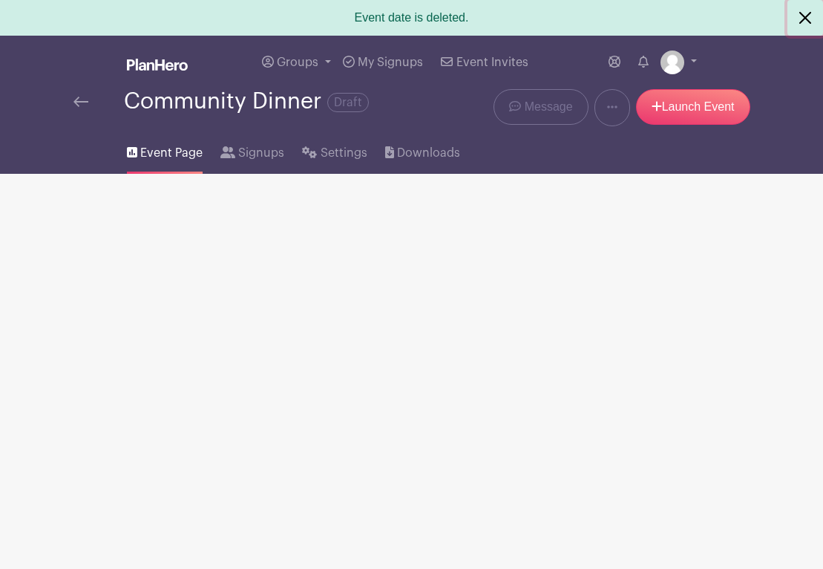
click at [809, 16] on button "Close" at bounding box center [806, 18] width 36 height 36
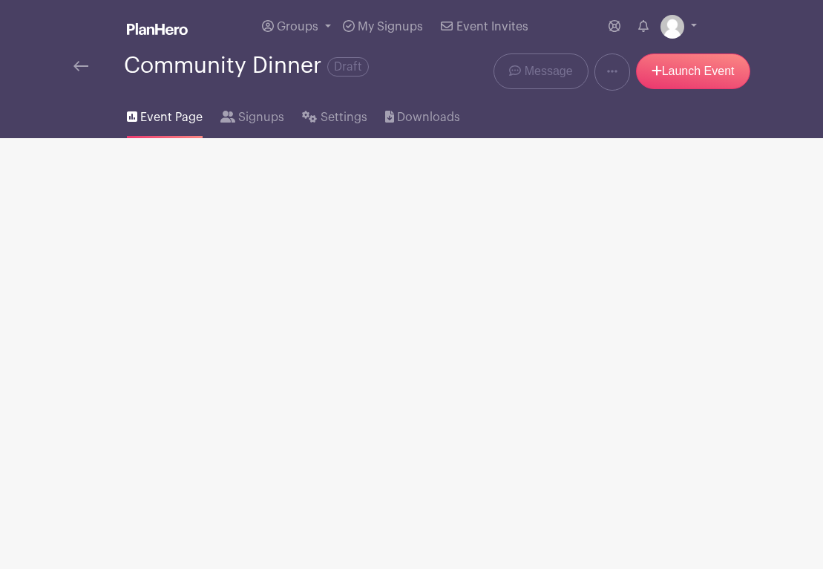
click at [80, 69] on img at bounding box center [81, 66] width 15 height 10
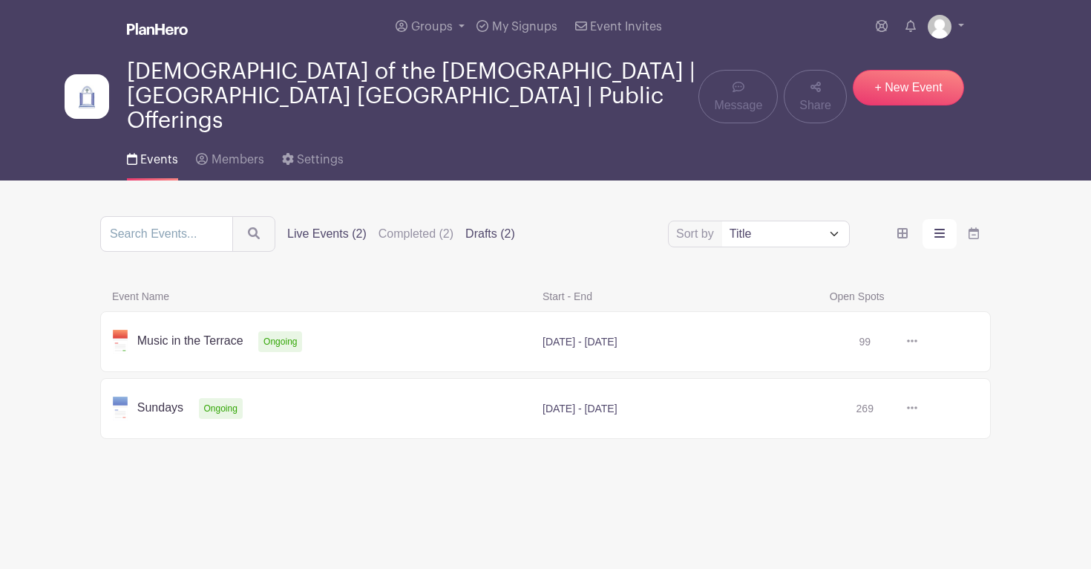
click at [466, 225] on label "Drafts (2)" at bounding box center [491, 234] width 50 height 18
click at [0, 0] on input "Drafts (2)" at bounding box center [0, 0] width 0 height 0
click at [466, 225] on label "Drafts (2)" at bounding box center [491, 234] width 50 height 18
click at [0, 0] on input "Drafts (2)" at bounding box center [0, 0] width 0 height 0
click at [469, 225] on label "Drafts (2)" at bounding box center [491, 234] width 50 height 18
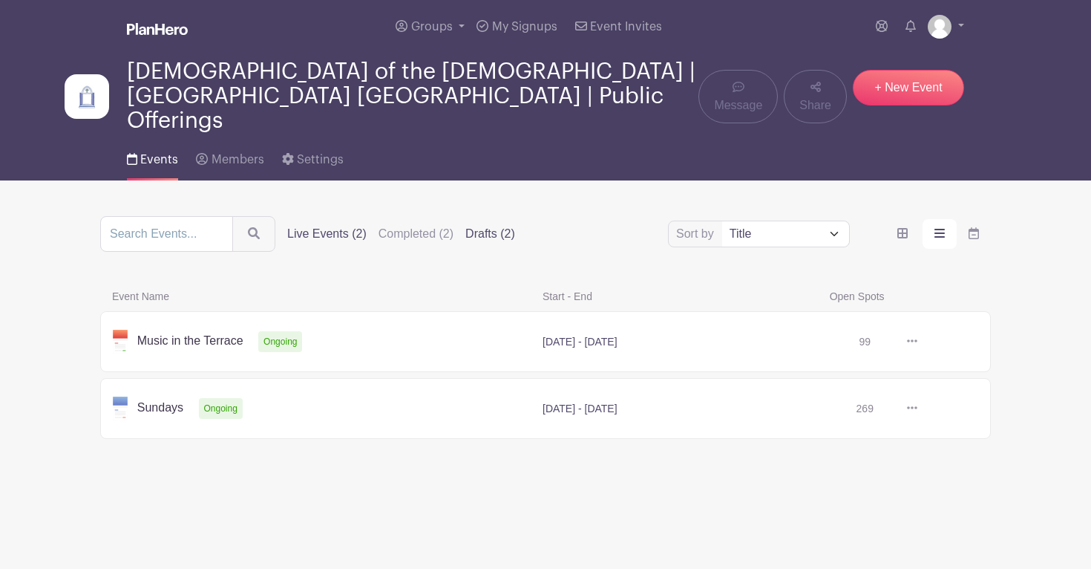
click at [0, 0] on input "Drafts (2)" at bounding box center [0, 0] width 0 height 0
click at [469, 225] on label "Drafts (2)" at bounding box center [491, 234] width 50 height 18
click at [0, 0] on input "Drafts (2)" at bounding box center [0, 0] width 0 height 0
click at [918, 342] on link at bounding box center [918, 342] width 0 height 0
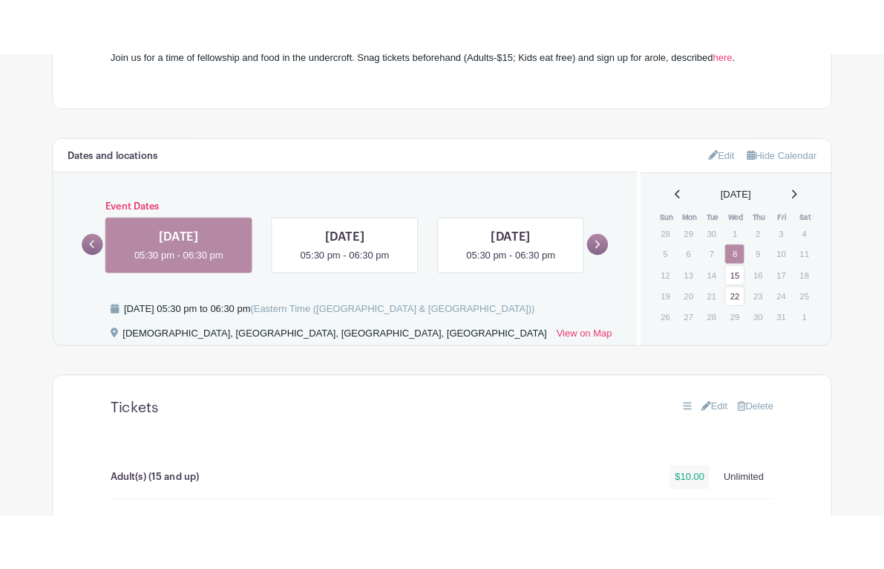
scroll to position [578, 0]
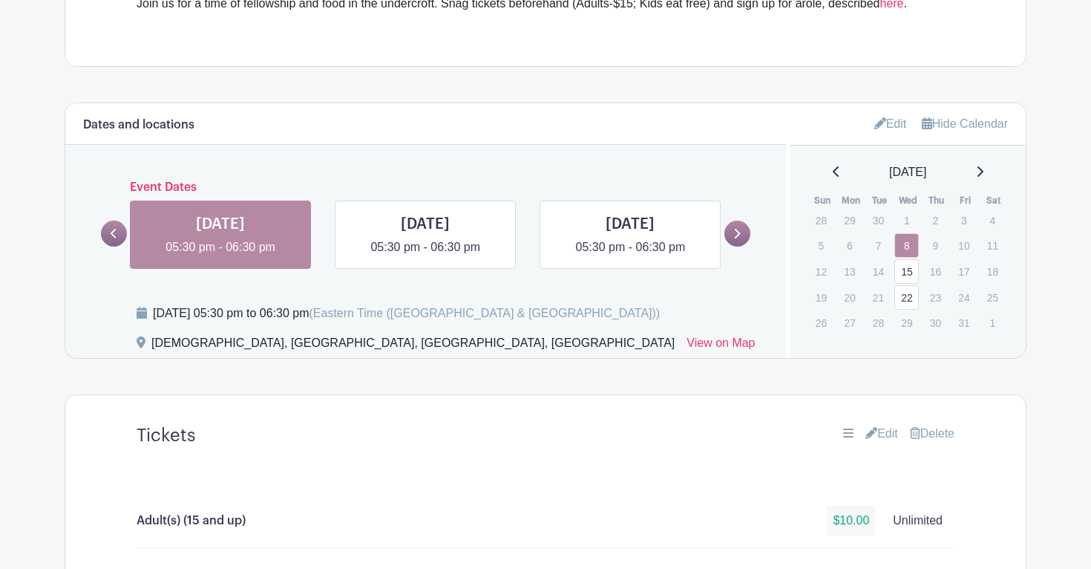
click at [742, 235] on link at bounding box center [738, 234] width 26 height 26
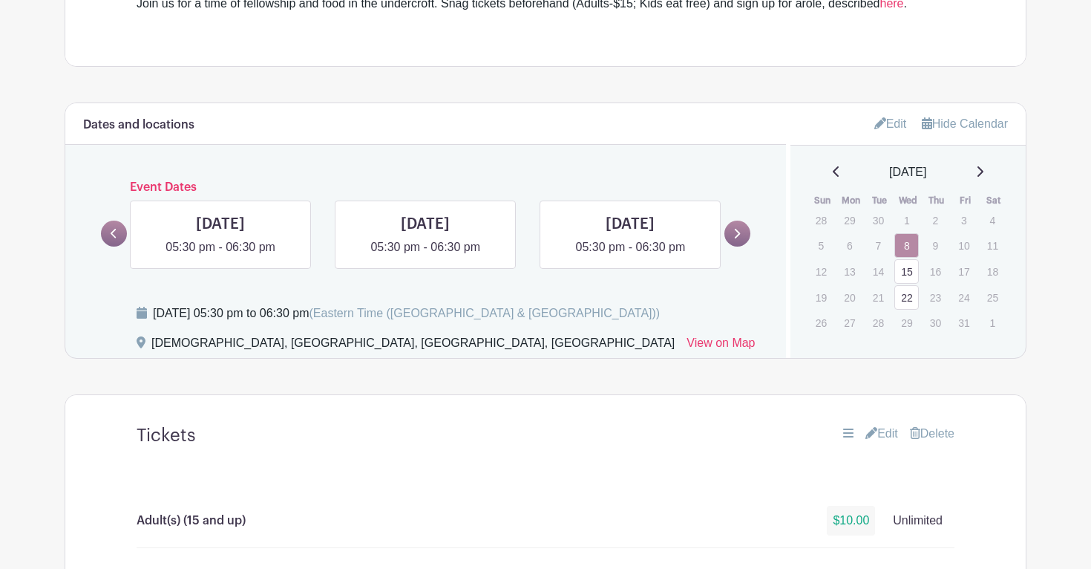
click at [742, 235] on link at bounding box center [738, 234] width 26 height 26
click at [734, 238] on icon at bounding box center [737, 233] width 7 height 11
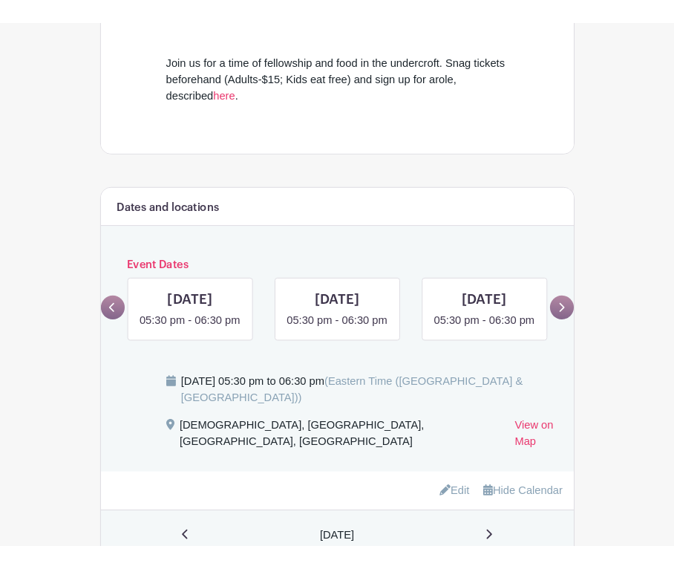
scroll to position [575, 0]
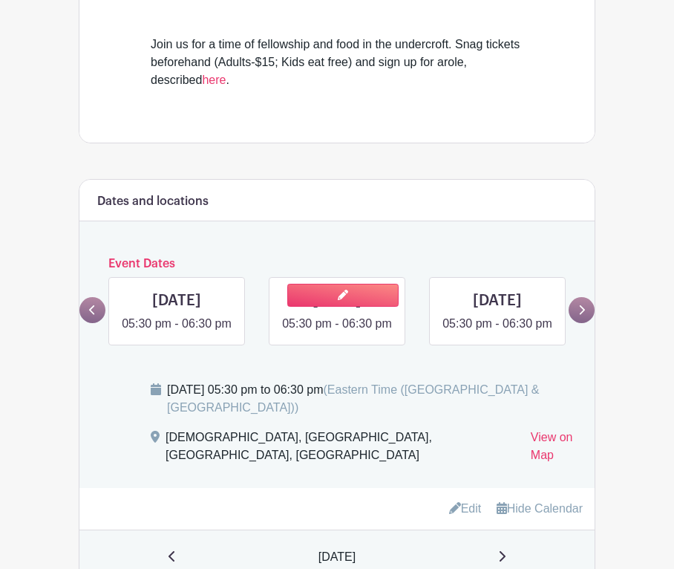
click at [337, 333] on link at bounding box center [337, 333] width 0 height 0
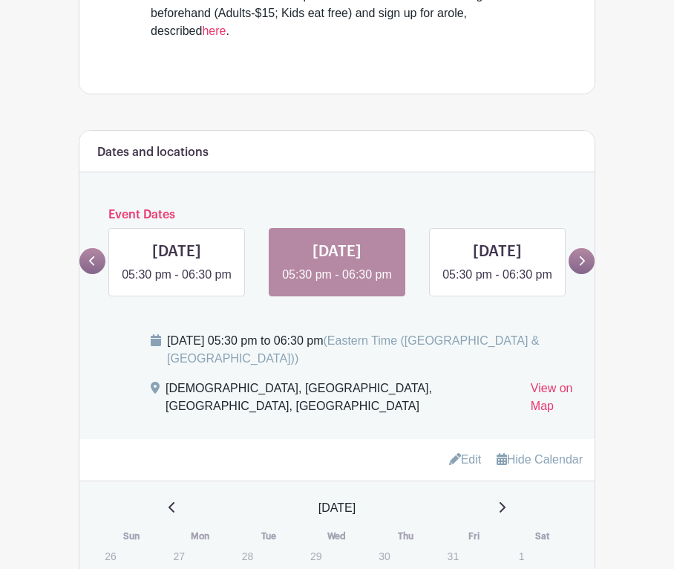
scroll to position [610, 0]
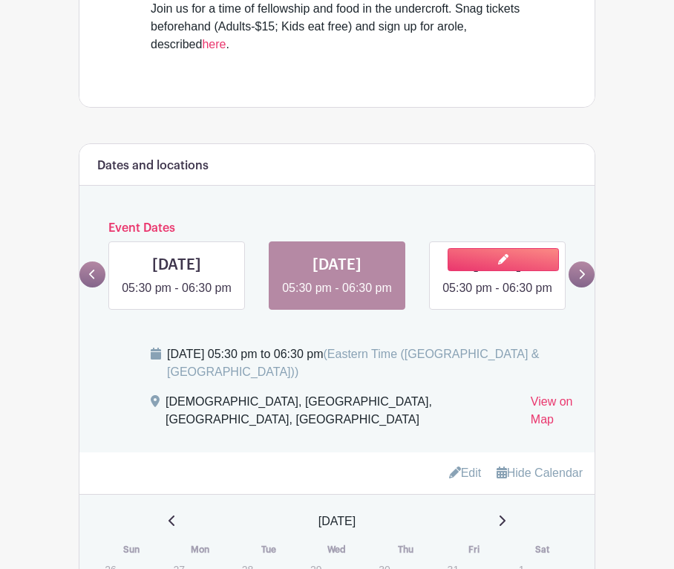
click at [497, 297] on link at bounding box center [497, 297] width 0 height 0
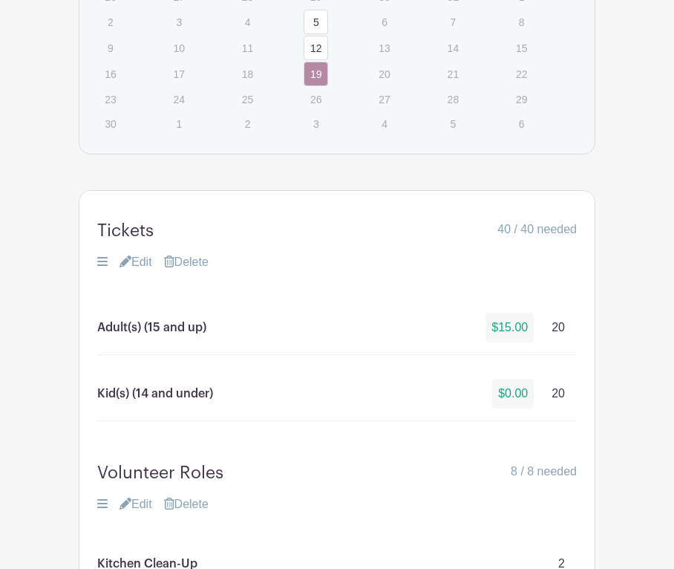
scroll to position [1186, 0]
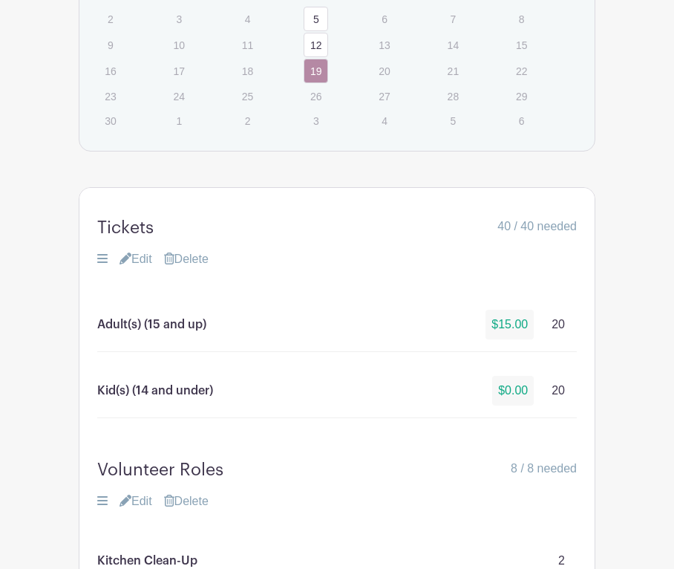
click at [140, 268] on link "Edit" at bounding box center [136, 259] width 33 height 18
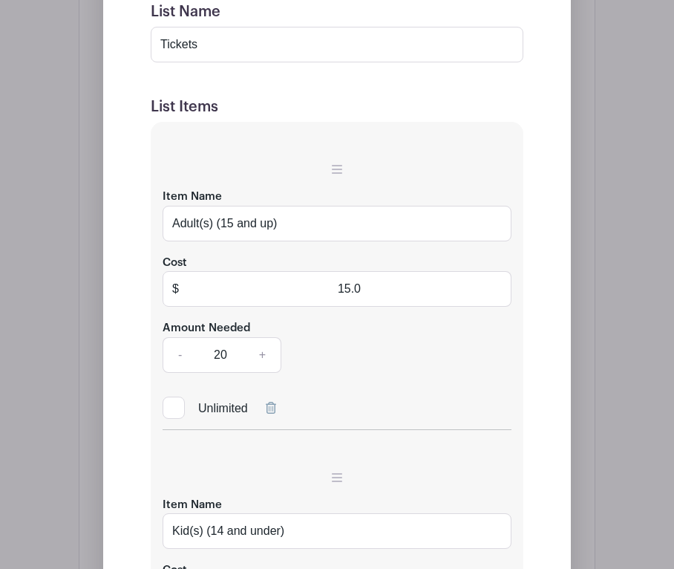
scroll to position [1567, 0]
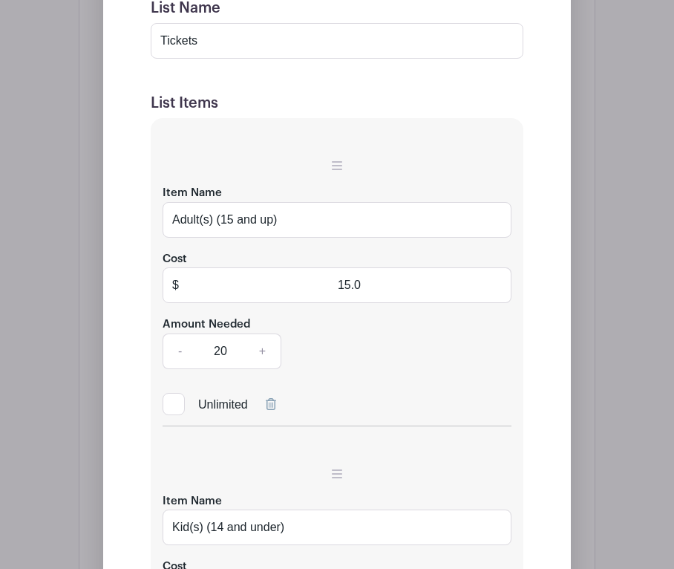
click at [175, 414] on div at bounding box center [174, 404] width 22 height 22
click at [172, 405] on input "Unlimited" at bounding box center [168, 401] width 10 height 10
checkbox input "true"
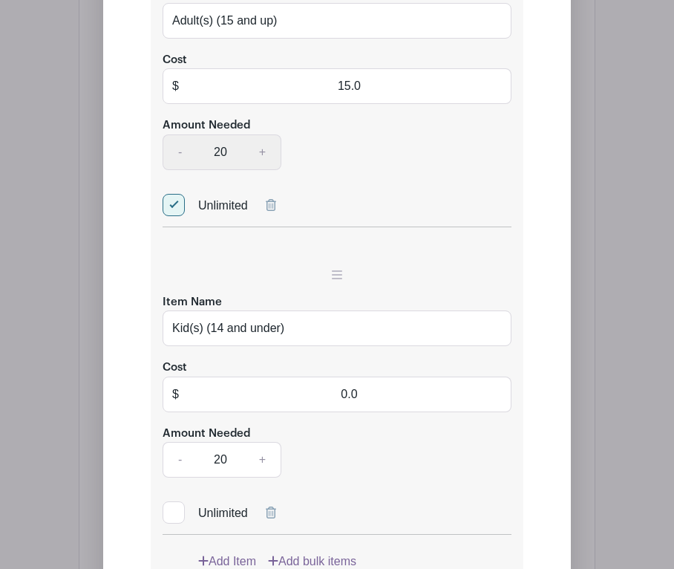
scroll to position [1781, 0]
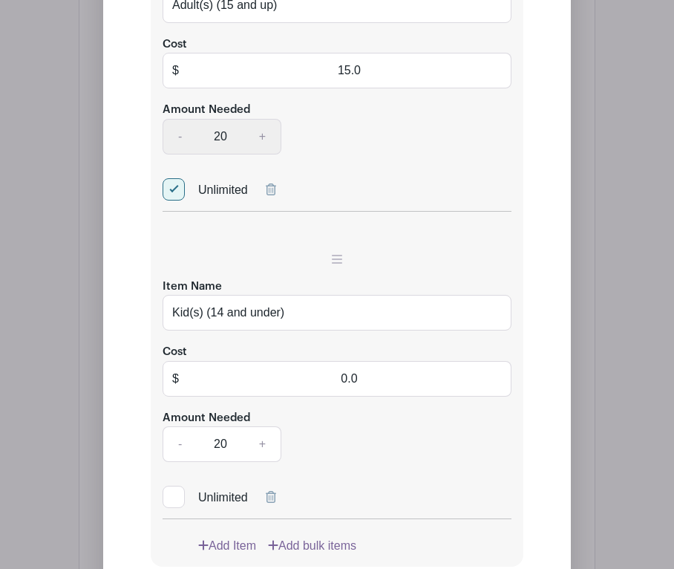
click at [178, 502] on div at bounding box center [174, 497] width 22 height 22
click at [172, 498] on input "Unlimited" at bounding box center [168, 494] width 10 height 10
checkbox input "true"
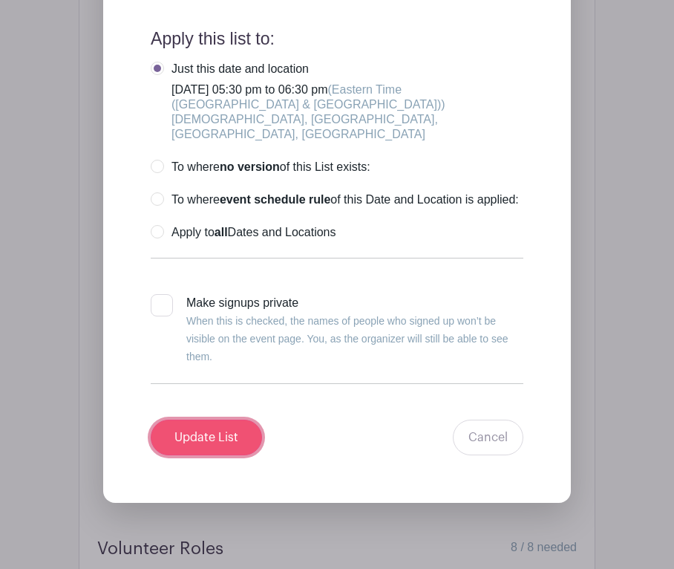
click at [208, 455] on input "Update List" at bounding box center [206, 437] width 111 height 36
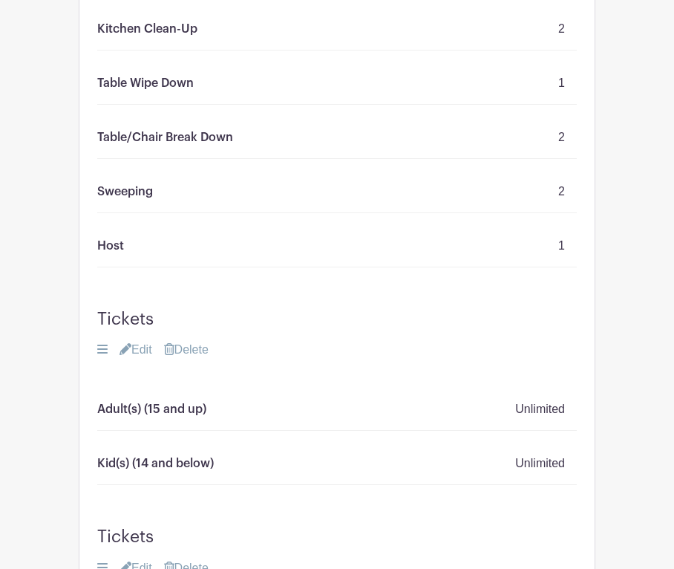
scroll to position [1758, 0]
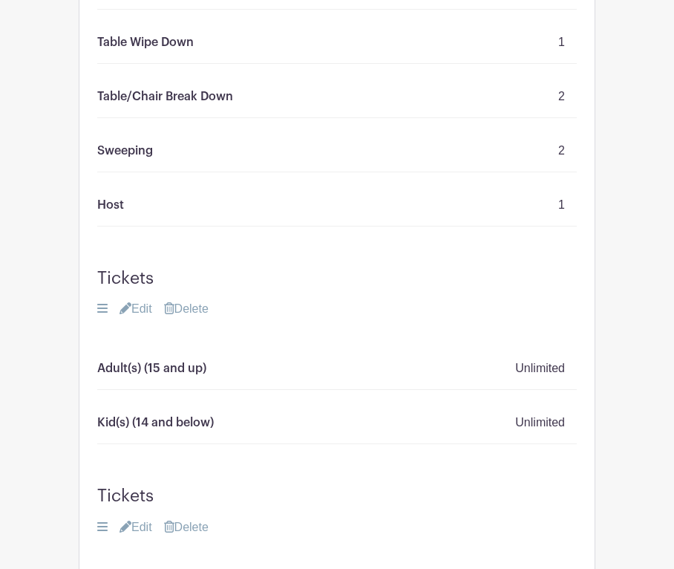
click at [201, 316] on link "Delete" at bounding box center [186, 309] width 45 height 18
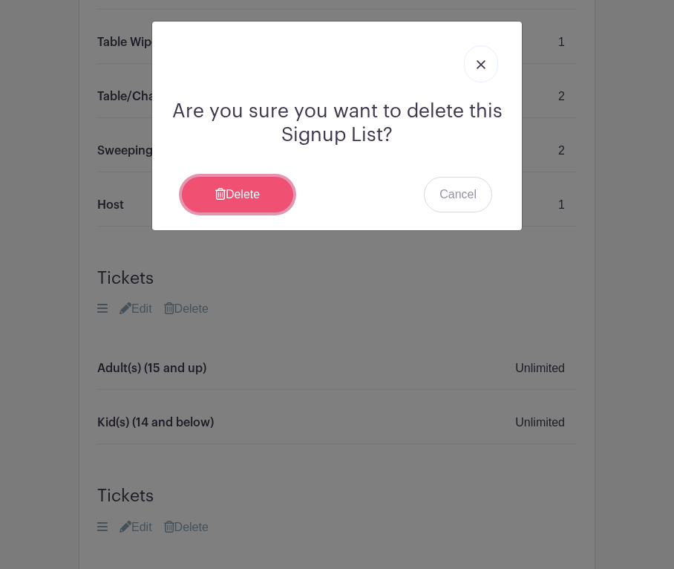
click at [241, 184] on link "Delete" at bounding box center [237, 195] width 111 height 36
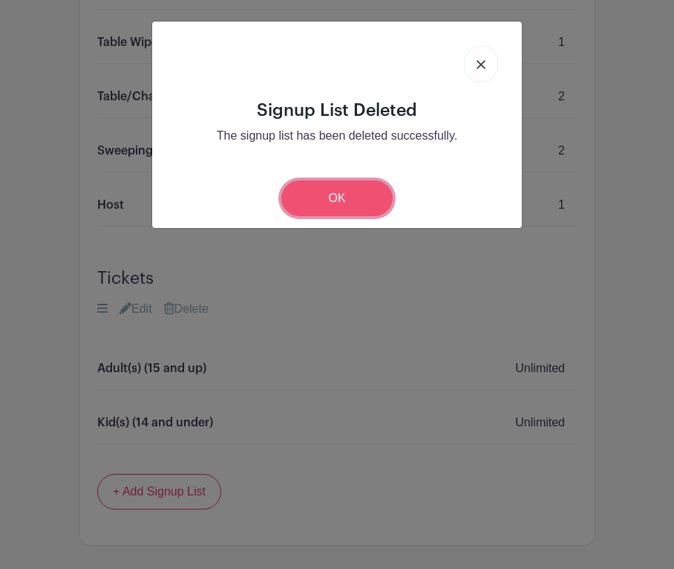
click at [321, 212] on link "OK" at bounding box center [336, 198] width 111 height 36
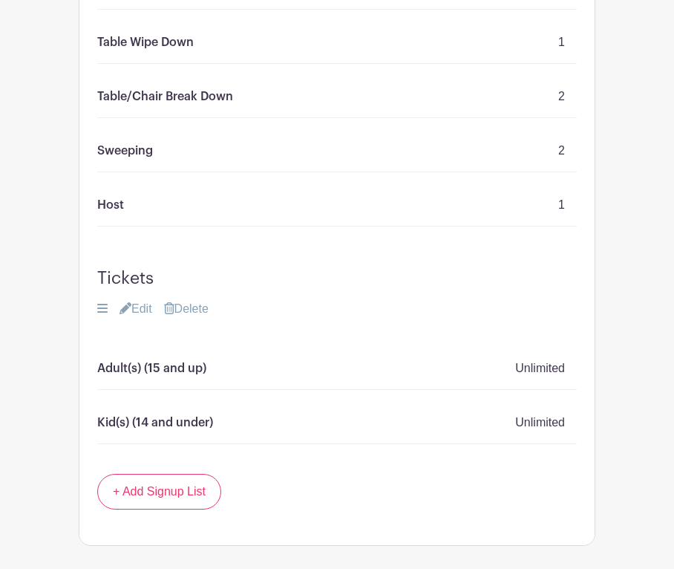
click at [200, 318] on link "Delete" at bounding box center [186, 309] width 45 height 18
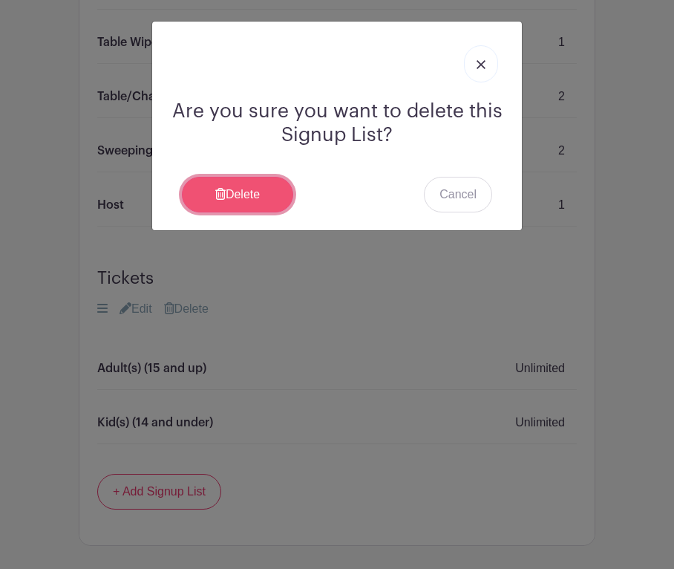
click at [234, 197] on link "Delete" at bounding box center [237, 195] width 111 height 36
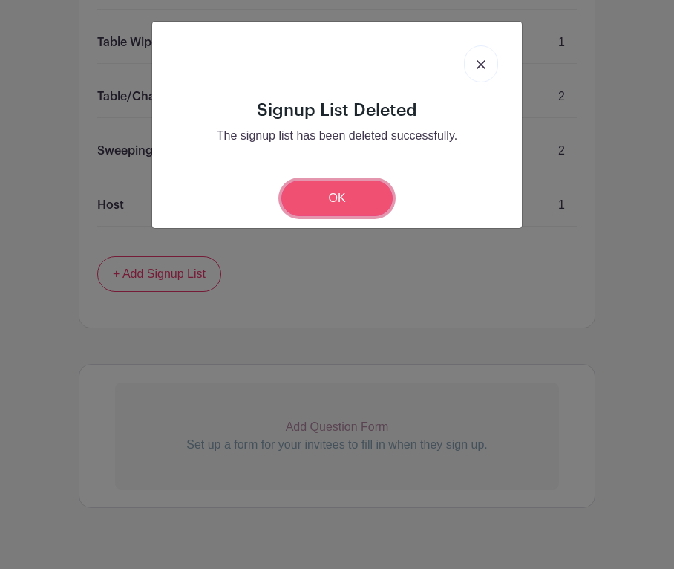
click at [361, 192] on link "OK" at bounding box center [336, 198] width 111 height 36
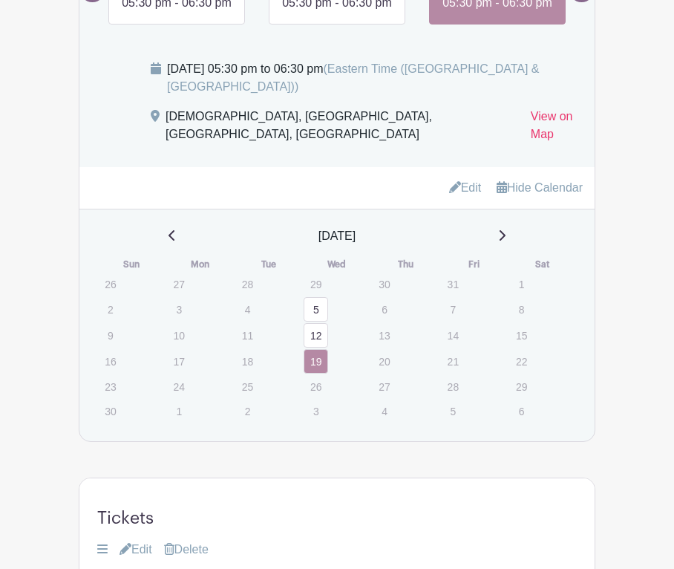
scroll to position [754, 0]
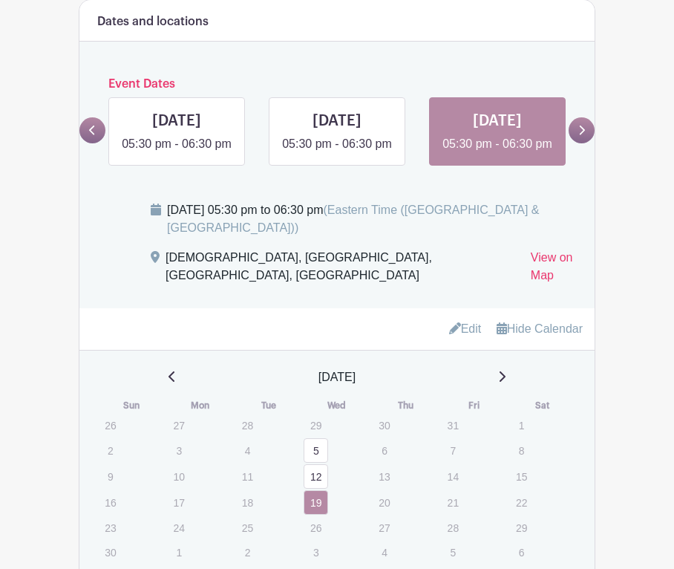
click at [581, 125] on icon at bounding box center [581, 130] width 7 height 11
click at [504, 110] on icon at bounding box center [503, 115] width 10 height 10
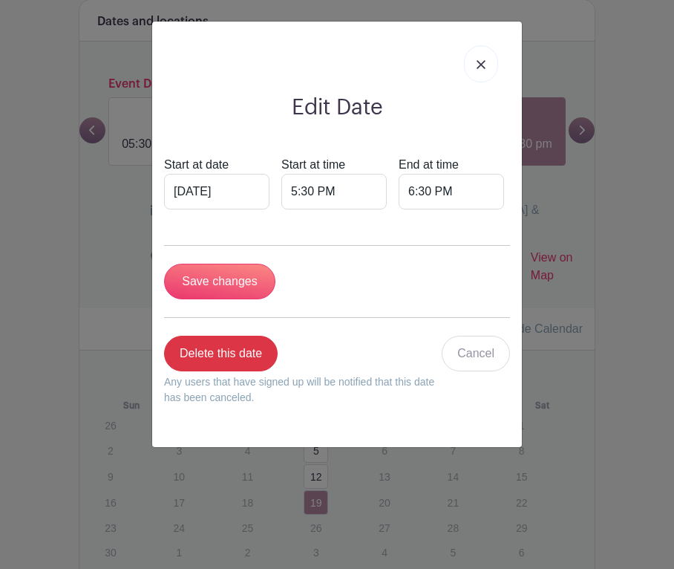
click at [485, 62] on img at bounding box center [481, 64] width 9 height 9
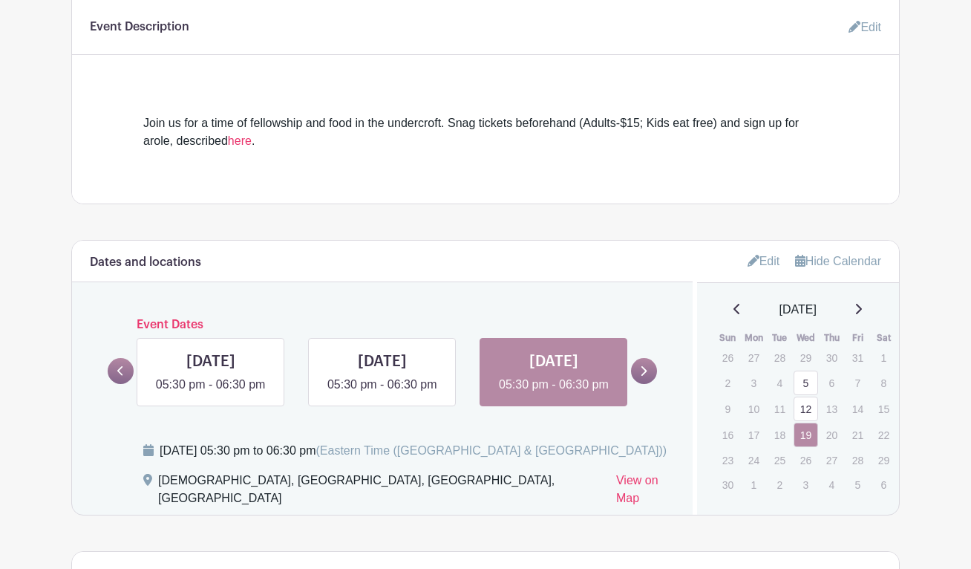
scroll to position [445, 0]
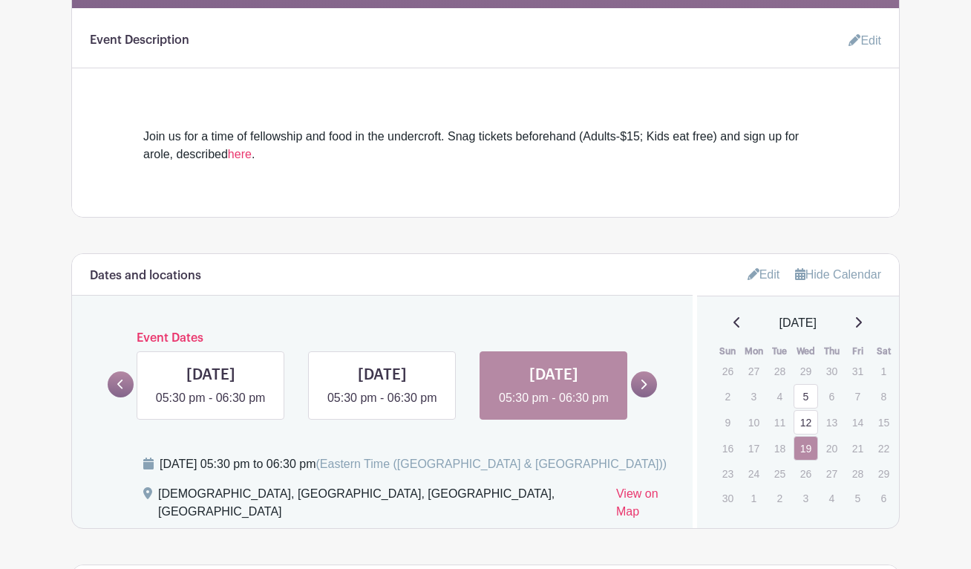
click at [765, 278] on link "Edit" at bounding box center [764, 274] width 33 height 25
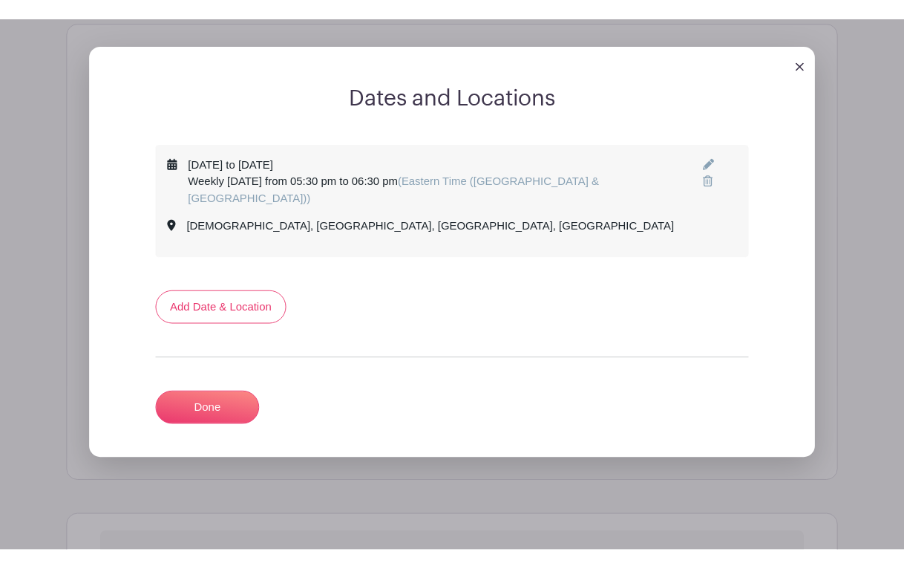
scroll to position [691, 0]
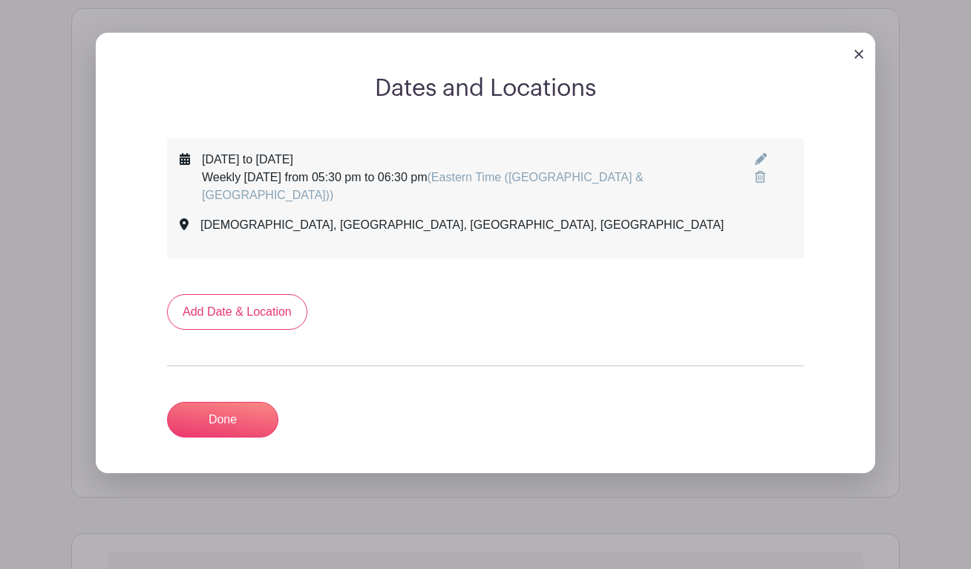
click at [763, 163] on icon at bounding box center [761, 159] width 12 height 12
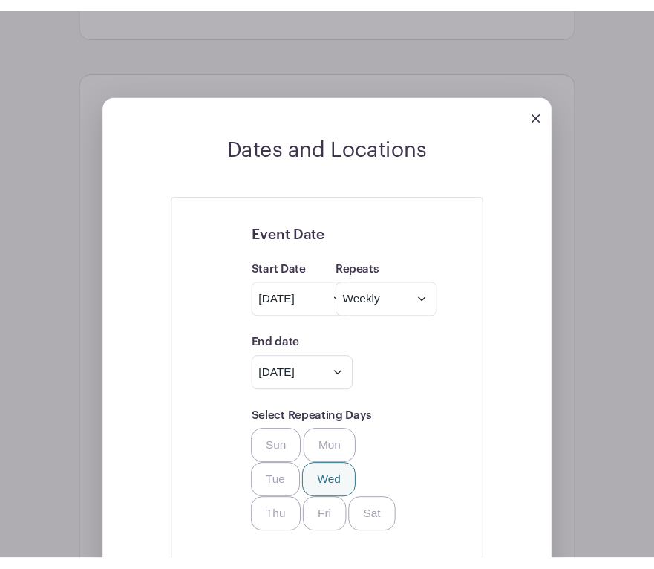
scroll to position [687, 0]
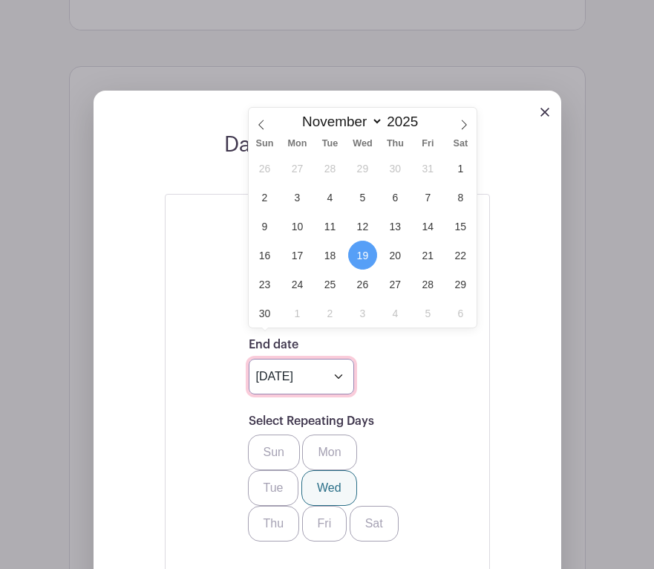
click at [336, 359] on input "Nov 19 2025" at bounding box center [301, 377] width 105 height 36
click at [464, 122] on icon at bounding box center [464, 125] width 5 height 10
select select "11"
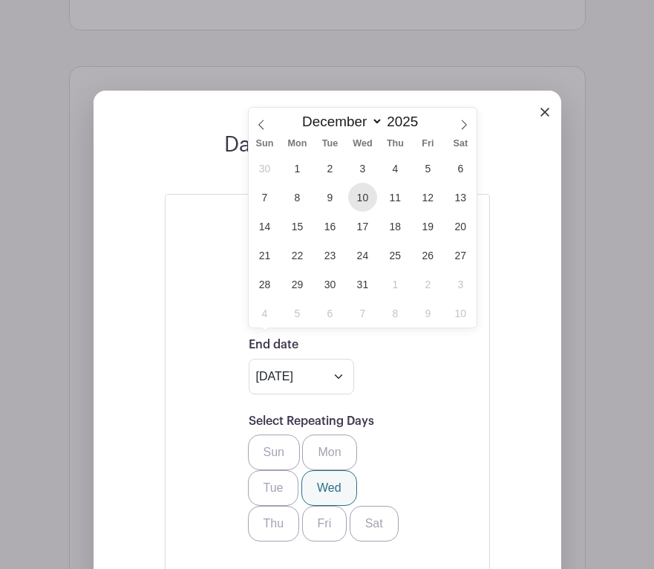
click at [372, 196] on span "10" at bounding box center [362, 197] width 29 height 29
type input "Dec 10 2025"
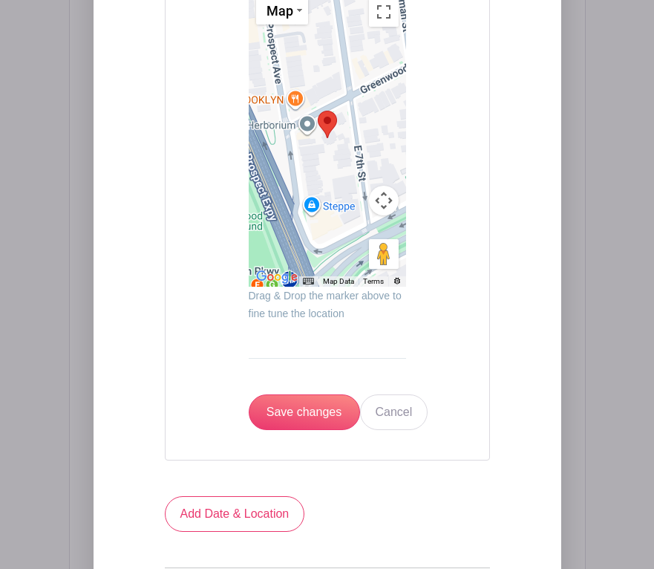
scroll to position [1803, 0]
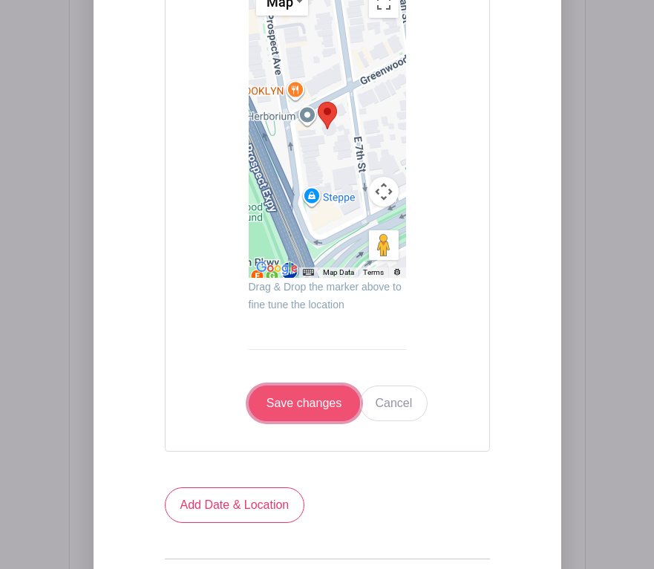
click at [282, 385] on input "Save changes" at bounding box center [304, 403] width 111 height 36
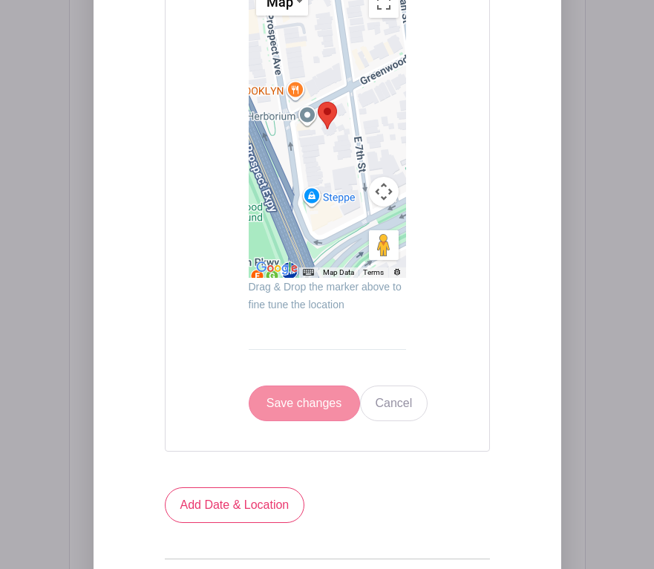
scroll to position [932, 0]
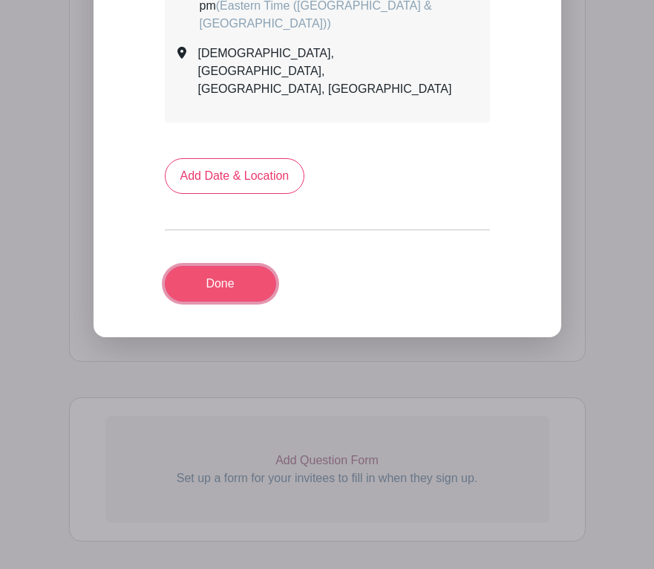
click at [237, 266] on link "Done" at bounding box center [220, 284] width 111 height 36
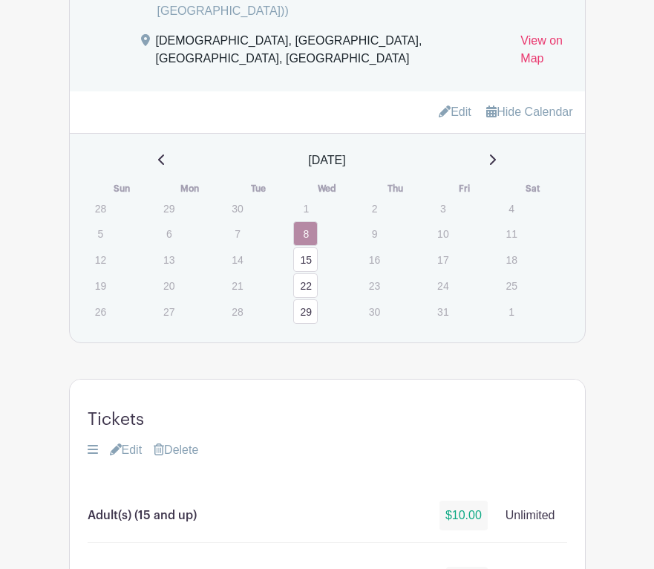
scroll to position [970, 0]
click at [310, 271] on link "15" at bounding box center [305, 260] width 25 height 25
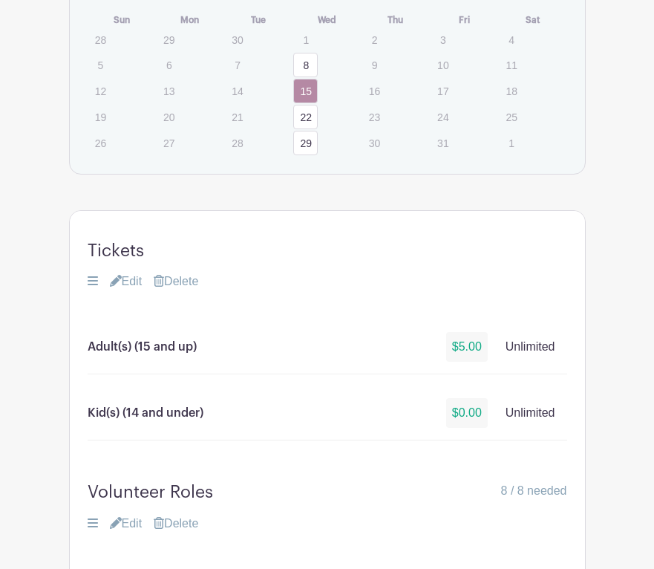
scroll to position [1043, 0]
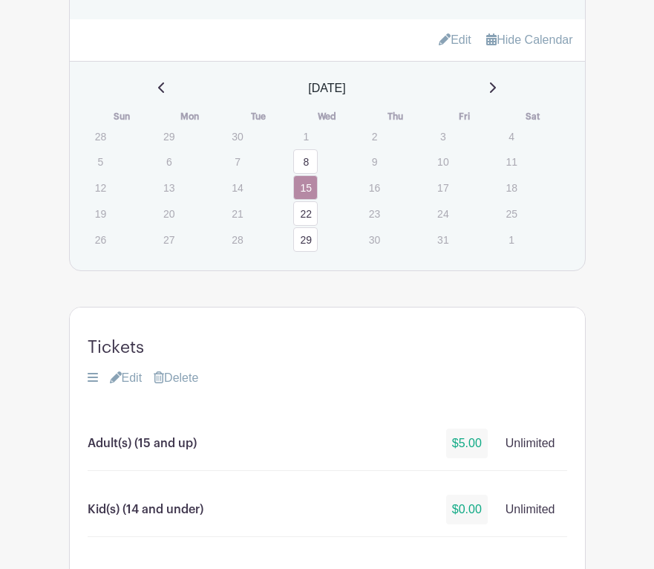
click at [304, 252] on link "29" at bounding box center [305, 239] width 25 height 25
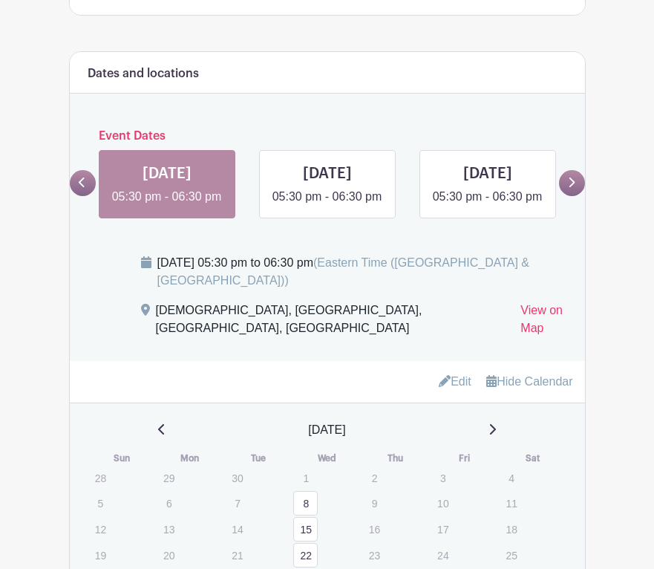
scroll to position [704, 0]
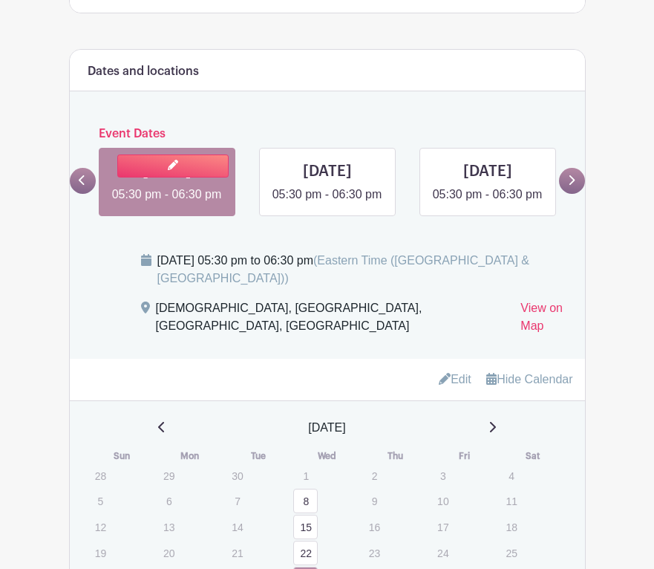
click at [167, 203] on link at bounding box center [167, 203] width 0 height 0
click at [186, 154] on link at bounding box center [172, 165] width 111 height 23
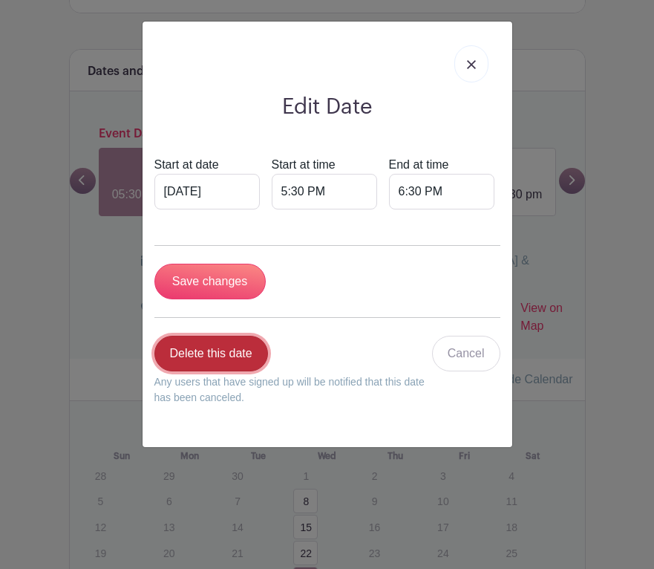
click at [194, 359] on link "Delete this date" at bounding box center [211, 354] width 114 height 36
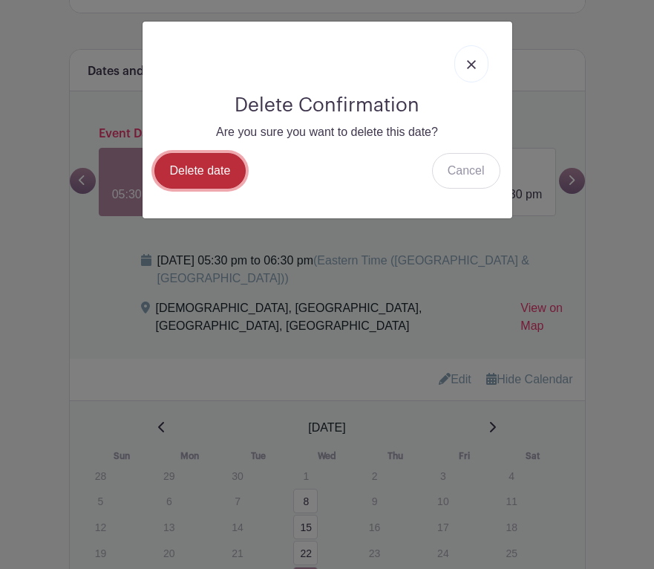
click at [197, 166] on link "Delete date" at bounding box center [200, 171] width 92 height 36
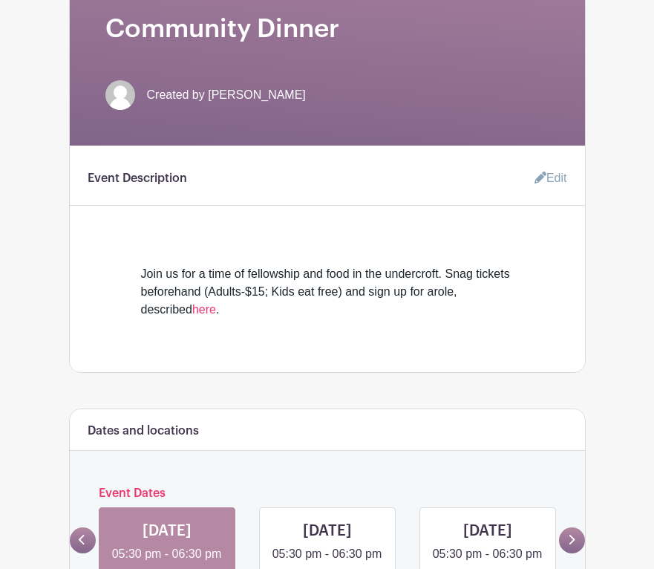
scroll to position [706, 0]
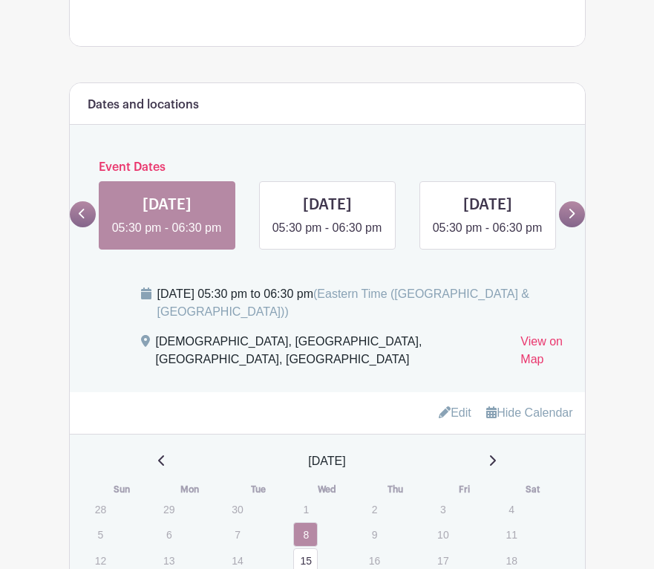
click at [569, 208] on icon at bounding box center [571, 213] width 7 height 11
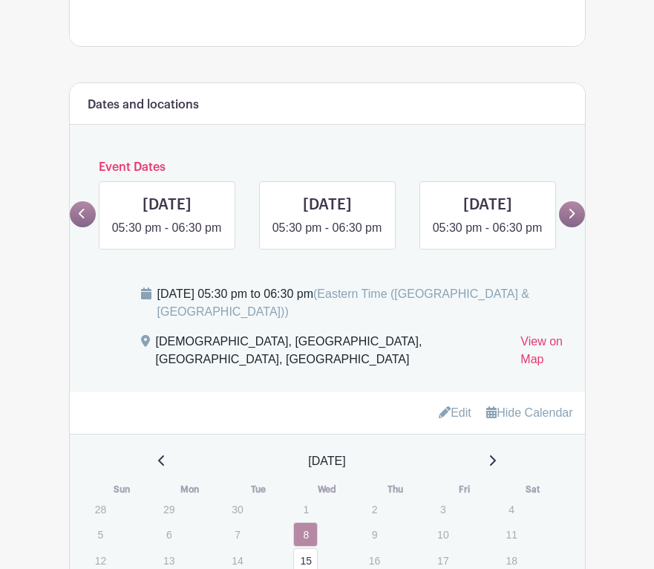
click at [569, 208] on icon at bounding box center [571, 213] width 7 height 11
click at [197, 188] on link at bounding box center [172, 199] width 111 height 23
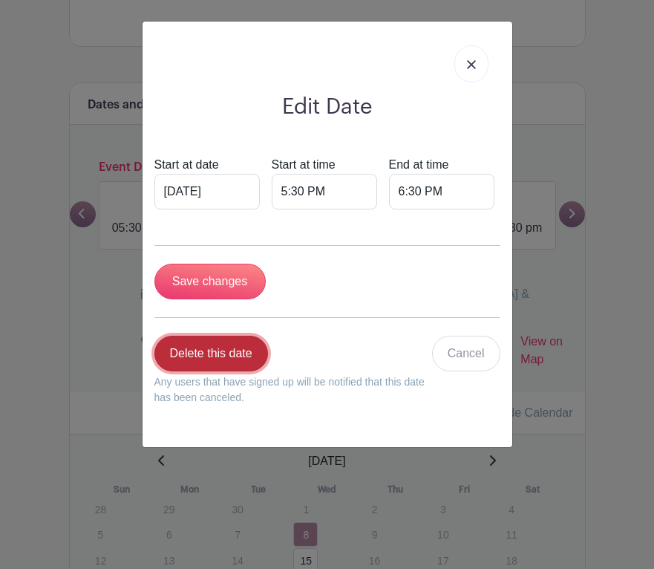
click at [204, 359] on link "Delete this date" at bounding box center [211, 354] width 114 height 36
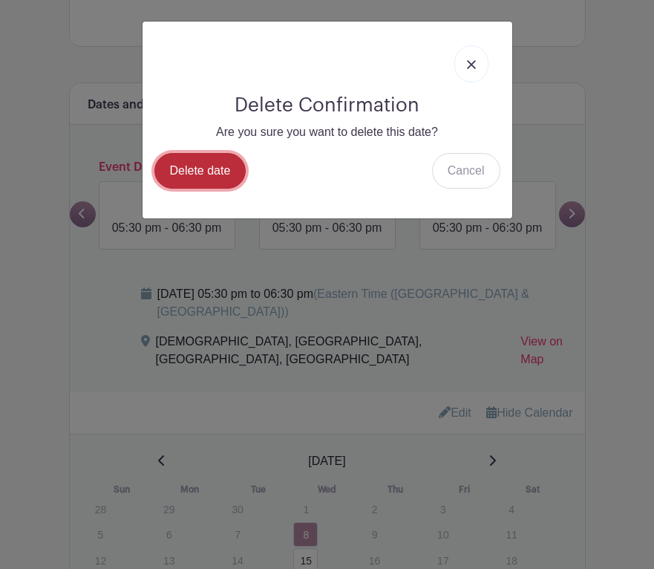
click at [192, 172] on link "Delete date" at bounding box center [200, 171] width 92 height 36
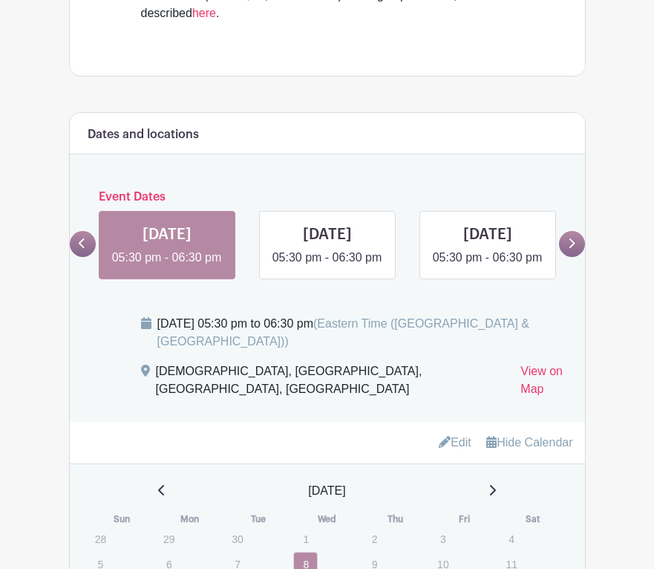
scroll to position [679, 0]
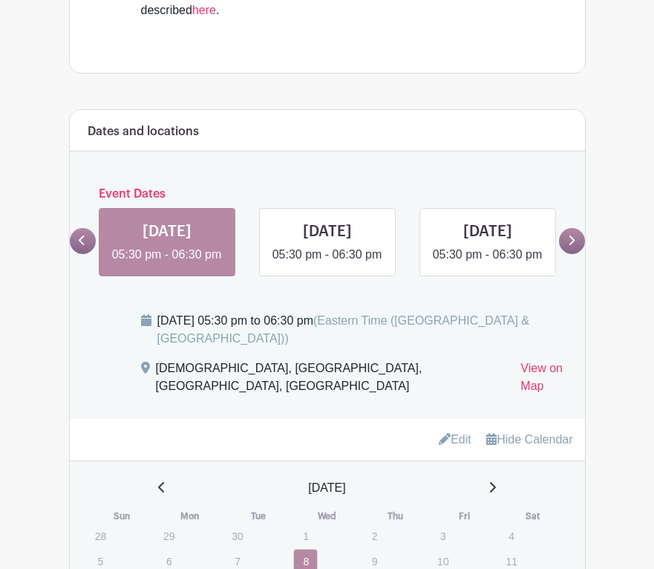
click at [570, 235] on icon at bounding box center [572, 240] width 6 height 10
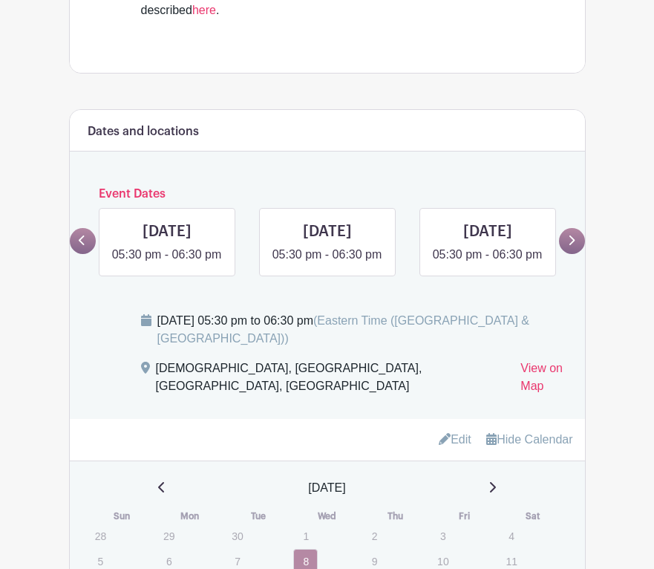
click at [571, 235] on icon at bounding box center [572, 240] width 6 height 10
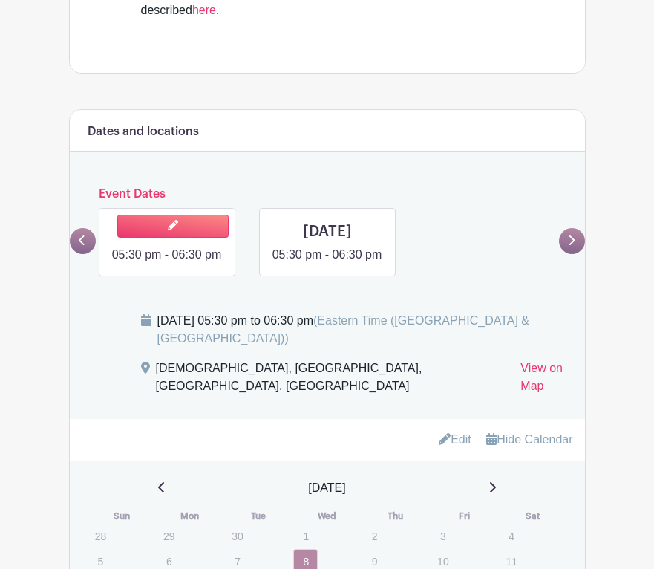
click at [167, 264] on link at bounding box center [167, 264] width 0 height 0
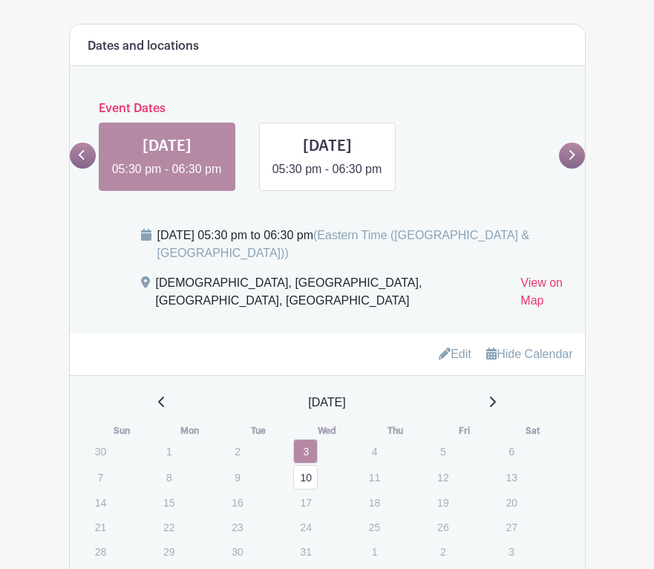
scroll to position [765, 0]
click at [82, 148] on icon at bounding box center [82, 153] width 7 height 11
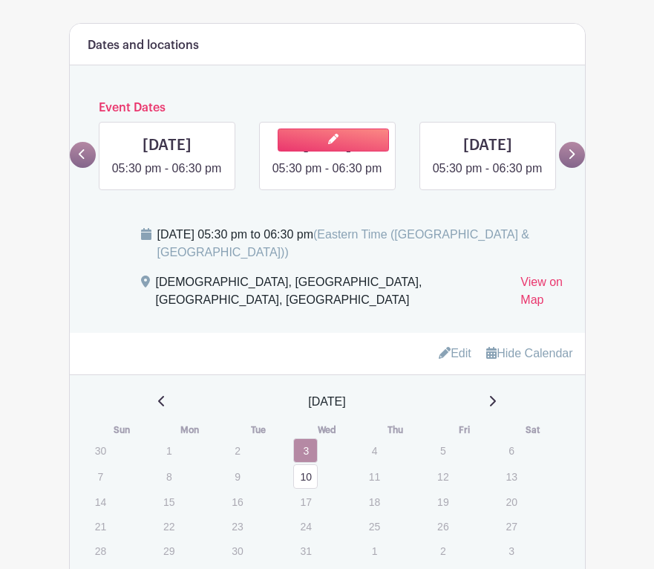
click at [327, 177] on link at bounding box center [327, 177] width 0 height 0
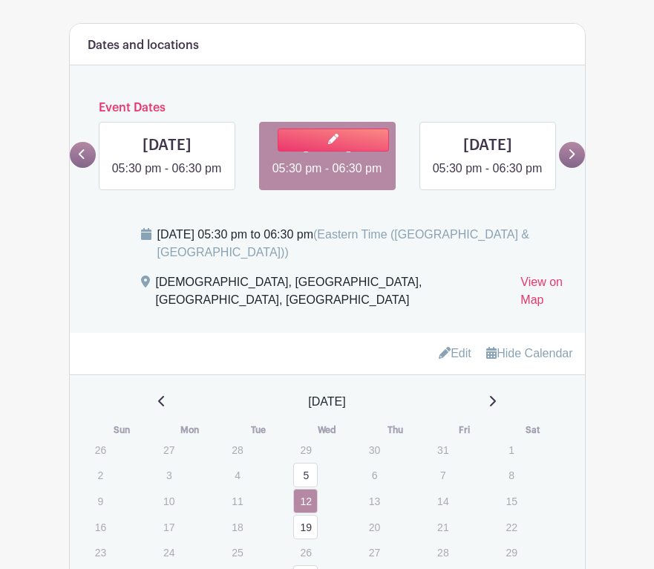
click at [327, 177] on link at bounding box center [327, 177] width 0 height 0
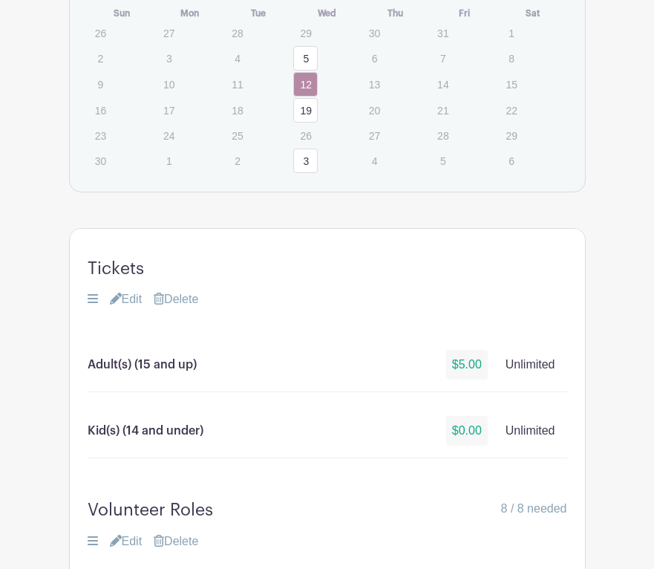
scroll to position [791, 0]
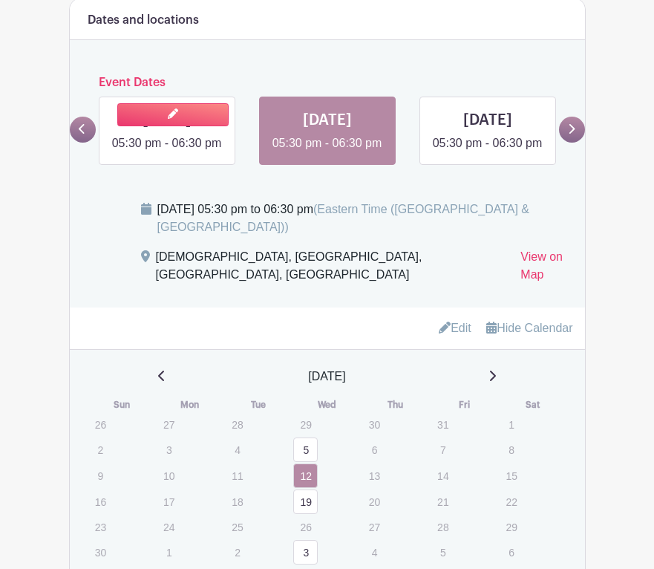
click at [167, 152] on link at bounding box center [167, 152] width 0 height 0
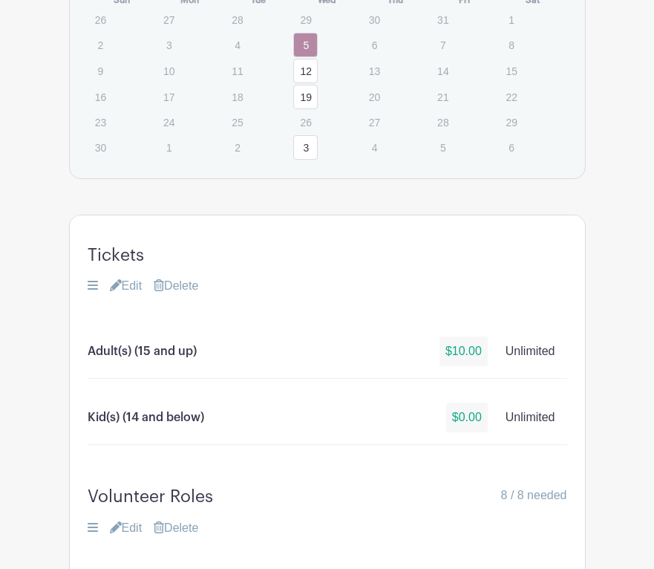
scroll to position [1250, 0]
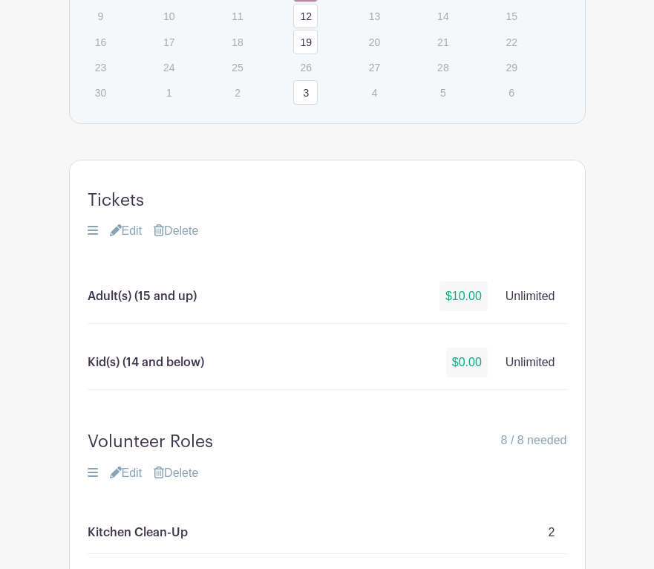
click at [133, 240] on link "Edit" at bounding box center [126, 231] width 33 height 18
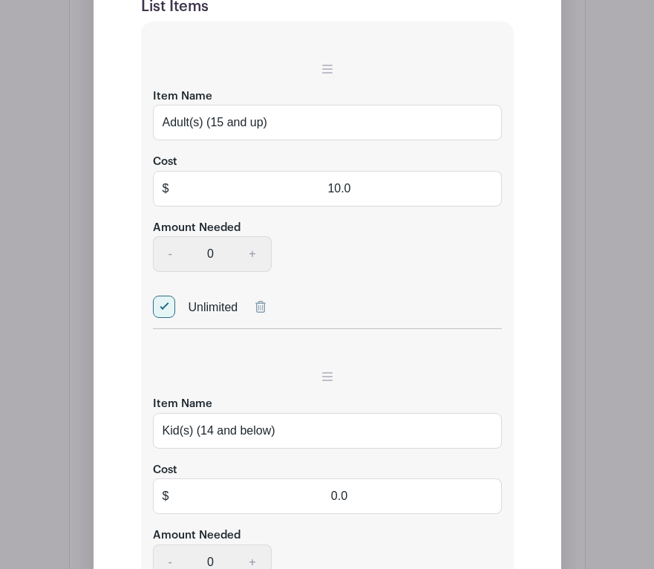
scroll to position [1225, 0]
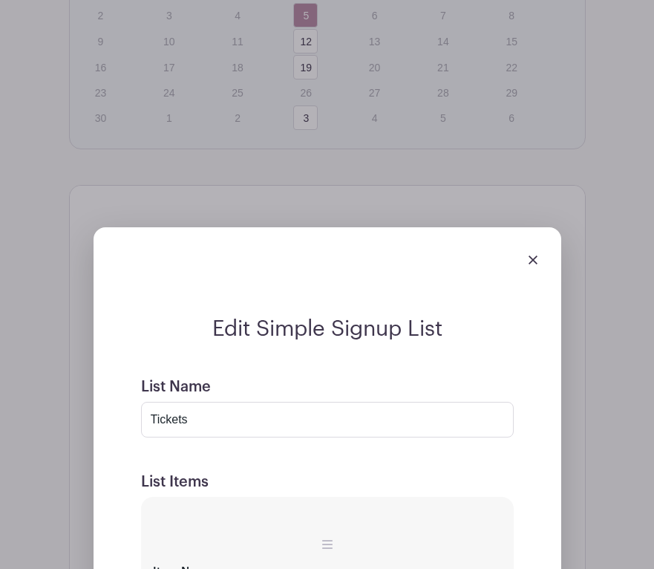
click at [529, 264] on img at bounding box center [533, 259] width 9 height 9
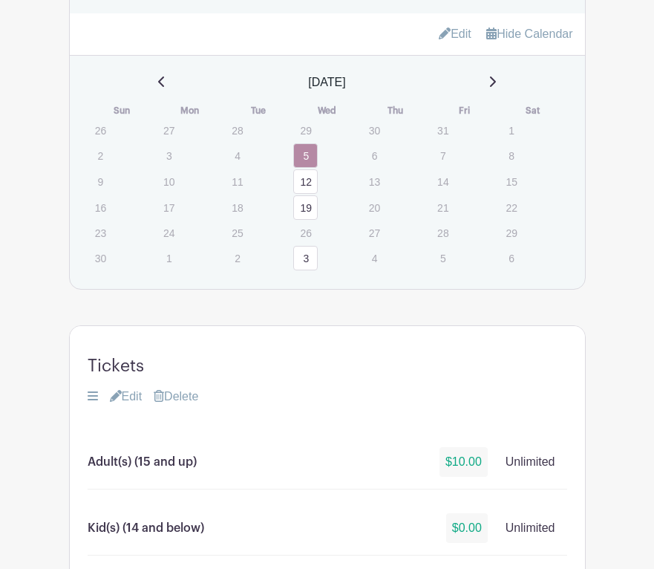
scroll to position [1084, 0]
click at [496, 88] on icon at bounding box center [492, 82] width 7 height 12
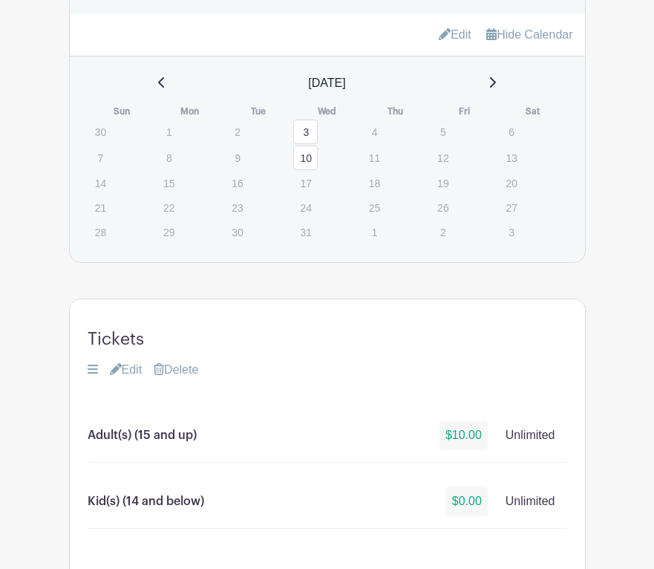
click at [304, 144] on link "3" at bounding box center [305, 132] width 25 height 25
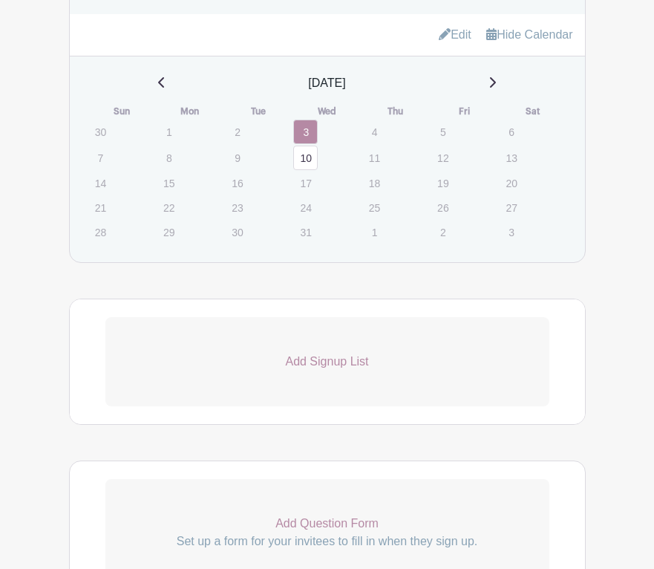
click at [327, 370] on p "Add Signup List" at bounding box center [327, 362] width 444 height 18
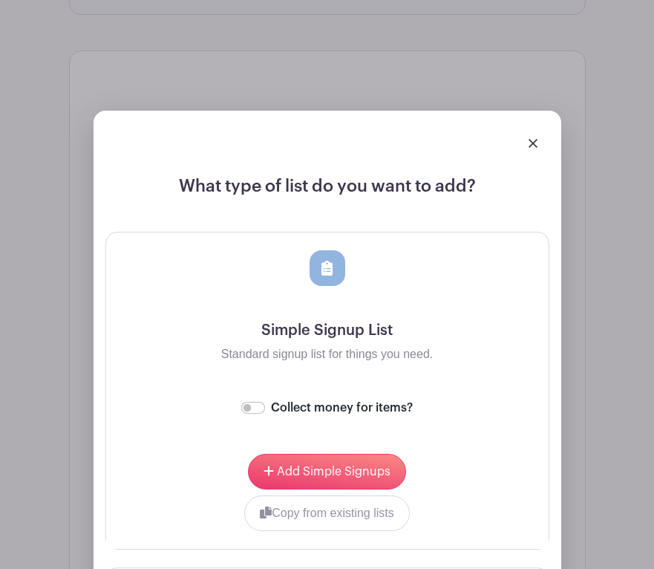
scroll to position [1333, 0]
click at [253, 413] on input "Collect money for items?" at bounding box center [253, 407] width 24 height 12
checkbox input "true"
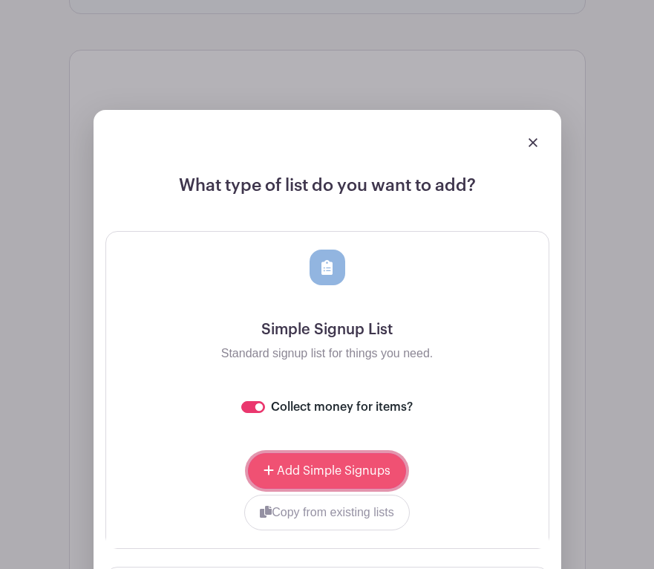
click at [309, 477] on span "Add Simple Signups" at bounding box center [334, 471] width 114 height 12
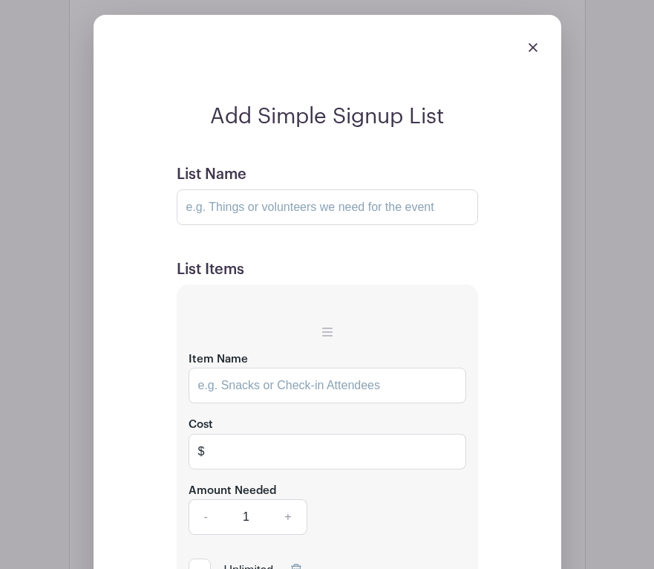
scroll to position [1585, 0]
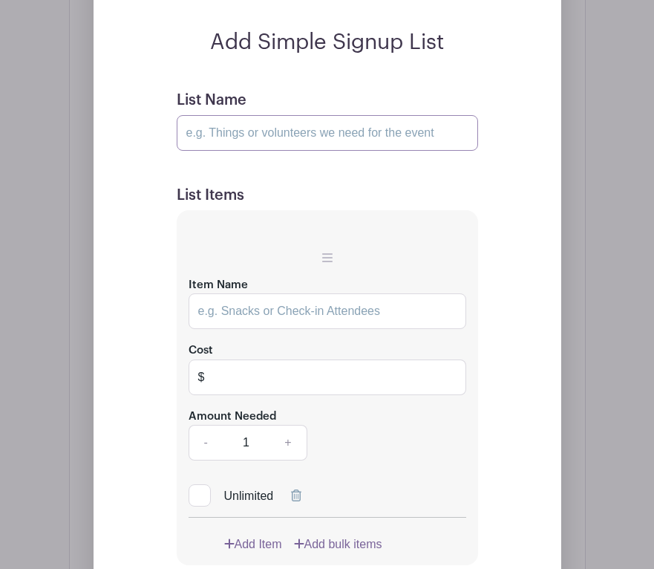
click at [258, 139] on input "List Name" at bounding box center [327, 133] width 301 height 36
type input "Tickets"
click at [243, 324] on input "Item Name" at bounding box center [328, 311] width 278 height 36
click at [251, 320] on input "Item Name" at bounding box center [328, 311] width 278 height 36
type input "Adult(s) (15 and up)"
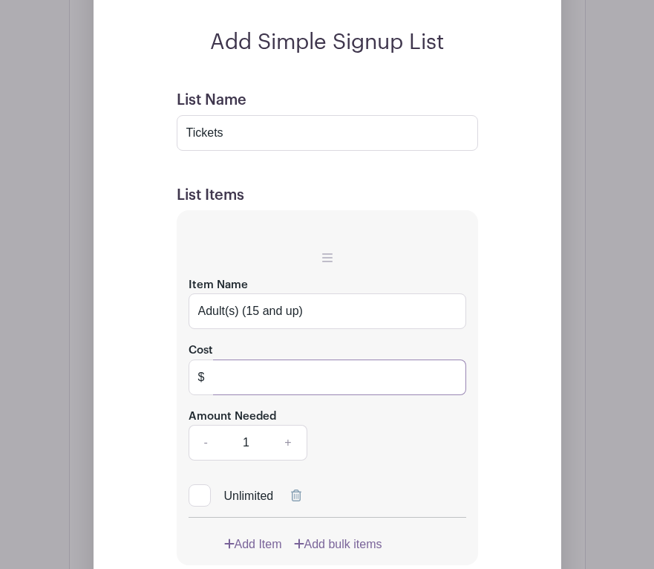
click at [222, 383] on input "text" at bounding box center [339, 377] width 252 height 36
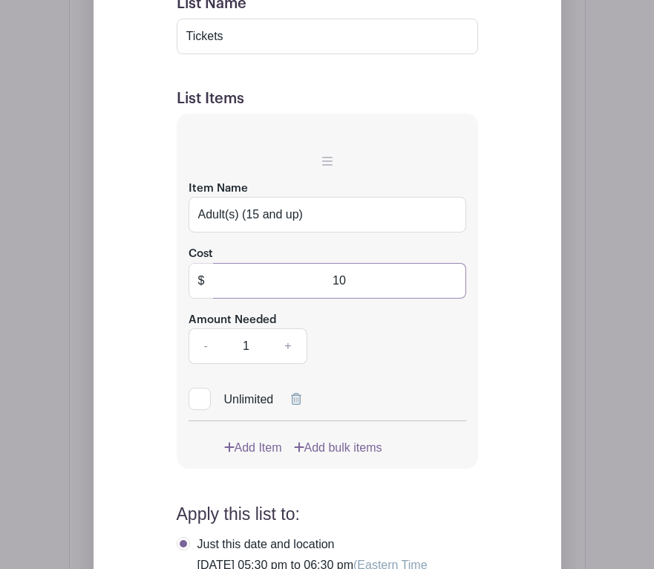
scroll to position [1682, 0]
type input "10"
click at [198, 409] on div at bounding box center [200, 398] width 22 height 22
click at [198, 399] on input "Unlimited" at bounding box center [194, 395] width 10 height 10
checkbox input "true"
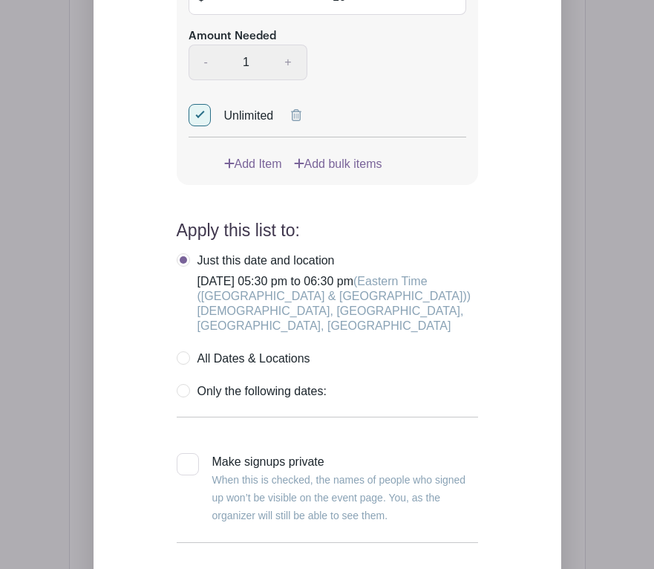
scroll to position [1982, 0]
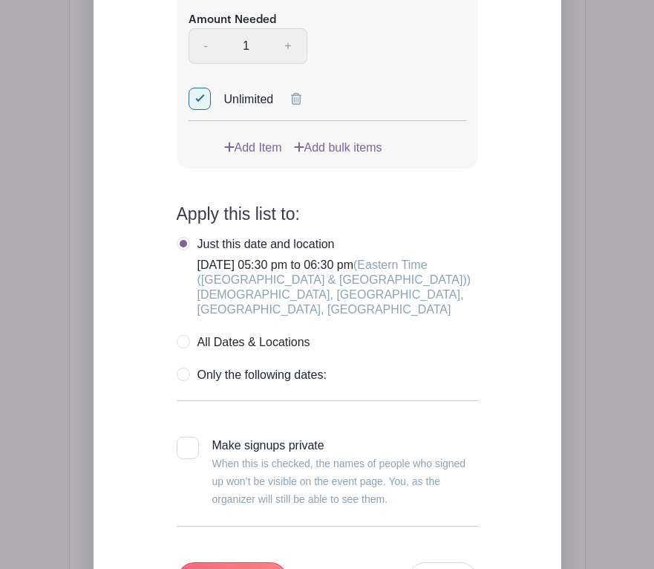
click at [190, 382] on label "Only the following dates:" at bounding box center [252, 375] width 150 height 15
radio input "true"
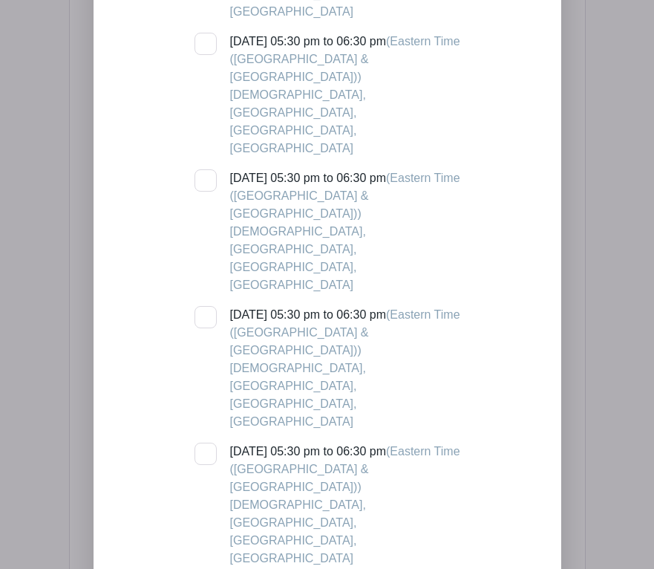
scroll to position [2760, 0]
click at [203, 442] on div at bounding box center [206, 453] width 22 height 22
click at [203, 442] on input "Wednesday, December 03, 2025 at 05:30 pm to 06:30 pm (Eastern Time (US & Canada…" at bounding box center [200, 447] width 10 height 10
checkbox input "true"
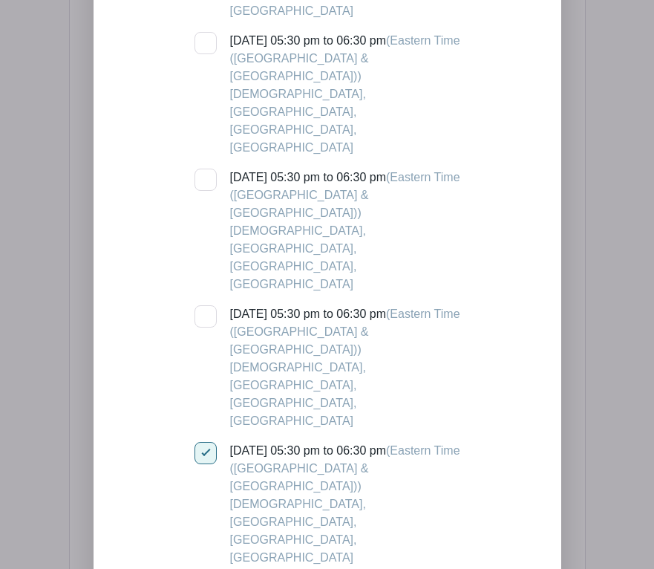
checkbox input "true"
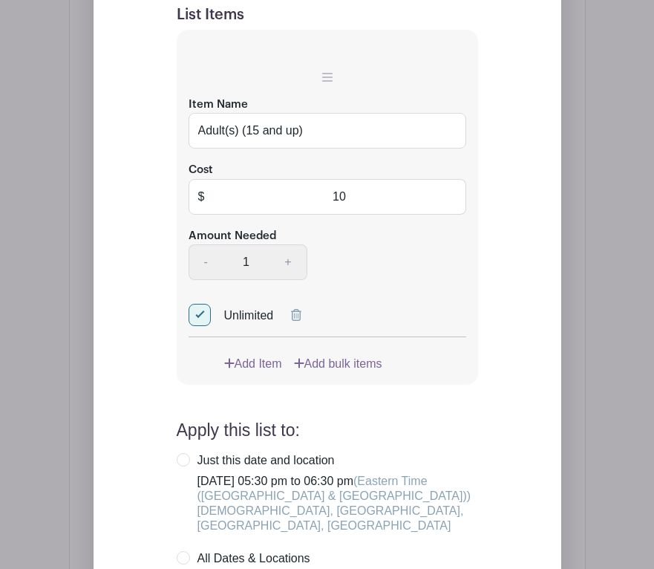
scroll to position [1760, 0]
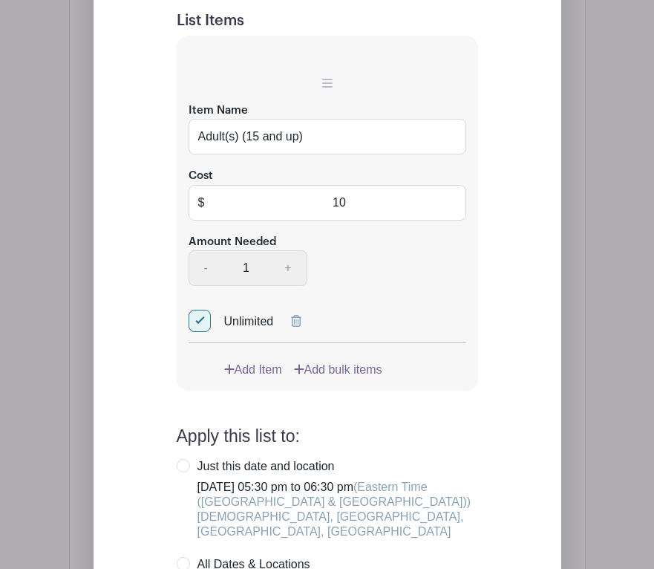
click at [252, 379] on link "Add Item" at bounding box center [253, 370] width 58 height 18
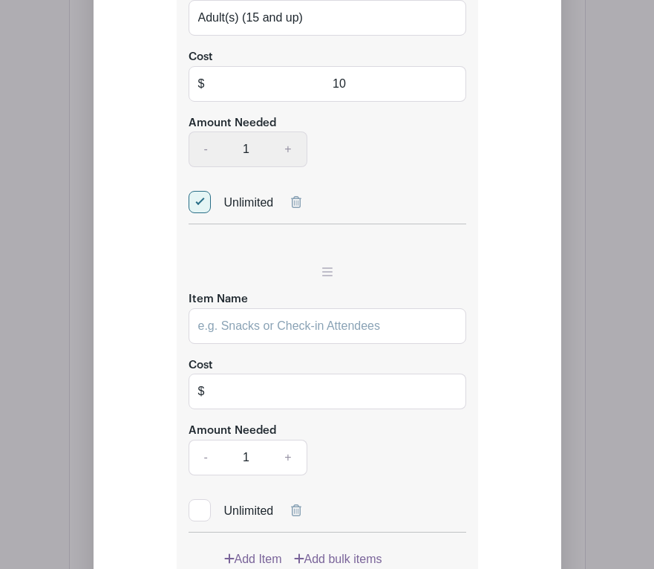
scroll to position [1641, 0]
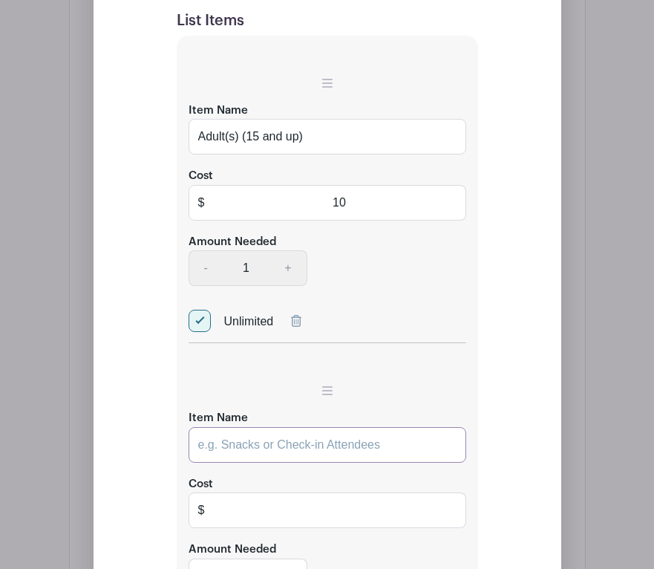
click at [230, 456] on input "Item Name" at bounding box center [328, 445] width 278 height 36
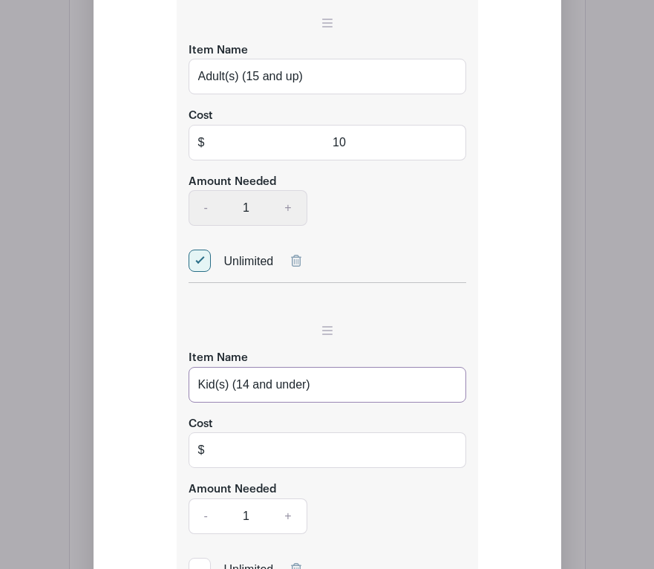
type input "Kid(s) (14 and under)"
click at [223, 459] on input "text" at bounding box center [339, 450] width 252 height 36
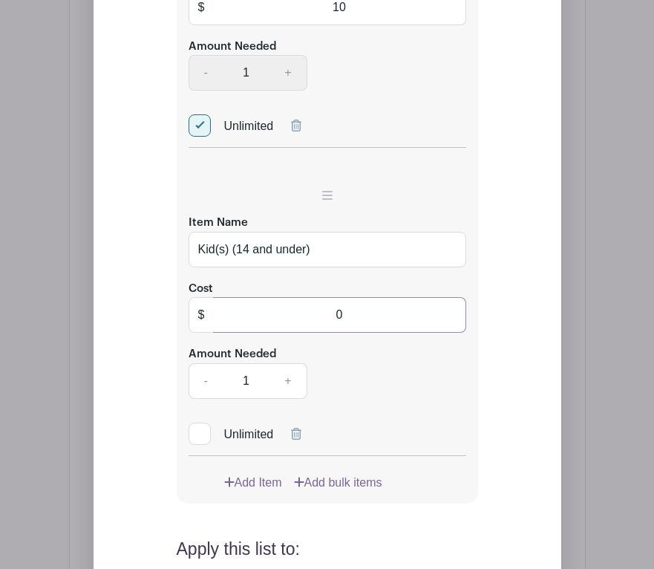
scroll to position [1839, 0]
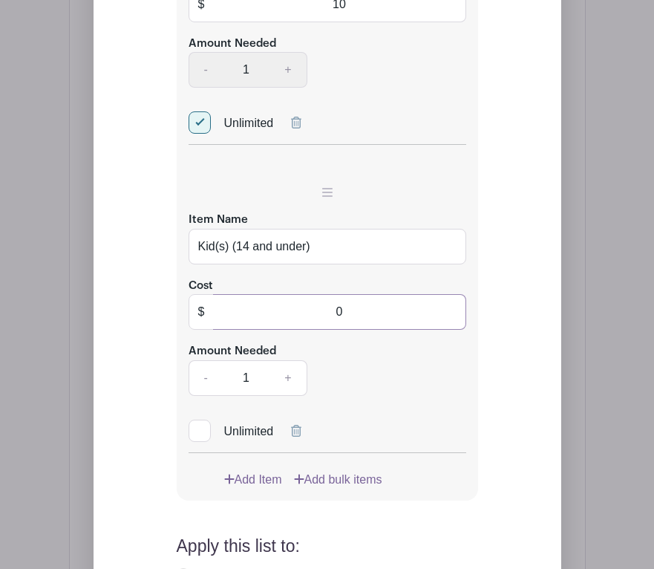
type input "0"
click at [197, 440] on div at bounding box center [200, 430] width 22 height 22
click at [197, 432] on input "Unlimited" at bounding box center [194, 427] width 10 height 10
checkbox input "true"
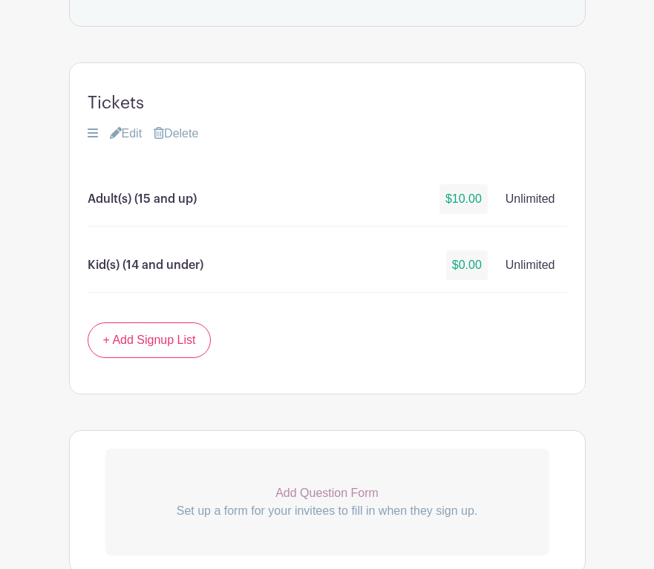
scroll to position [1321, 0]
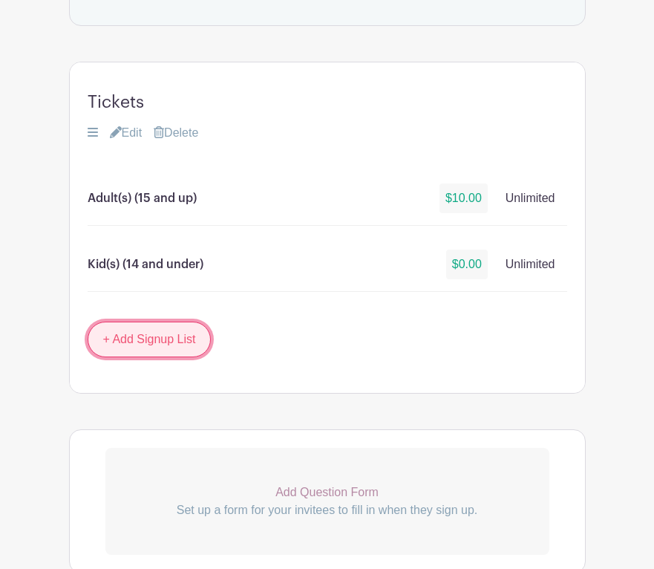
click at [161, 357] on link "+ Add Signup List" at bounding box center [150, 339] width 124 height 36
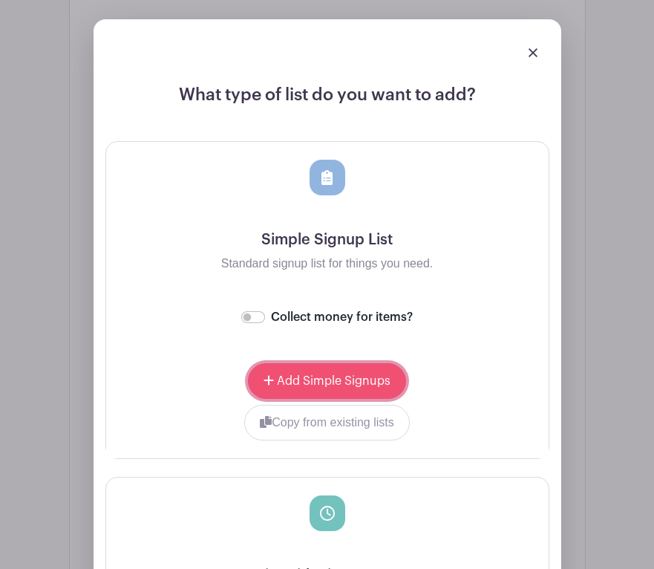
click at [332, 387] on span "Add Simple Signups" at bounding box center [334, 381] width 114 height 12
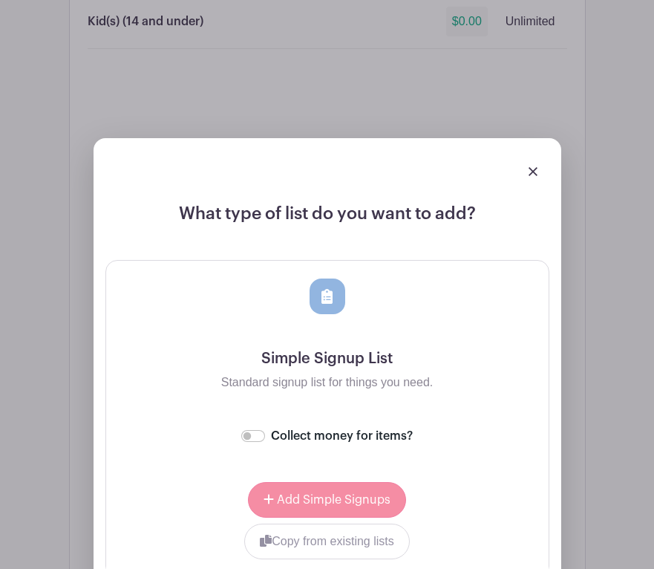
scroll to position [1801, 0]
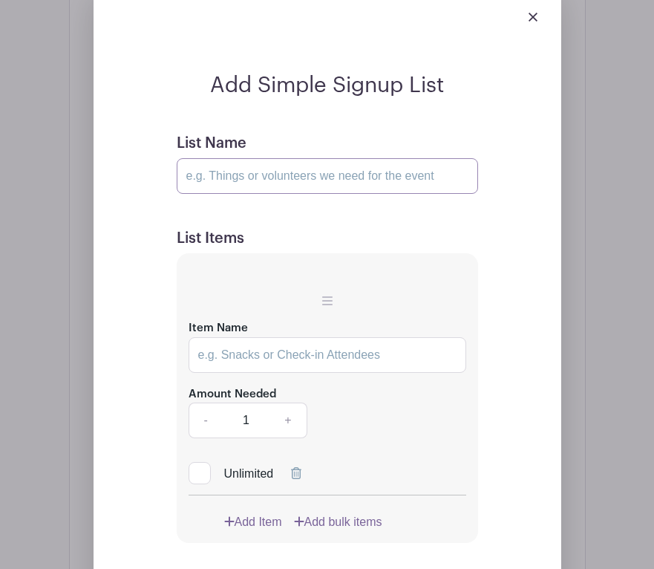
click at [215, 186] on input "List Name" at bounding box center [327, 176] width 301 height 36
type input "Volunteer Roles"
click at [237, 360] on input "Item Name" at bounding box center [328, 355] width 278 height 36
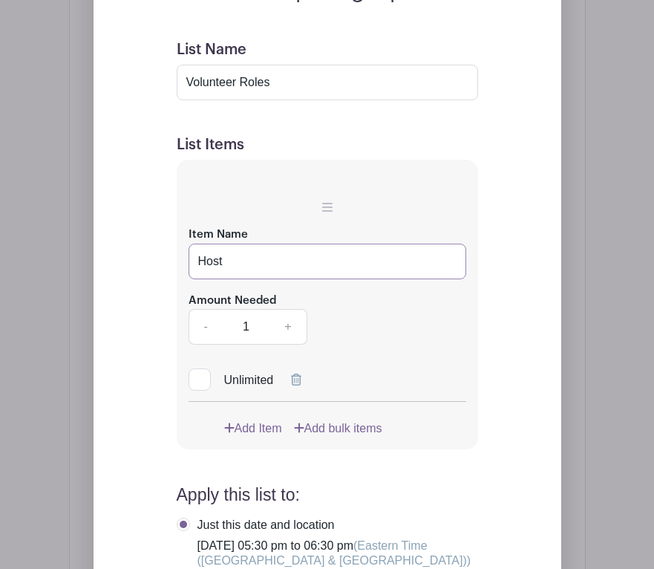
scroll to position [1896, 0]
type input "Host"
click at [258, 437] on link "Add Item" at bounding box center [253, 428] width 58 height 18
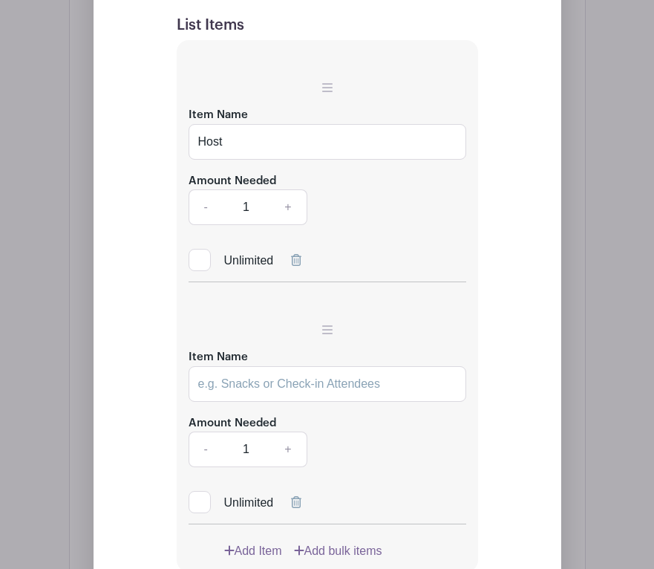
scroll to position [1897, 0]
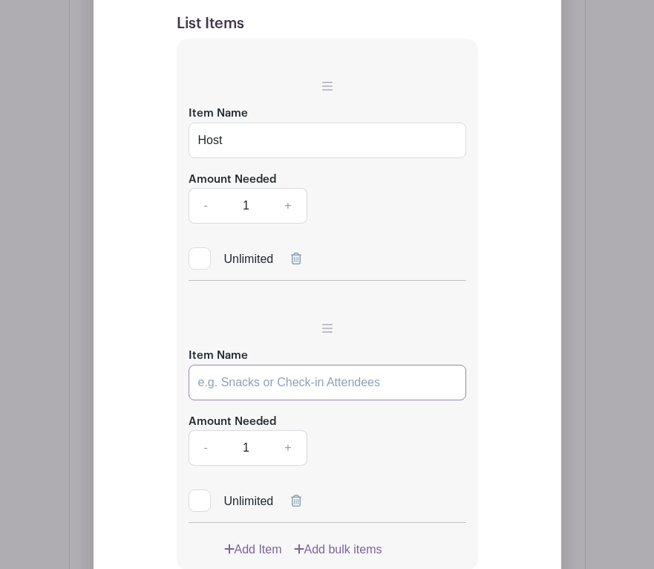
click at [218, 400] on input "Item Name" at bounding box center [328, 383] width 278 height 36
type input "Kitchen Clean Up"
click at [288, 459] on link "+" at bounding box center [288, 448] width 37 height 36
click at [199, 462] on link "-" at bounding box center [206, 448] width 34 height 36
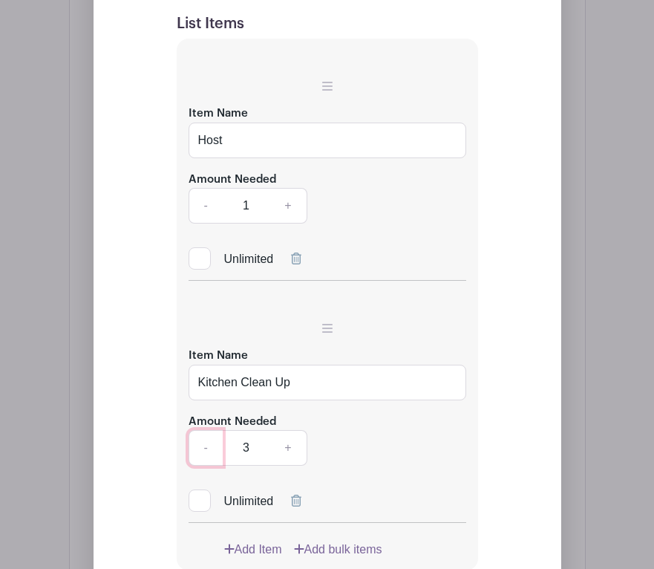
type input "2"
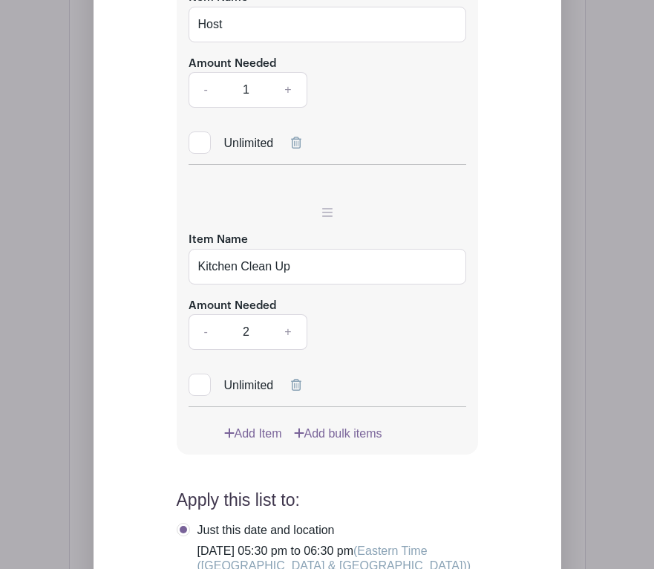
click at [250, 441] on link "Add Item" at bounding box center [253, 434] width 58 height 18
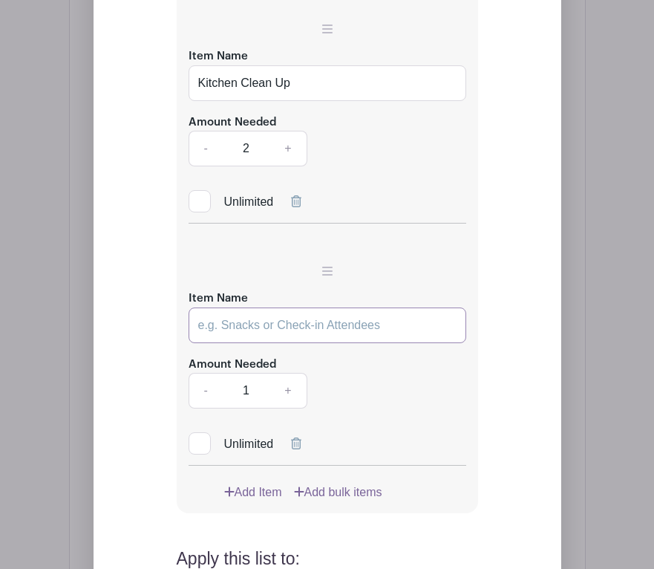
click at [233, 329] on input "Item Name" at bounding box center [328, 325] width 278 height 36
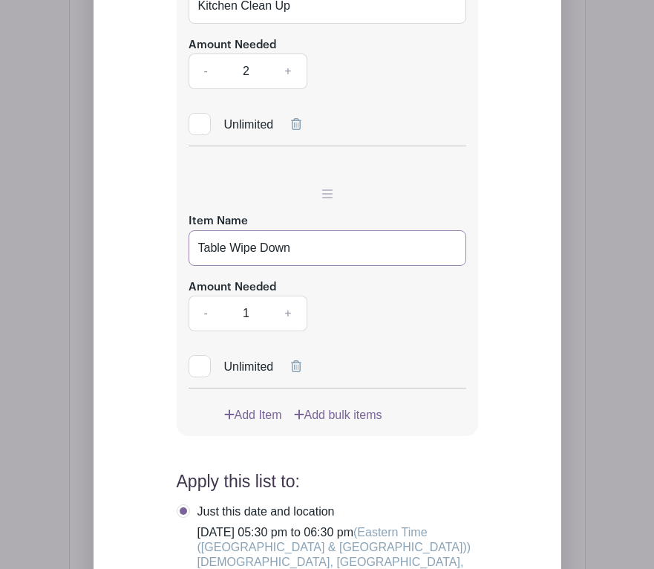
type input "Table Wipe Down"
click at [251, 424] on link "Add Item" at bounding box center [253, 415] width 58 height 18
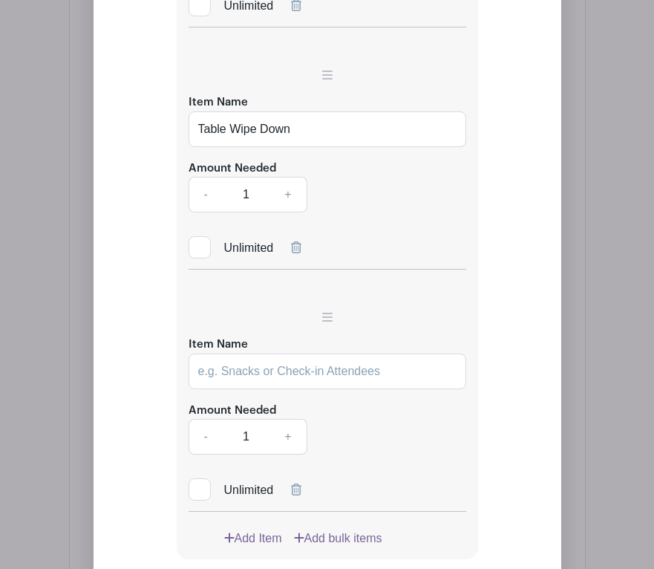
scroll to position [2273, 0]
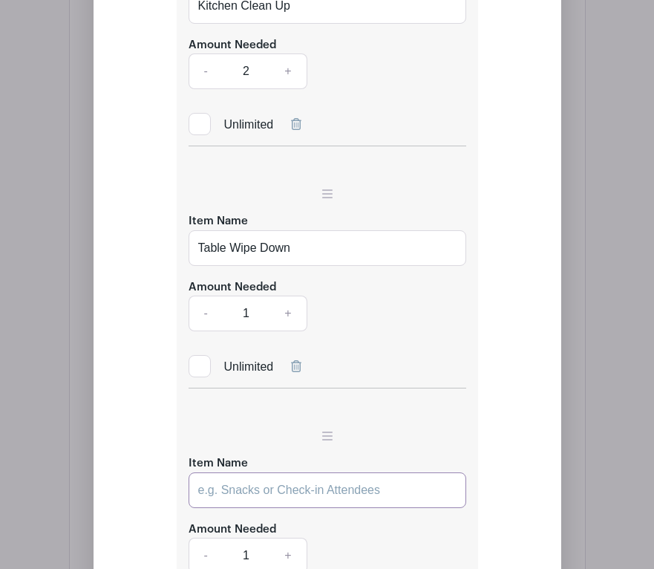
click at [221, 497] on input "Item Name" at bounding box center [328, 490] width 278 height 36
click at [255, 500] on input "Table/Chari Break Down" at bounding box center [328, 490] width 278 height 36
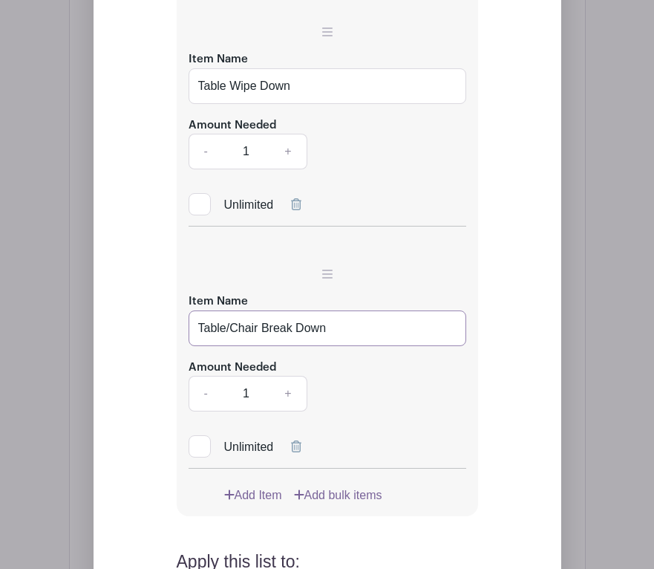
scroll to position [2441, 0]
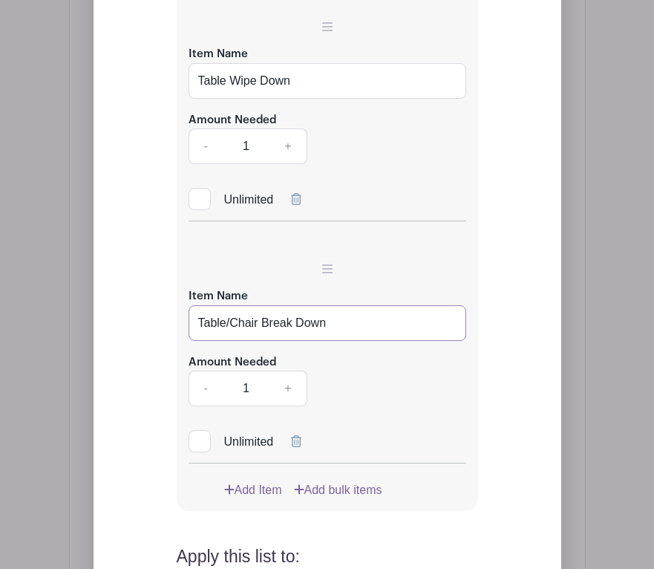
type input "Table/Chair Break Down"
click at [291, 400] on link "+" at bounding box center [288, 388] width 37 height 36
type input "2"
click at [238, 499] on link "Add Item" at bounding box center [253, 490] width 58 height 18
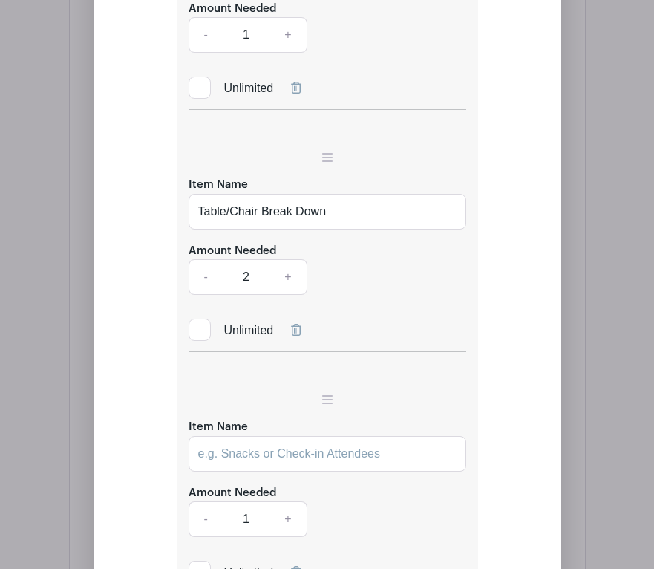
scroll to position [2596, 0]
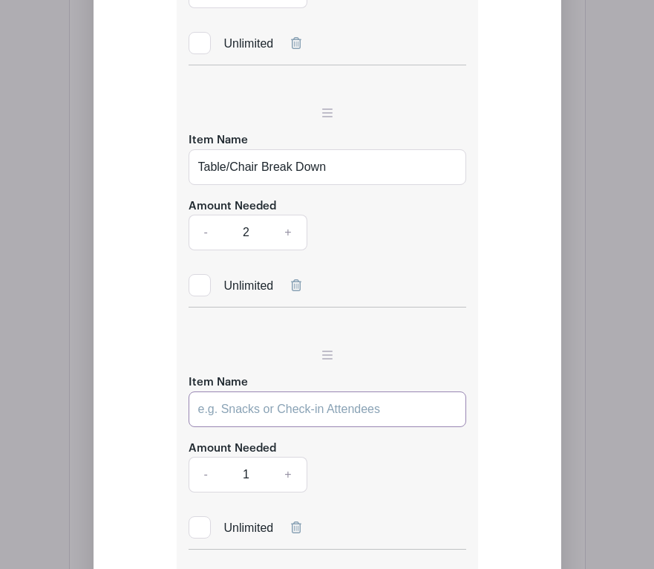
click at [239, 416] on input "Item Name" at bounding box center [328, 409] width 278 height 36
type input "W"
type input "Sweeping"
click at [290, 483] on link "+" at bounding box center [288, 475] width 37 height 36
type input "2"
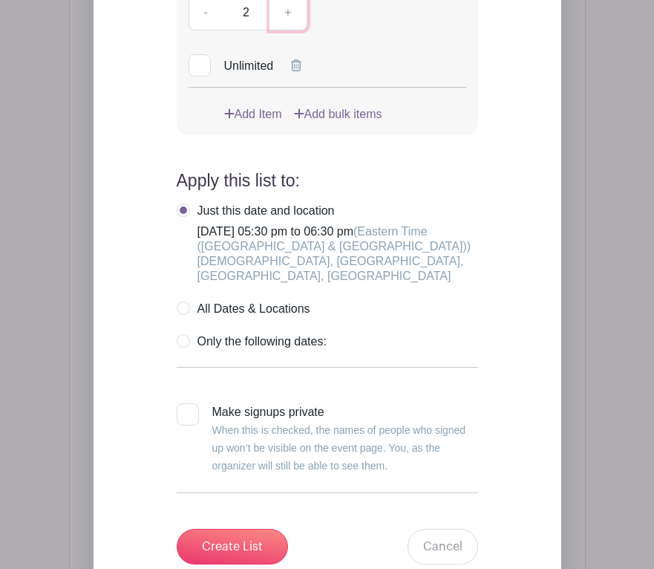
scroll to position [3059, 0]
click at [186, 347] on label "Only the following dates:" at bounding box center [252, 340] width 150 height 15
radio input "true"
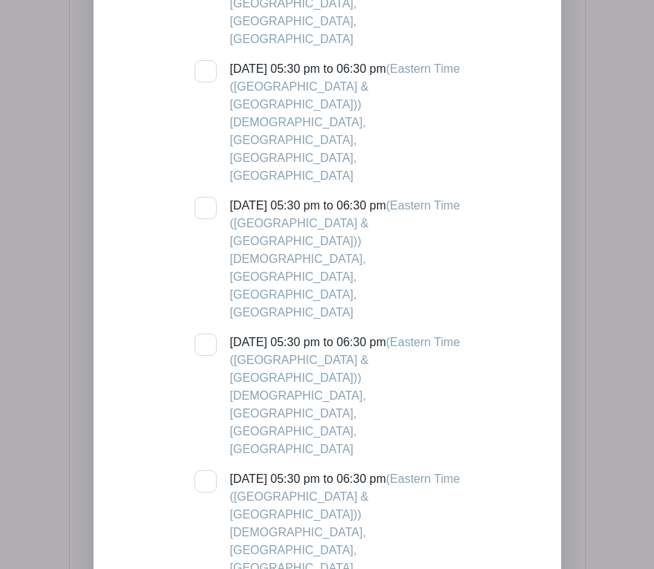
scroll to position [3773, 0]
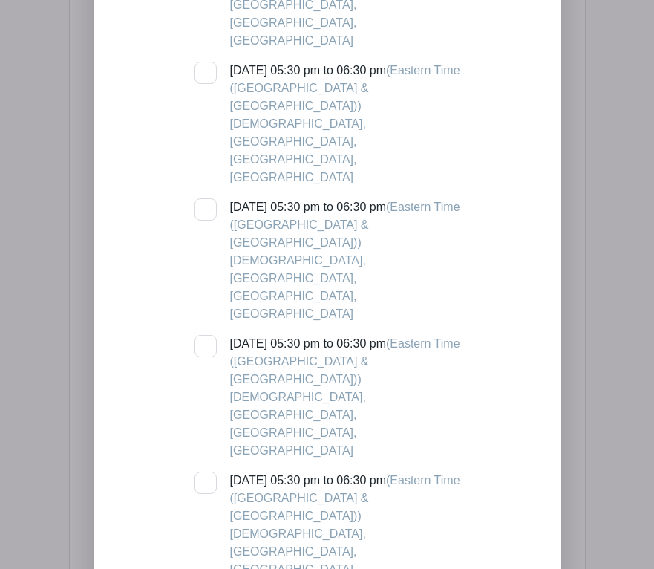
click at [206, 471] on div at bounding box center [206, 482] width 22 height 22
click at [204, 471] on input "Wednesday, December 03, 2025 at 05:30 pm to 06:30 pm (Eastern Time (US & Canada…" at bounding box center [200, 476] width 10 height 10
checkbox input "true"
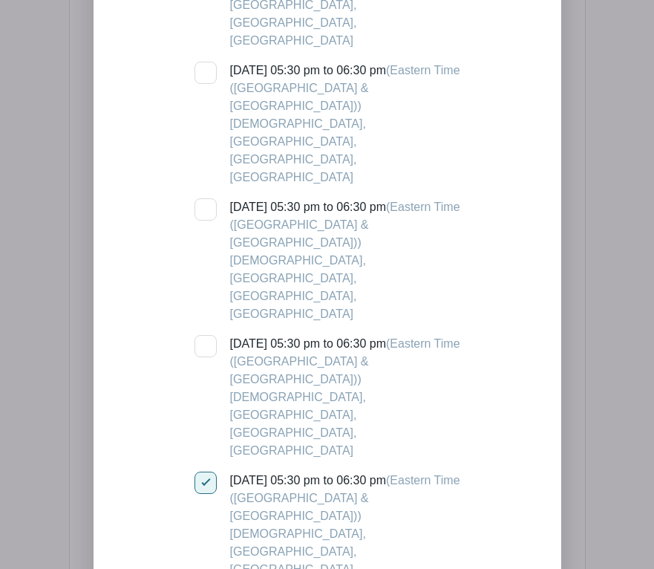
checkbox input "true"
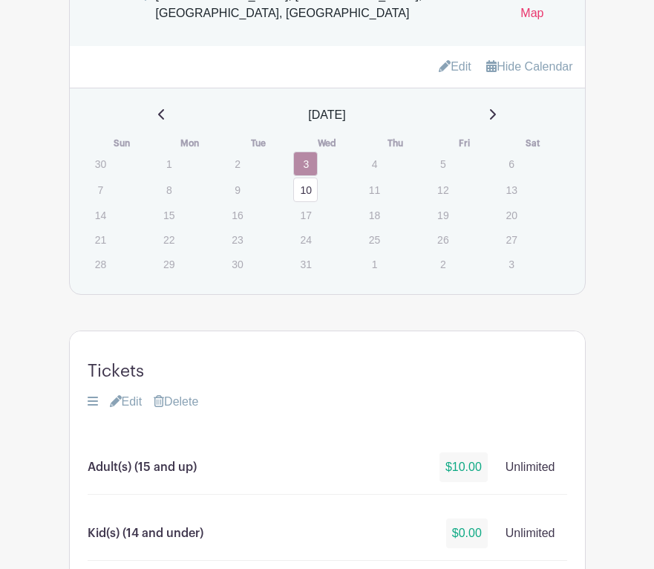
scroll to position [1014, 0]
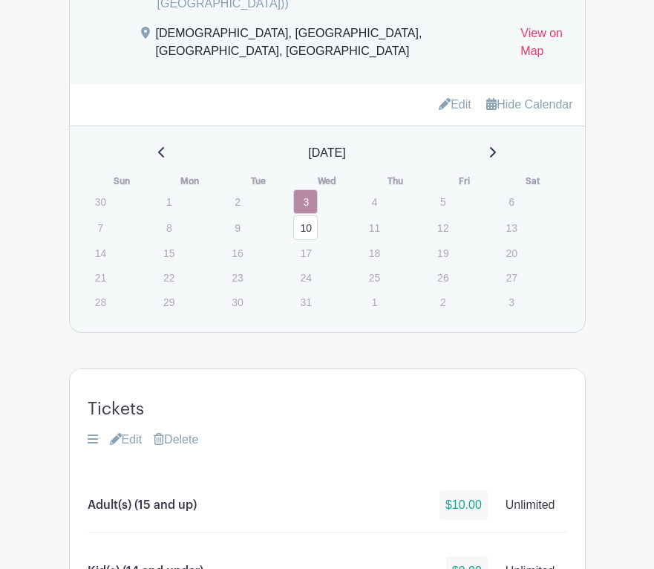
click at [306, 240] on link "10" at bounding box center [305, 227] width 25 height 25
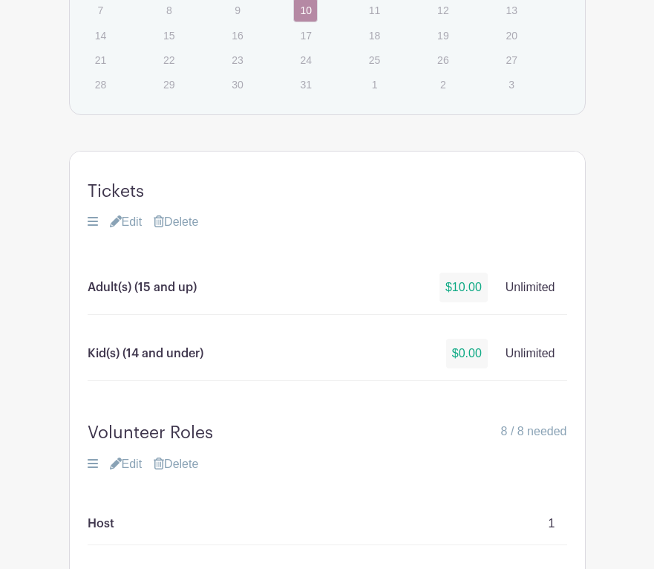
scroll to position [1238, 0]
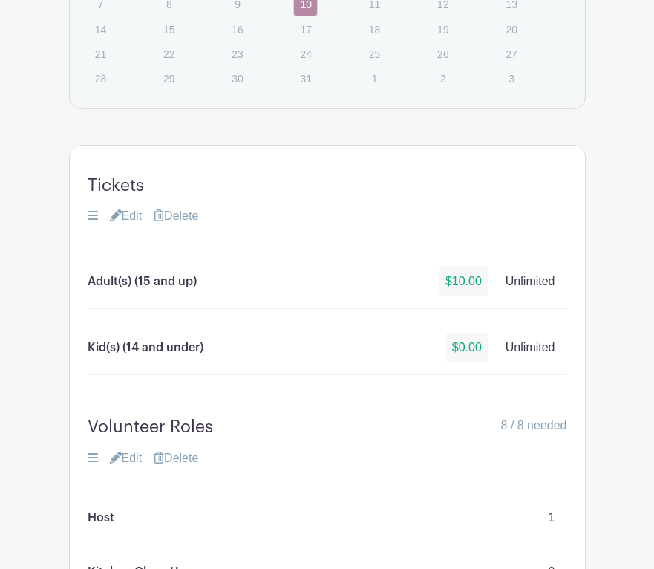
click at [134, 225] on link "Edit" at bounding box center [126, 216] width 33 height 18
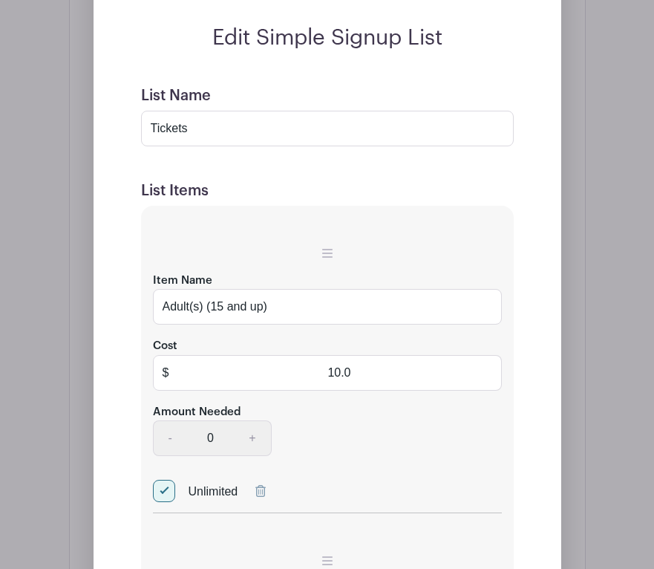
scroll to position [1490, 0]
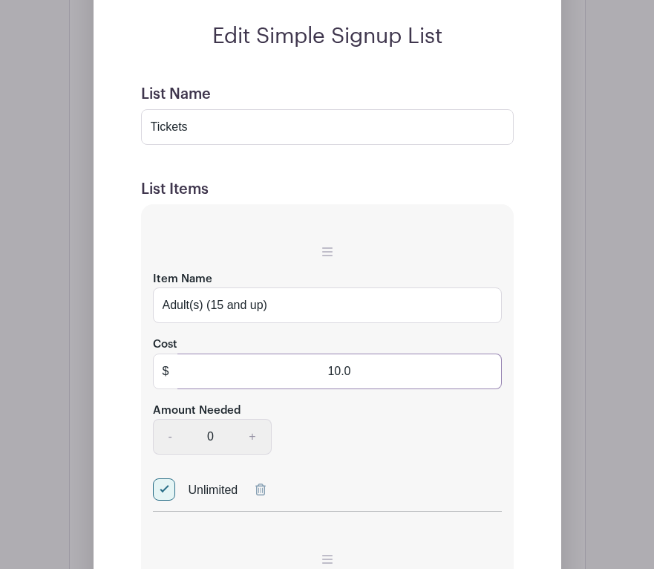
click at [342, 384] on input "10.0" at bounding box center [339, 371] width 324 height 36
type input "15.0"
click at [382, 476] on div "Unlimited" at bounding box center [327, 476] width 349 height 45
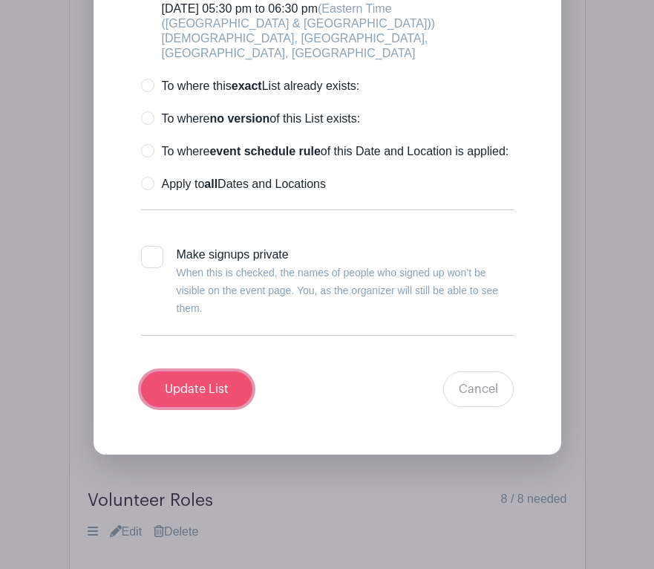
click at [206, 407] on input "Update List" at bounding box center [196, 389] width 111 height 36
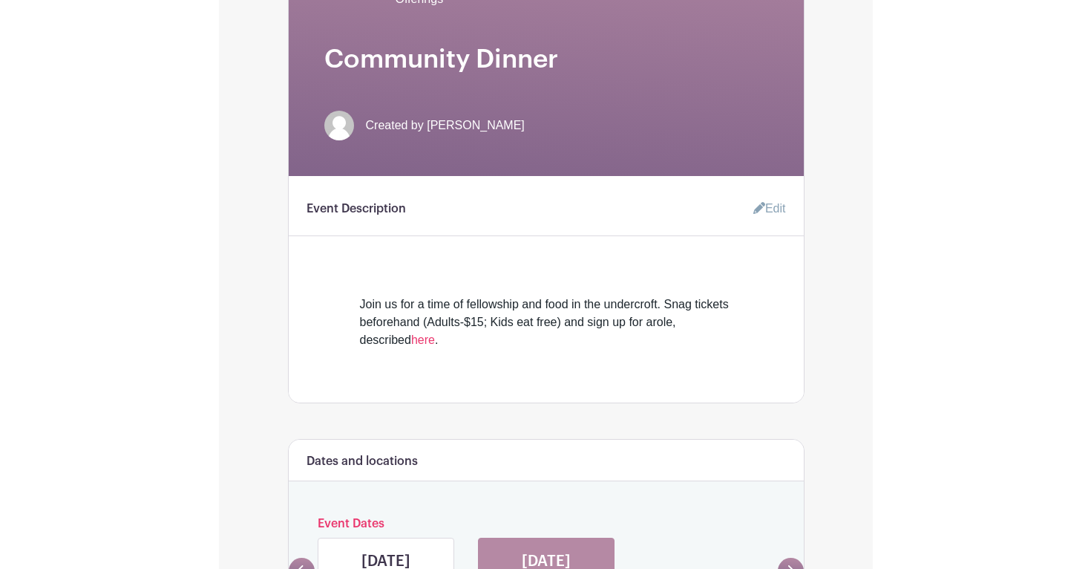
scroll to position [213, 0]
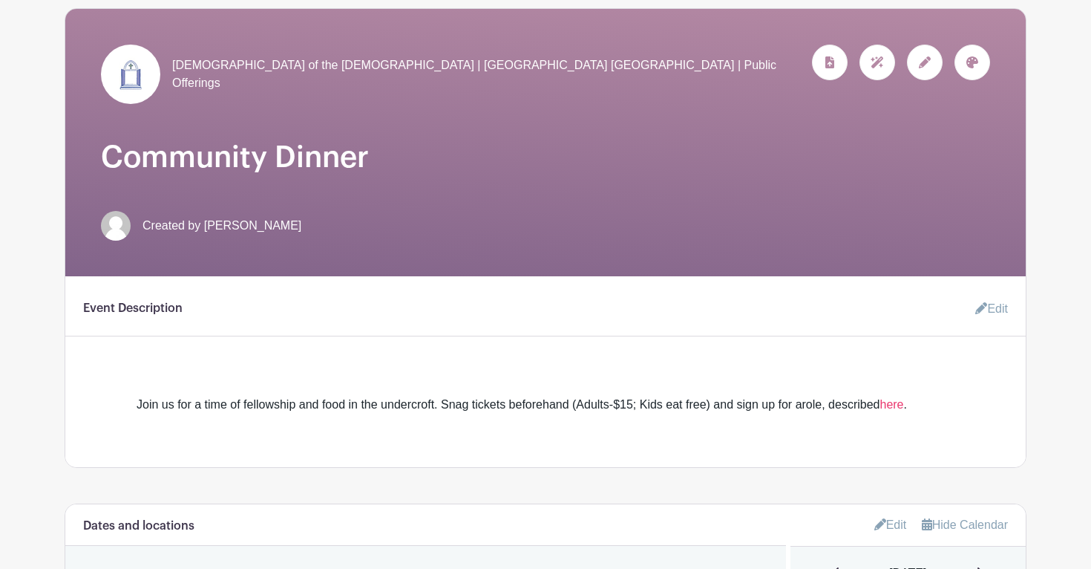
click at [151, 153] on h1 "Community Dinner" at bounding box center [545, 158] width 889 height 36
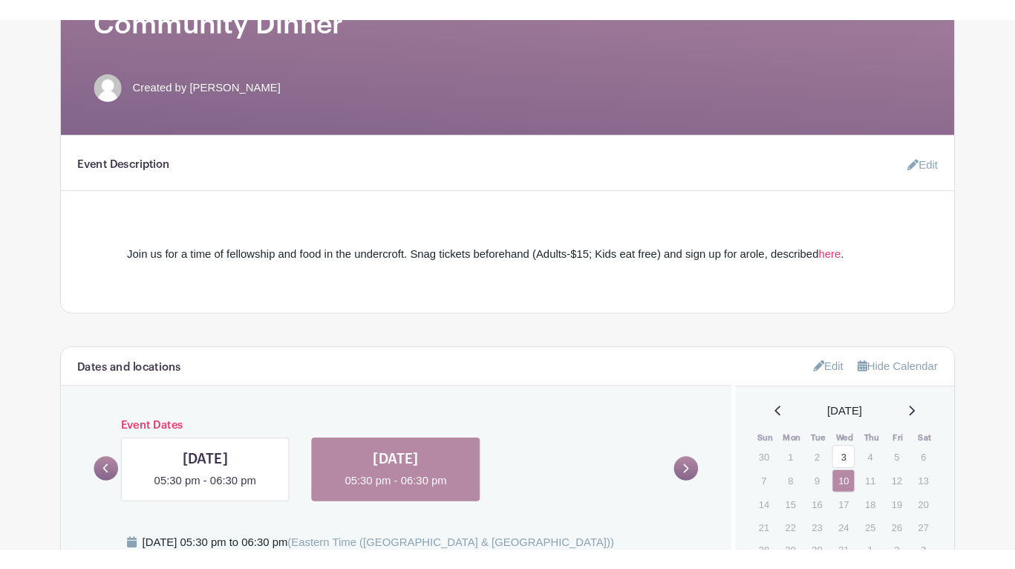
scroll to position [370, 0]
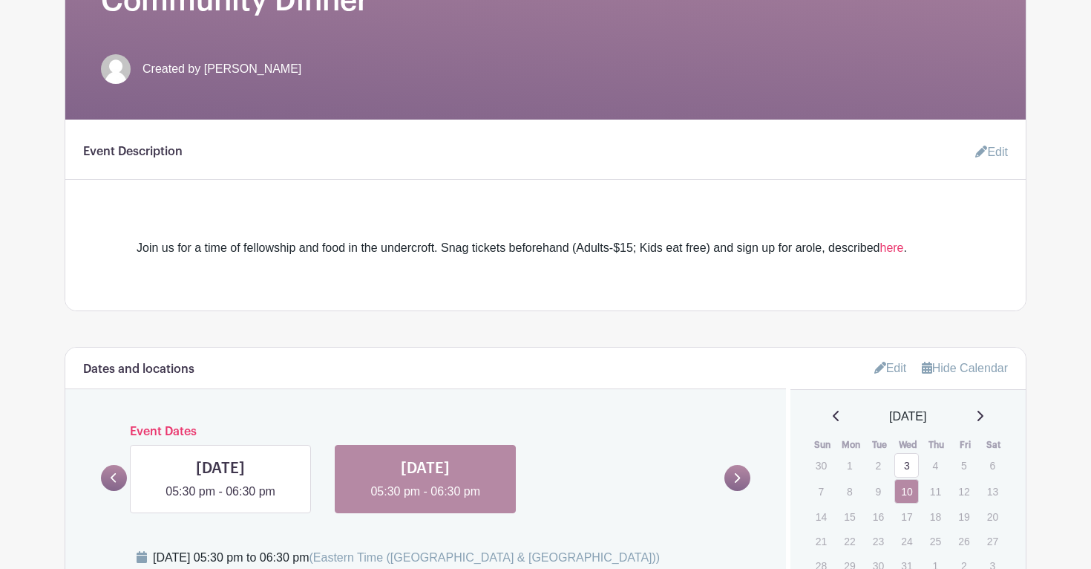
click at [990, 154] on link "Edit" at bounding box center [986, 152] width 45 height 30
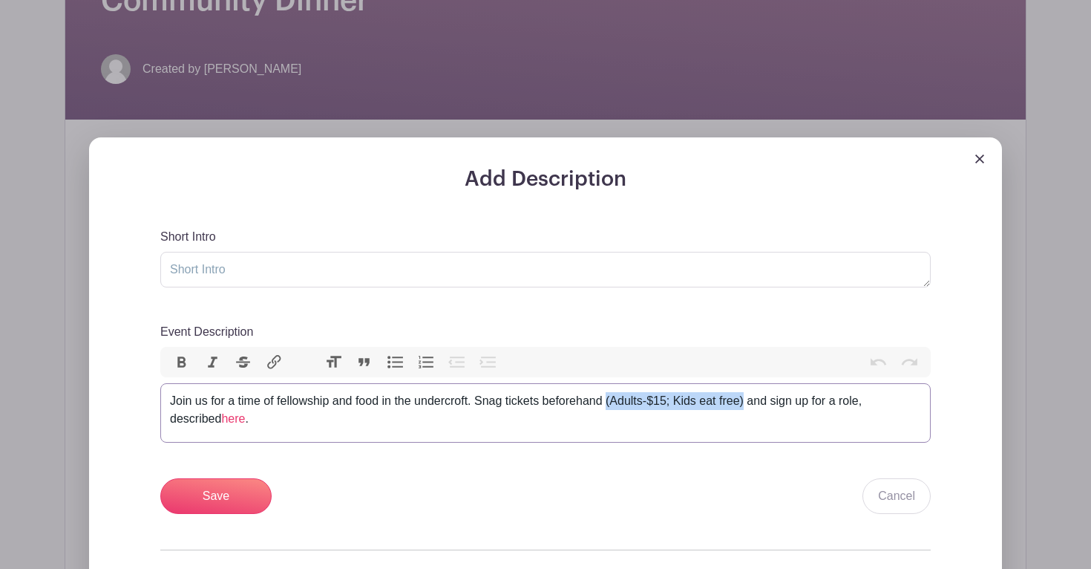
drag, startPoint x: 613, startPoint y: 405, endPoint x: 748, endPoint y: 400, distance: 135.2
click at [748, 401] on div "Join us for a time of fellowship and food in the undercroft. Snag tickets befor…" at bounding box center [545, 410] width 751 height 36
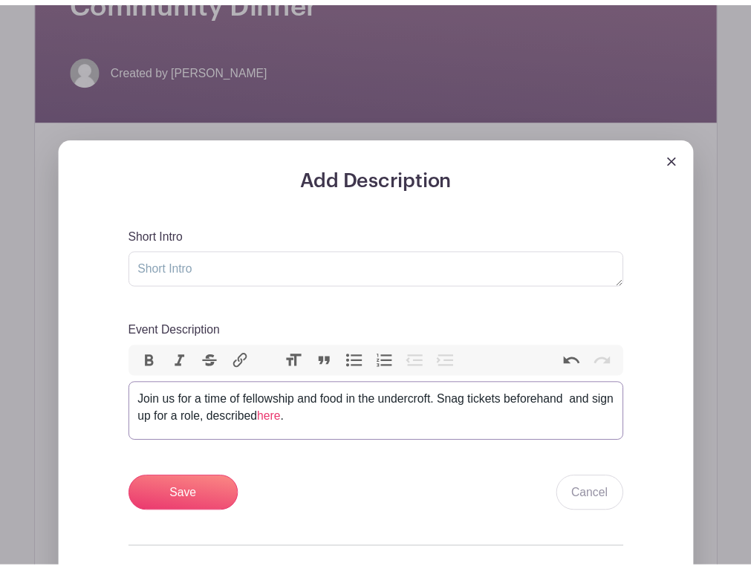
scroll to position [367, 0]
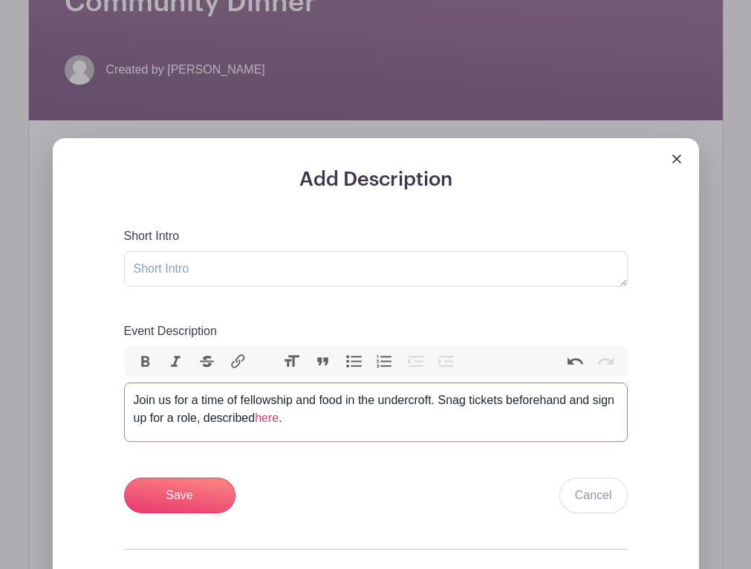
click at [226, 423] on div "Join us for a time of fellowship and food in the undercroft. Snag tickets befor…" at bounding box center [376, 409] width 484 height 36
type trix-editor "<div>Join us for a time of fellowship and food in the undercroft. Snag tickets …"
click at [341, 427] on div "Join us for a time of fellowship and food in the undercroft. Snag tickets befor…" at bounding box center [376, 409] width 484 height 36
click at [191, 500] on input "Save" at bounding box center [179, 495] width 111 height 36
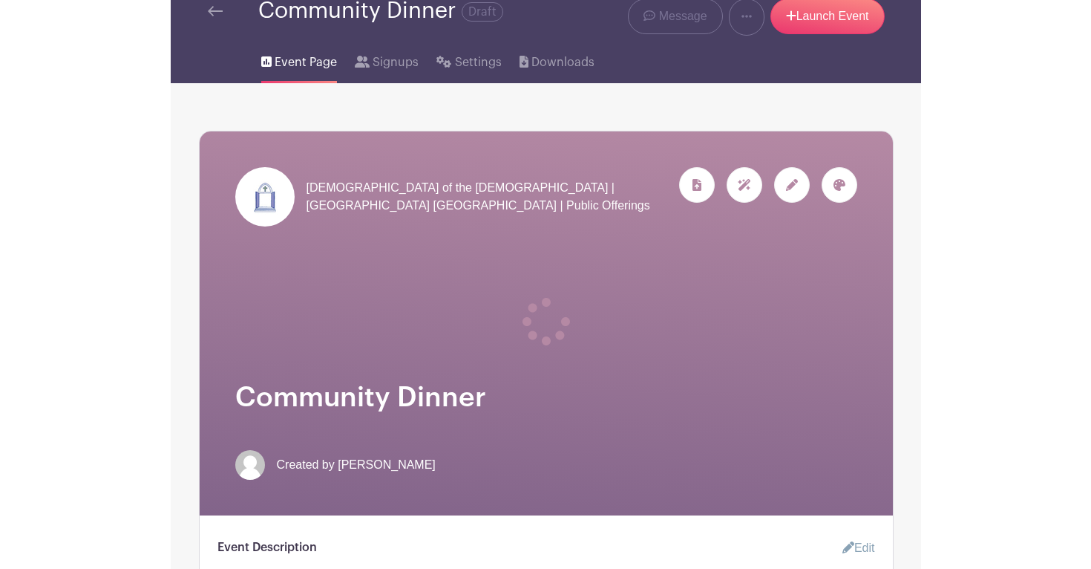
scroll to position [0, 0]
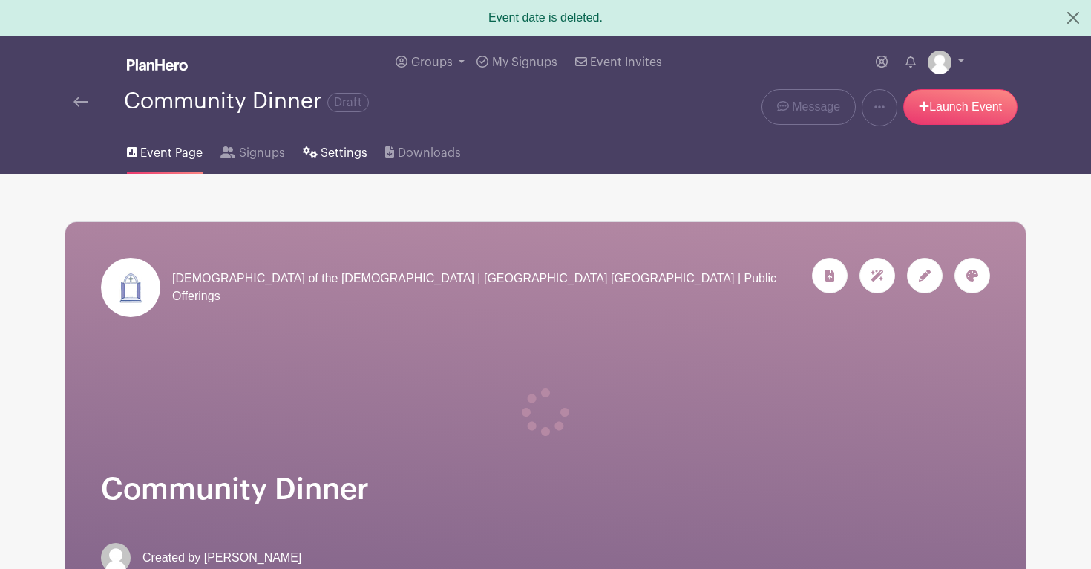
click at [330, 157] on span "Settings" at bounding box center [344, 153] width 47 height 18
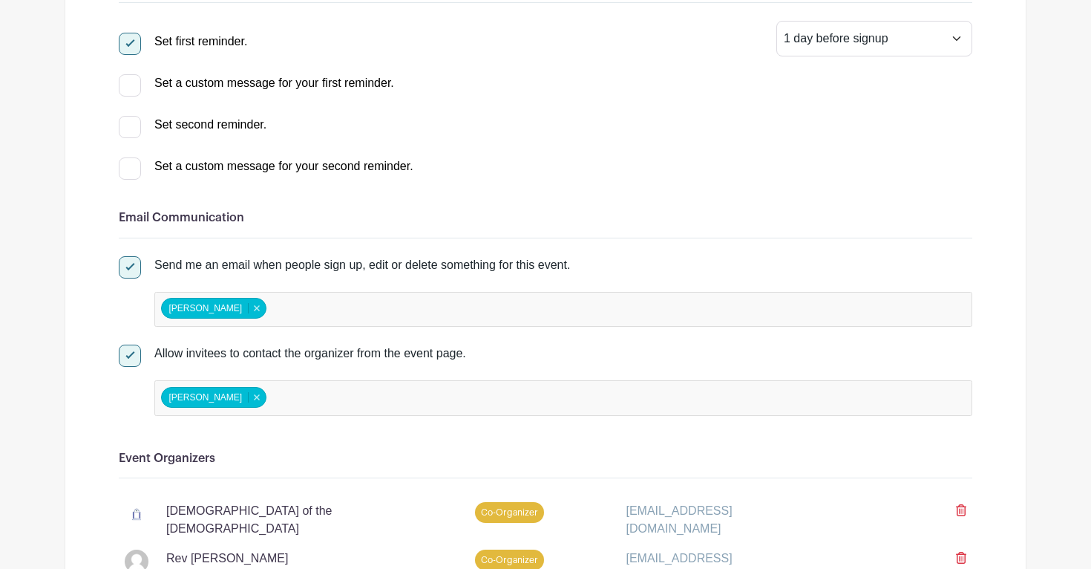
scroll to position [494, 0]
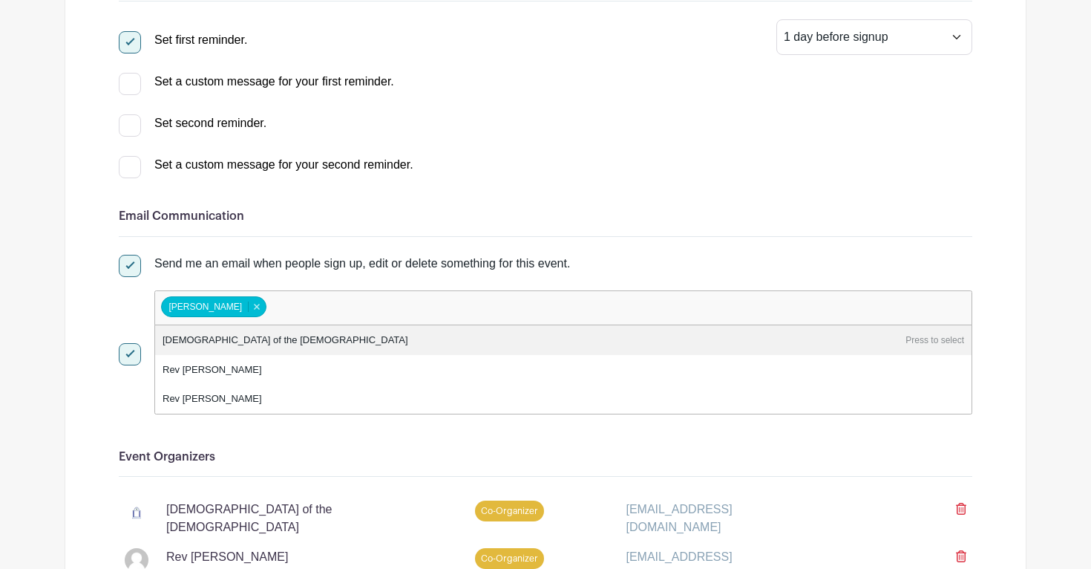
click at [296, 301] on input "false" at bounding box center [335, 308] width 131 height 22
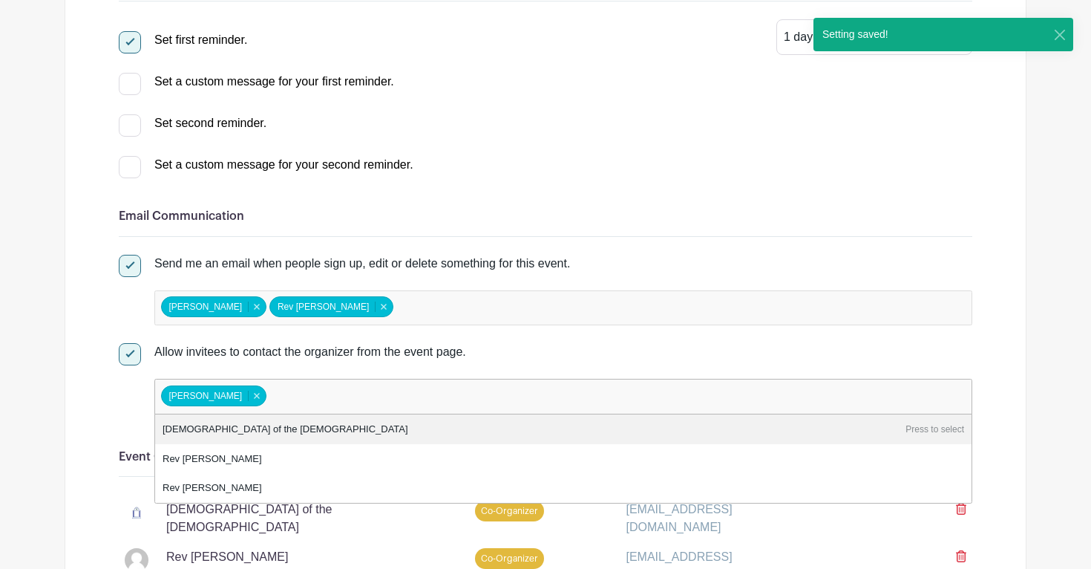
click at [272, 405] on input "false" at bounding box center [335, 396] width 131 height 22
type input "ki"
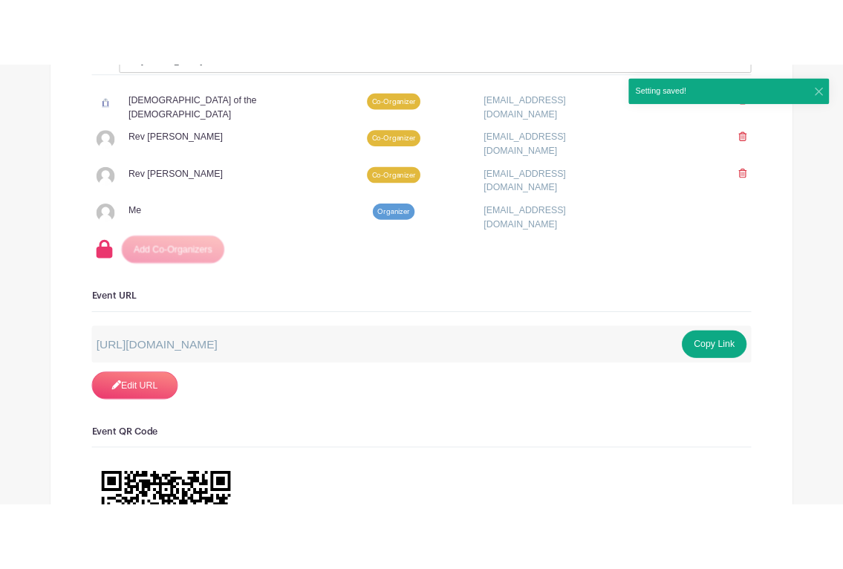
scroll to position [959, 0]
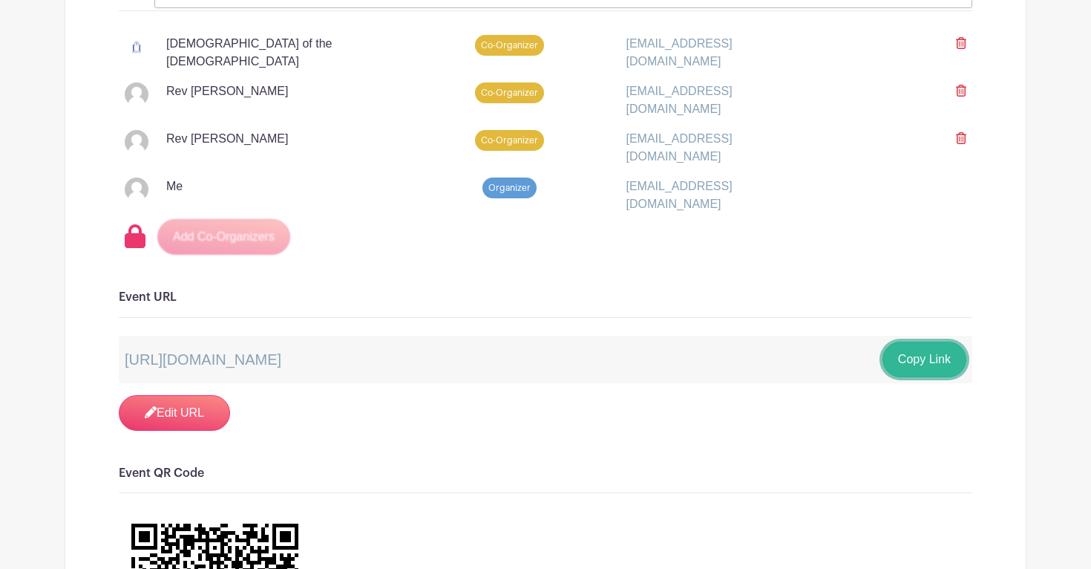
click at [928, 350] on button "Copy Link" at bounding box center [925, 360] width 84 height 36
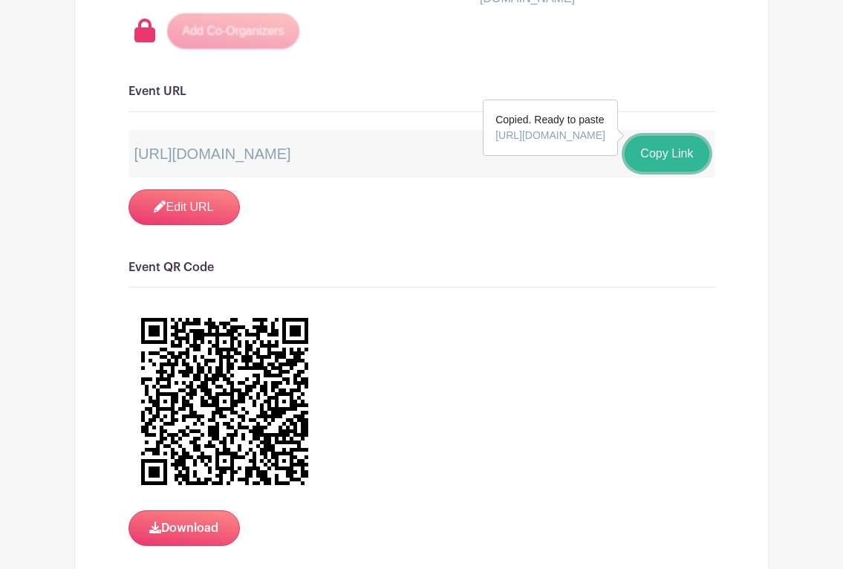
scroll to position [1186, 0]
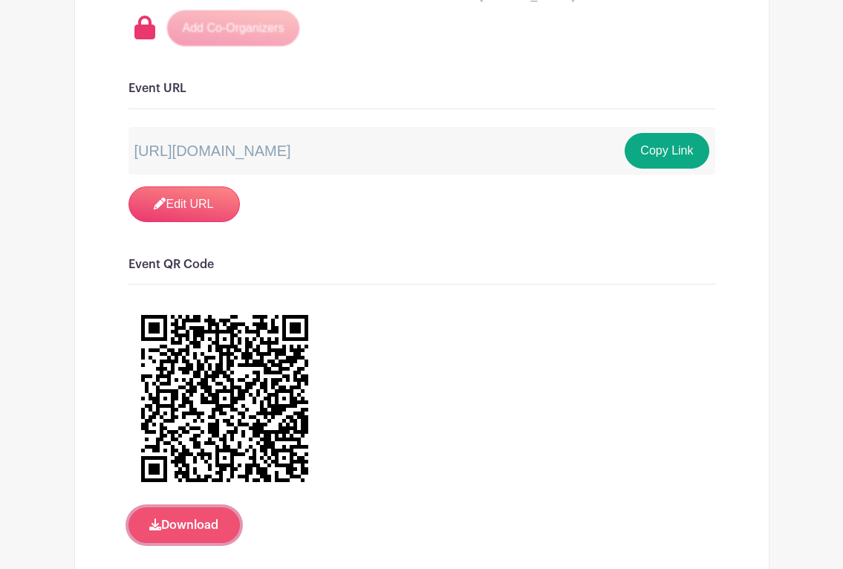
click at [182, 510] on button "Download" at bounding box center [183, 525] width 111 height 36
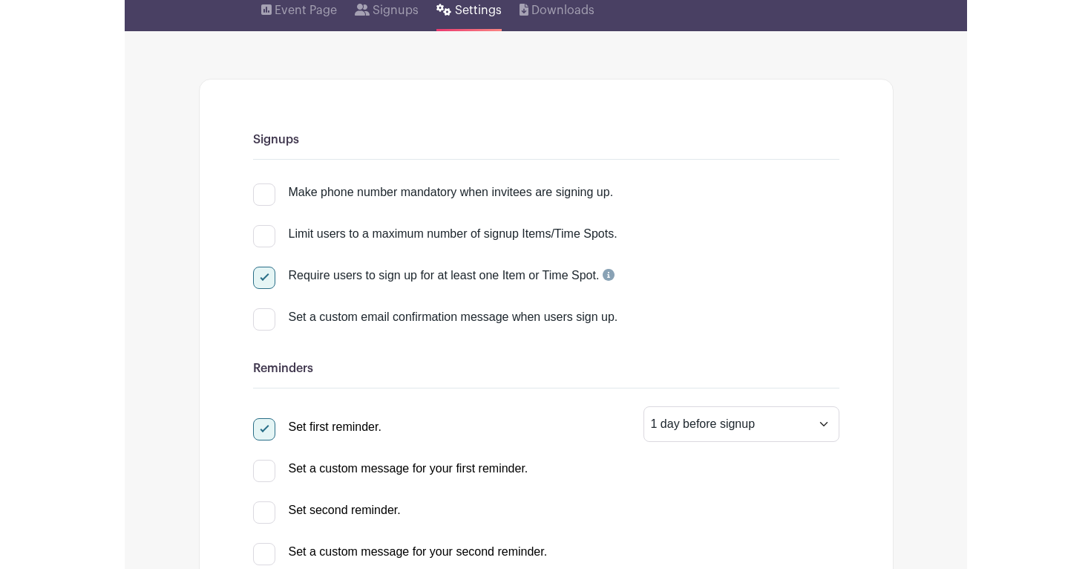
scroll to position [0, 0]
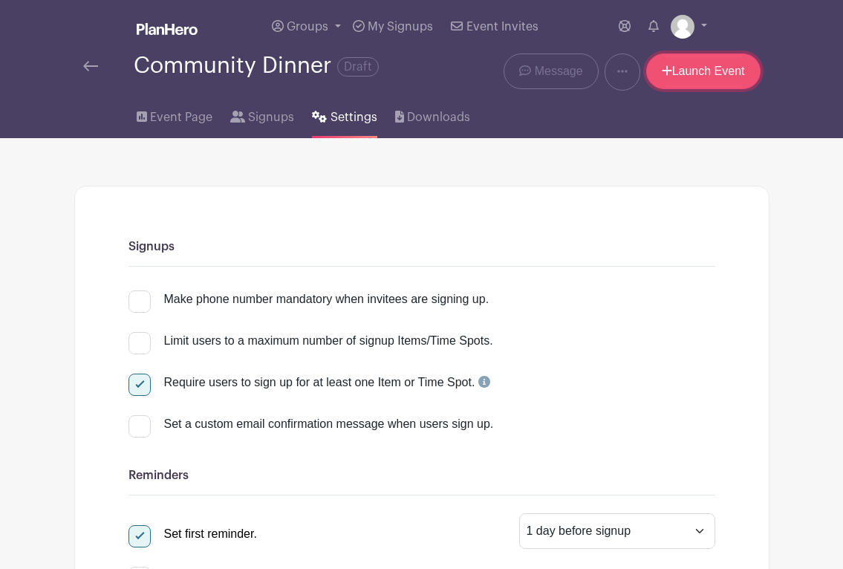
click at [690, 69] on link "Launch Event" at bounding box center [703, 71] width 114 height 36
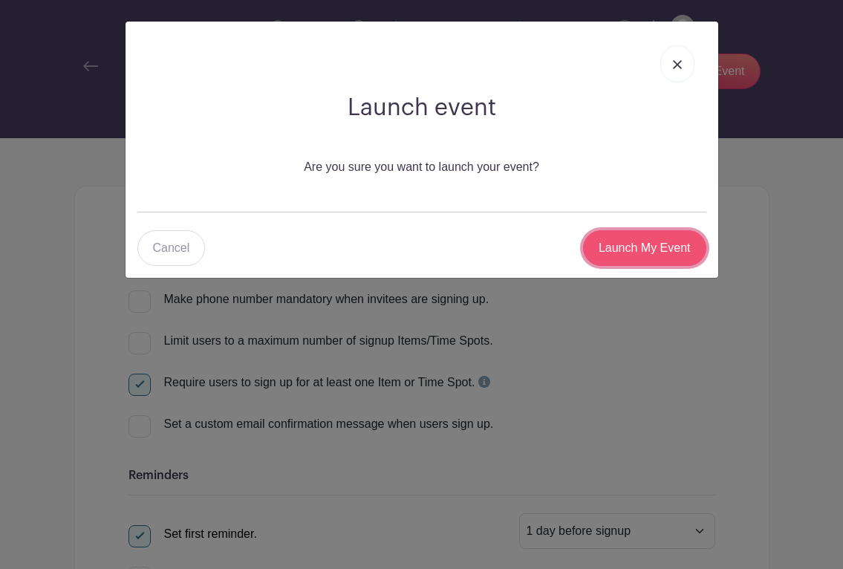
click at [621, 248] on input "Launch My Event" at bounding box center [644, 248] width 123 height 36
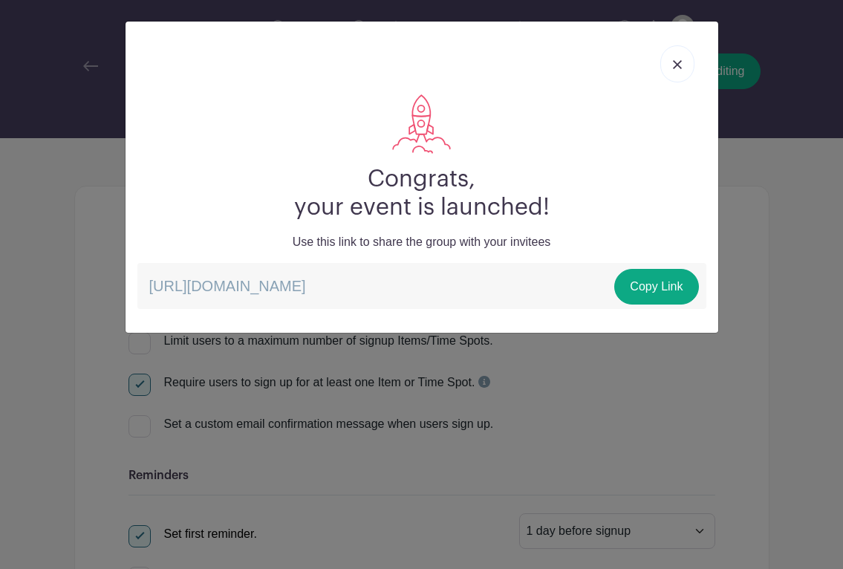
click at [675, 71] on link at bounding box center [677, 63] width 34 height 37
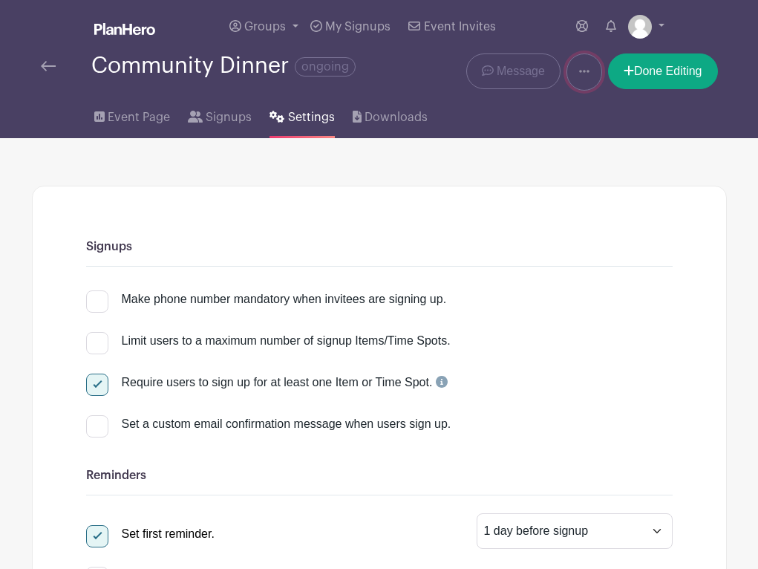
click at [580, 76] on icon at bounding box center [584, 71] width 10 height 12
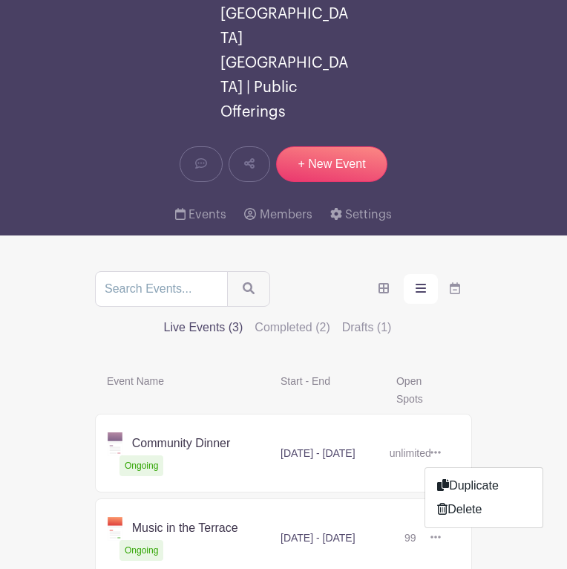
click at [441, 453] on link at bounding box center [441, 453] width 0 height 0
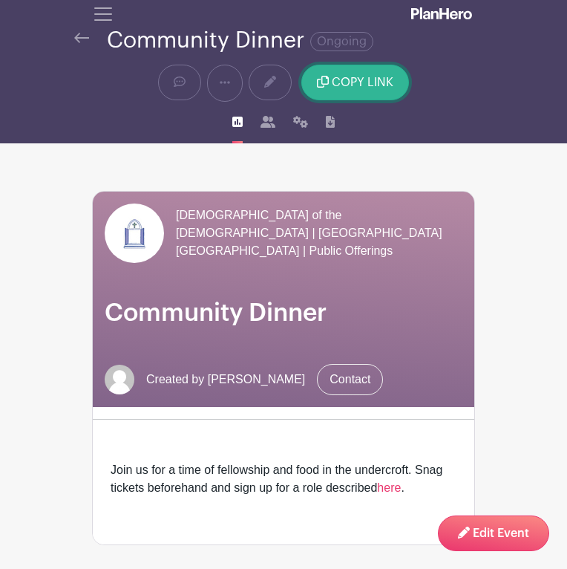
click at [343, 82] on span "COPY LINK" at bounding box center [363, 82] width 62 height 12
click at [370, 85] on span "COPY LINK" at bounding box center [363, 82] width 62 height 12
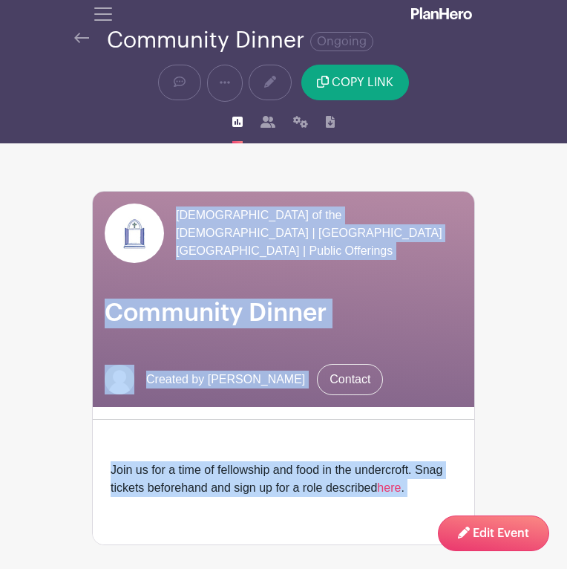
drag, startPoint x: 418, startPoint y: 163, endPoint x: 274, endPoint y: 148, distance: 144.8
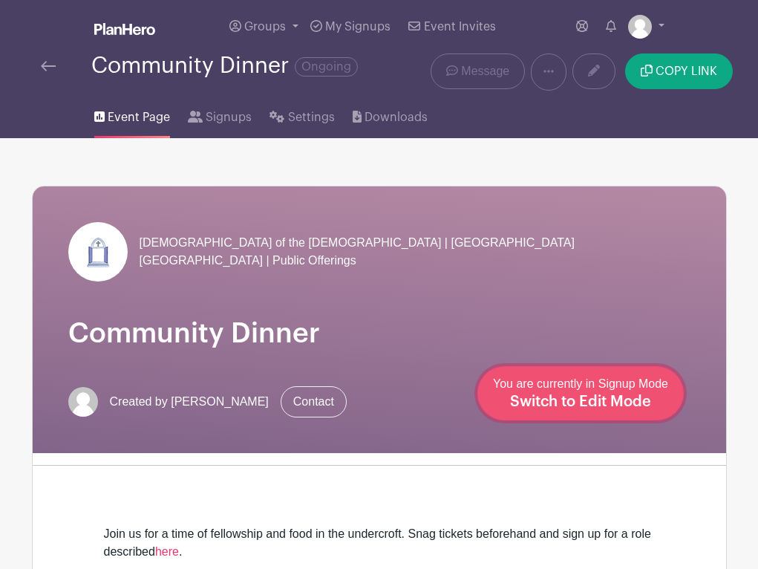
click at [641, 404] on span "Switch to Edit Mode" at bounding box center [580, 401] width 141 height 15
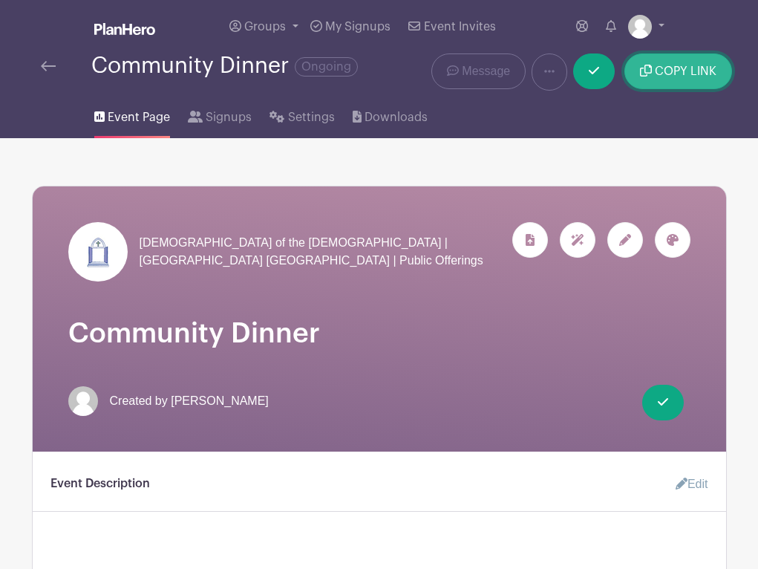
click at [668, 74] on span "COPY LINK" at bounding box center [686, 71] width 62 height 12
